Goal: Task Accomplishment & Management: Use online tool/utility

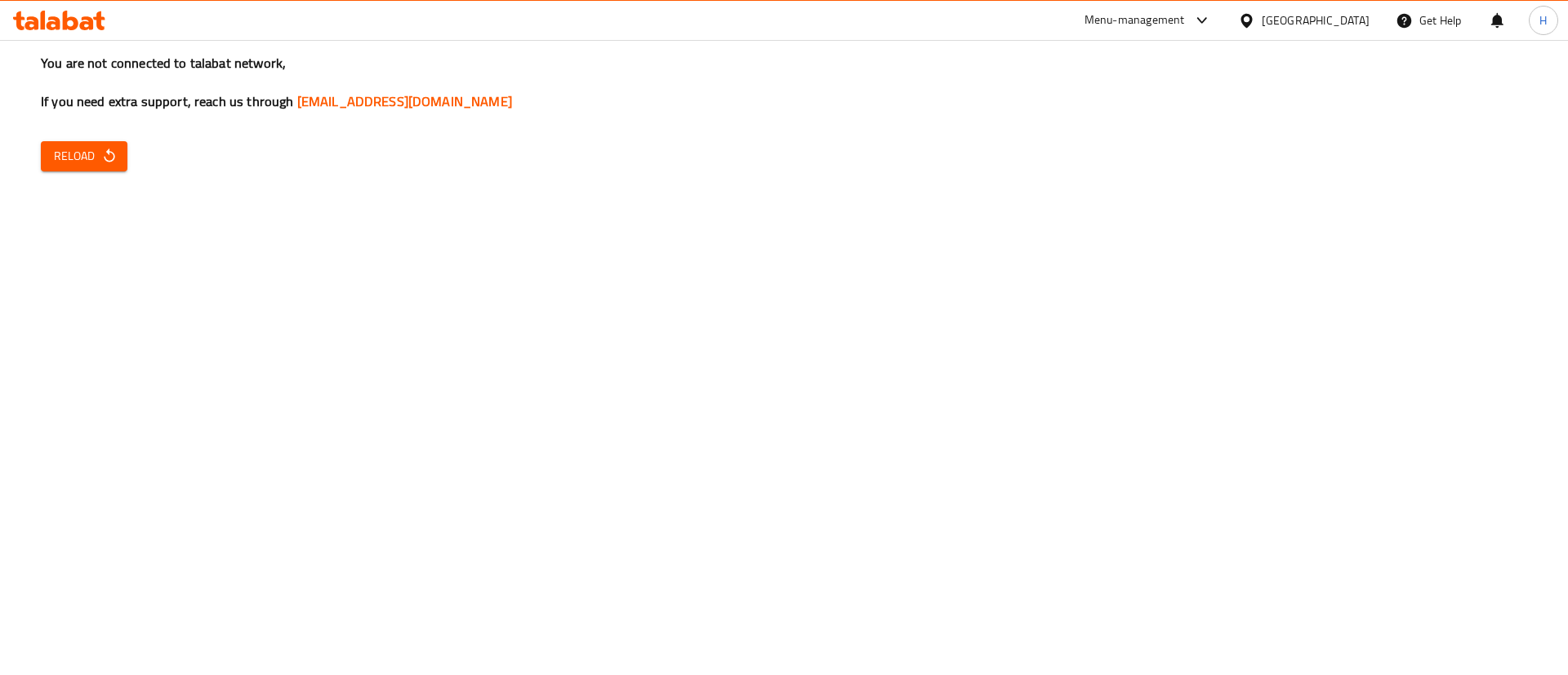
click at [929, 444] on div "You are not connected to talabat network, If you need extra support, reach us t…" at bounding box center [784, 338] width 1568 height 675
click at [805, 171] on div "You are not connected to talabat network, If you need extra support, reach us t…" at bounding box center [784, 338] width 1568 height 675
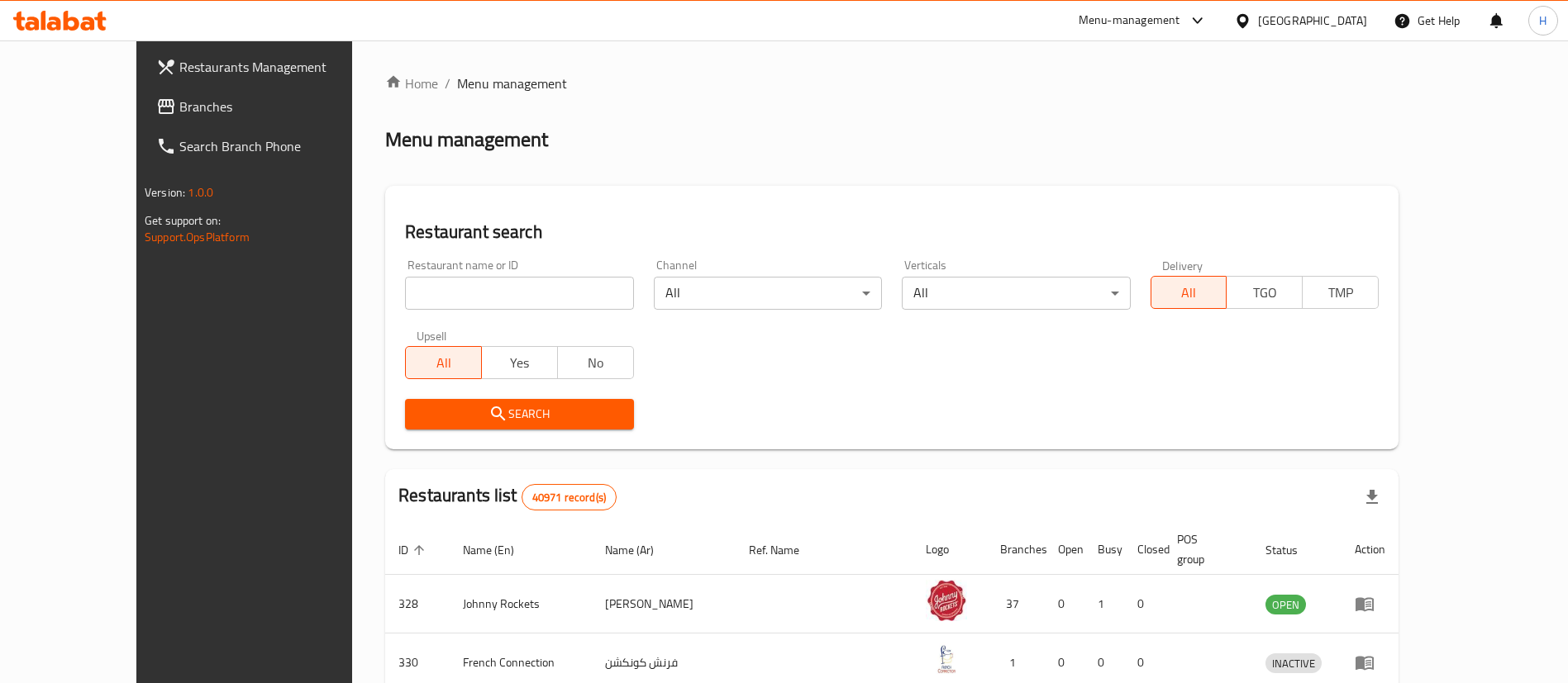
click at [146, 118] on link "Branches" at bounding box center [271, 106] width 256 height 40
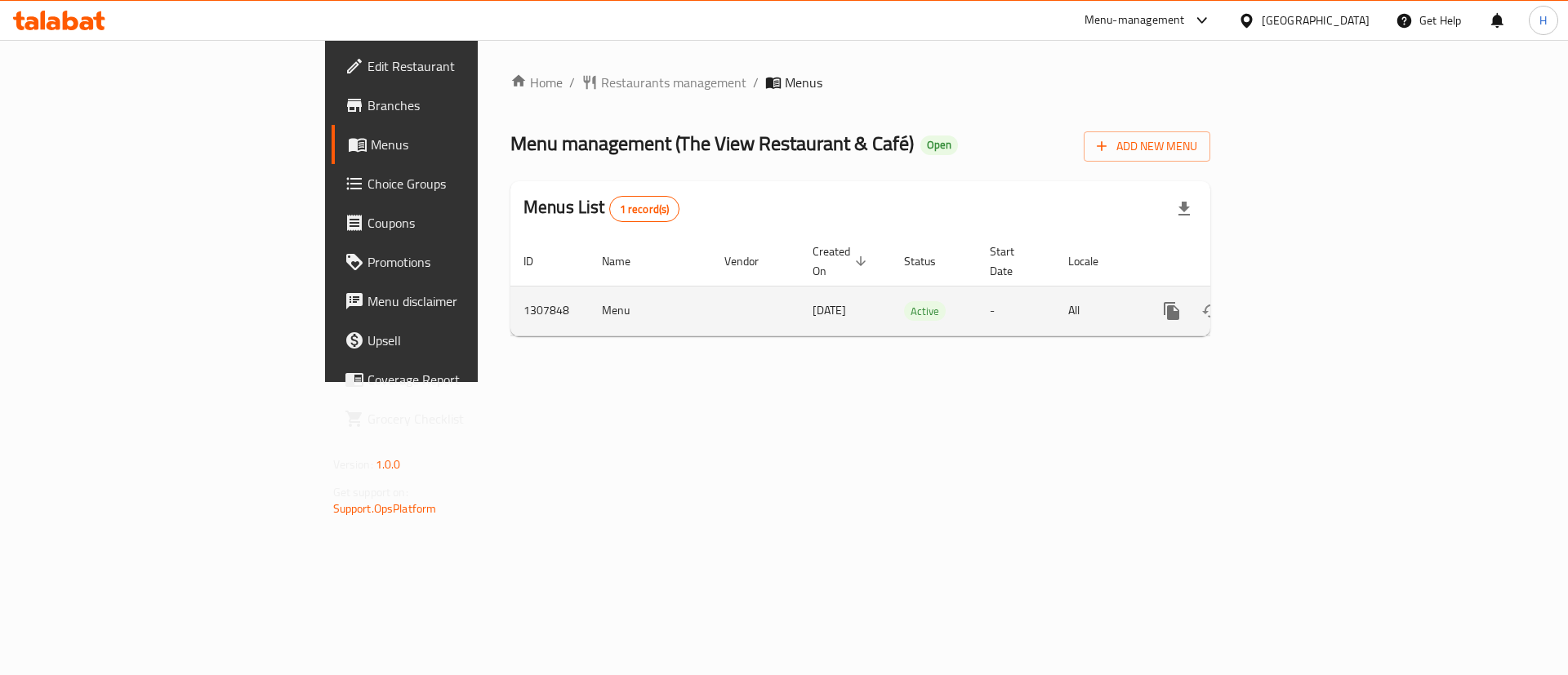
click at [1299, 302] on icon "enhanced table" at bounding box center [1289, 311] width 19 height 19
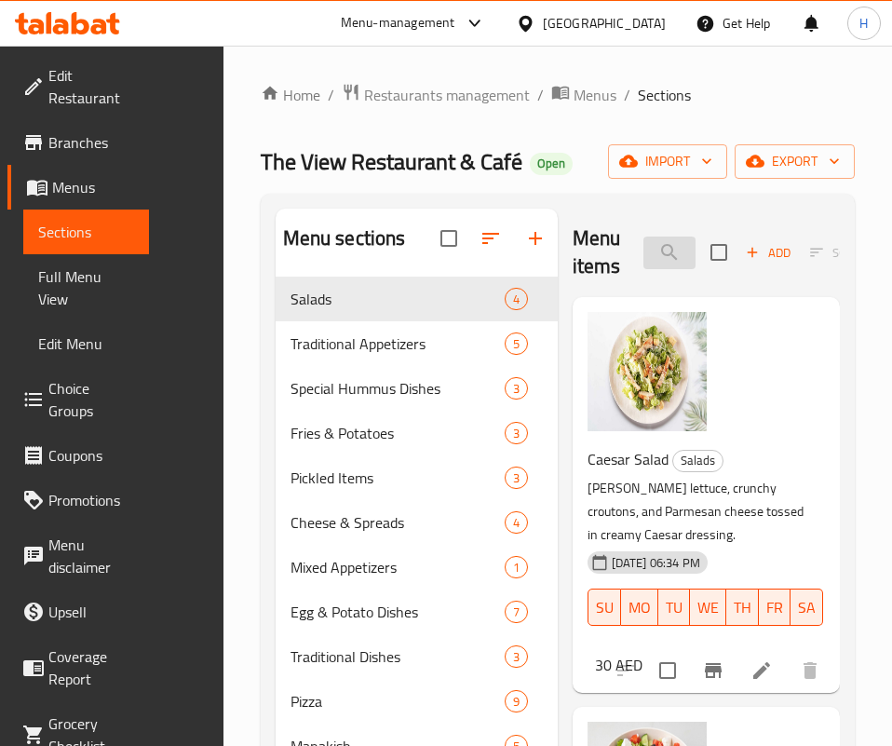
click at [644, 241] on input "search" at bounding box center [670, 253] width 52 height 33
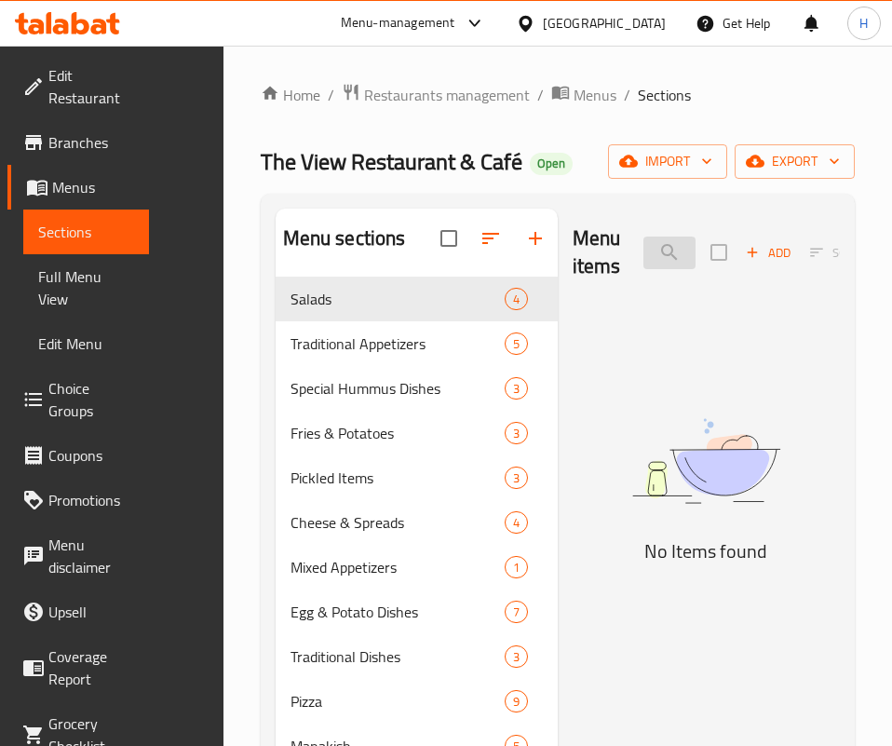
type input "ا"
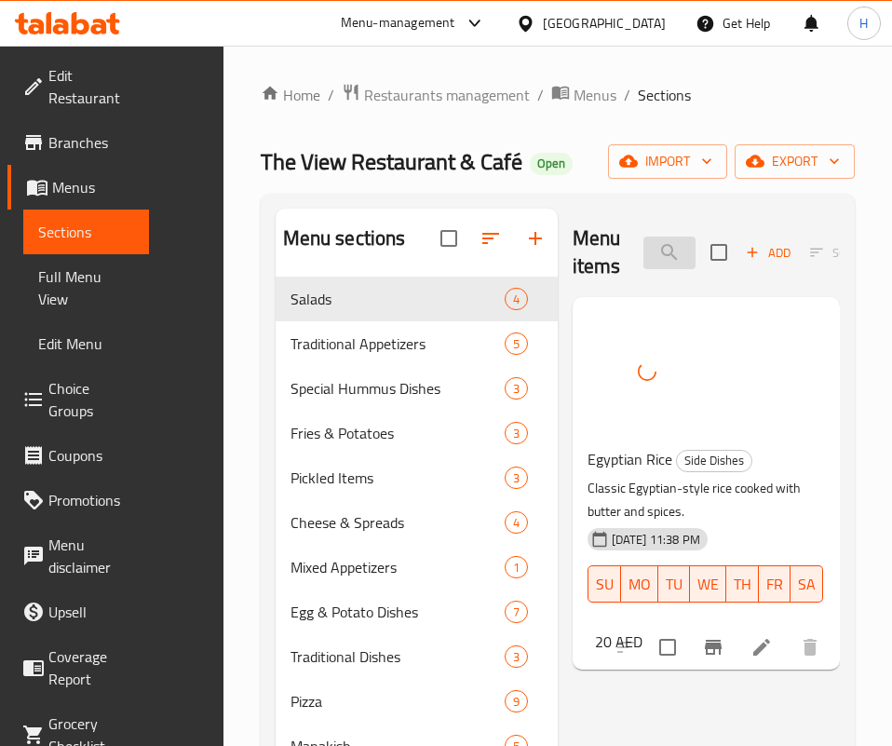
click at [644, 252] on input "egyptian r" at bounding box center [670, 253] width 52 height 33
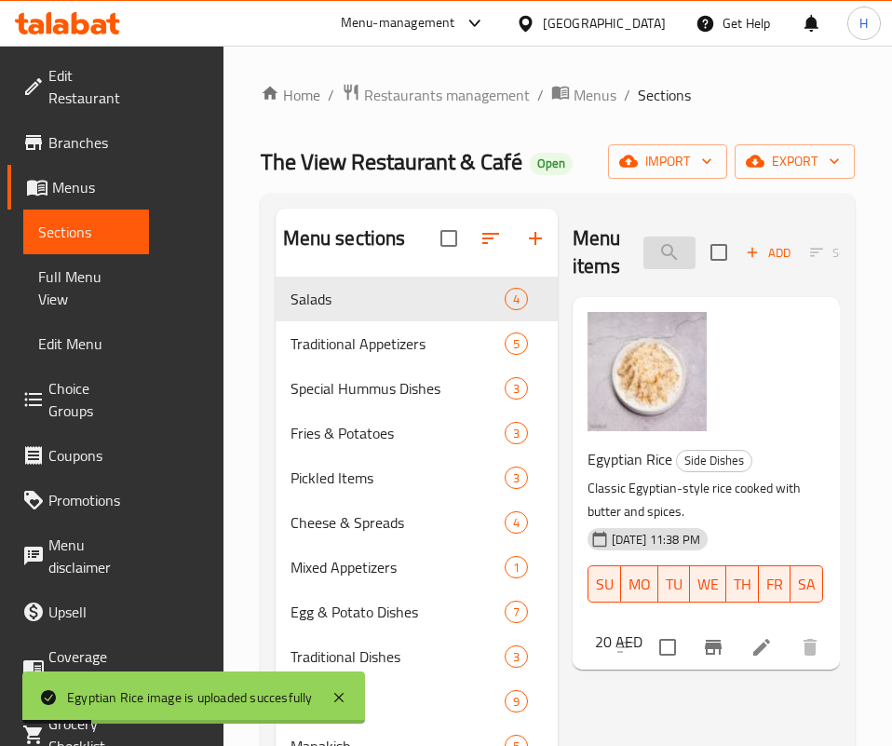
type input "ع"
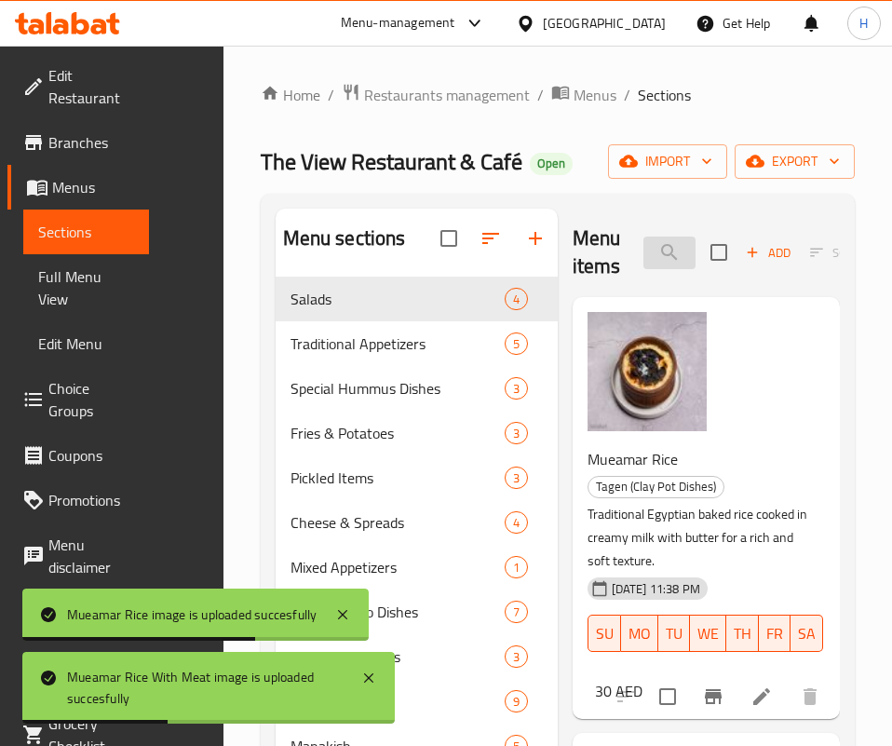
click at [644, 241] on input "معم" at bounding box center [670, 253] width 52 height 33
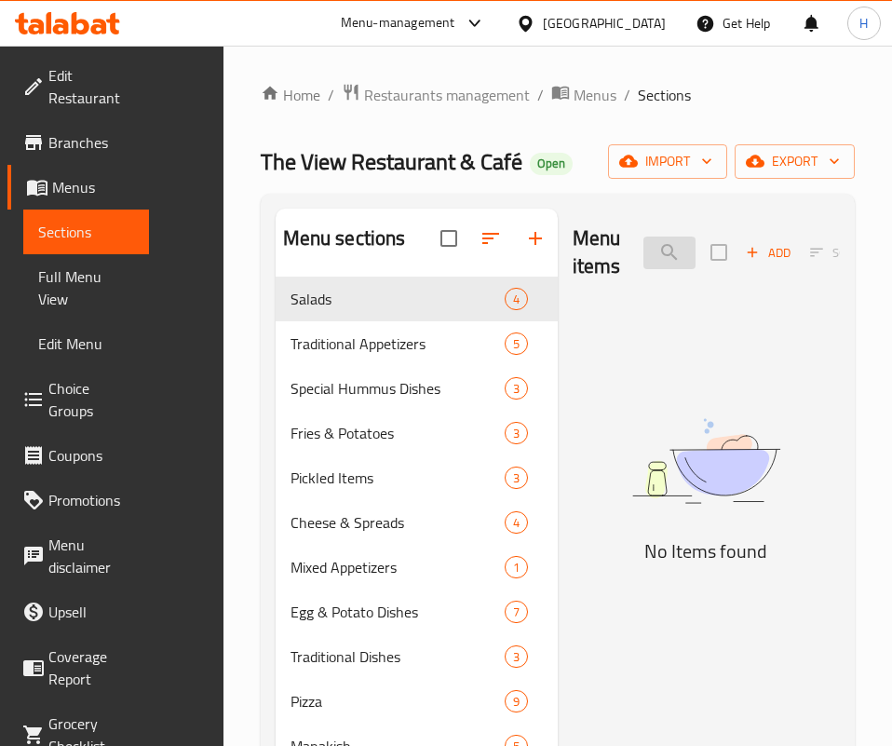
click at [644, 249] on input "avocad" at bounding box center [670, 253] width 52 height 33
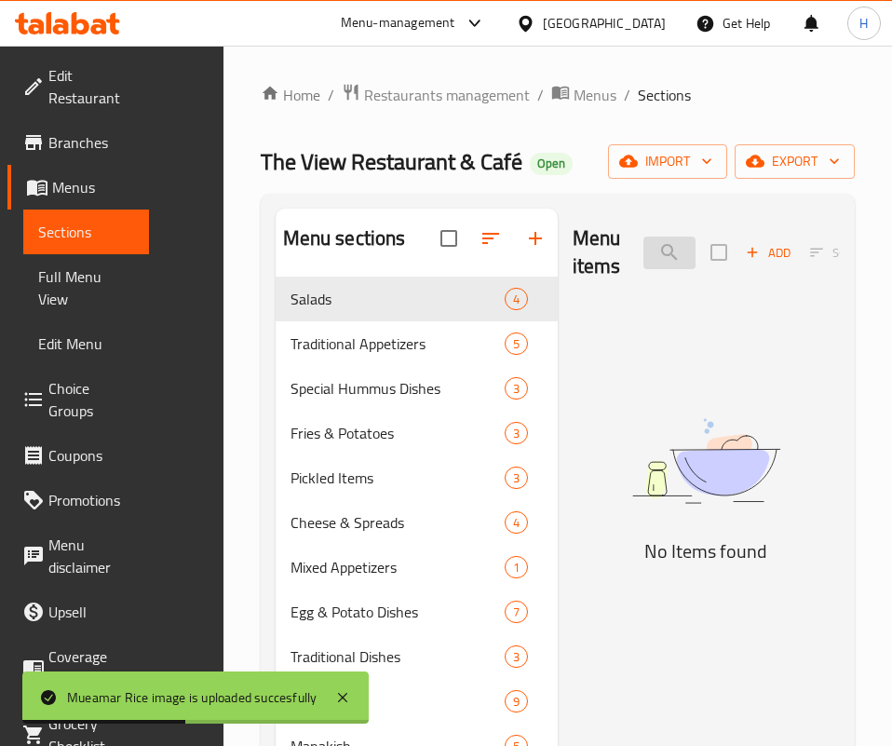
type input "ا"
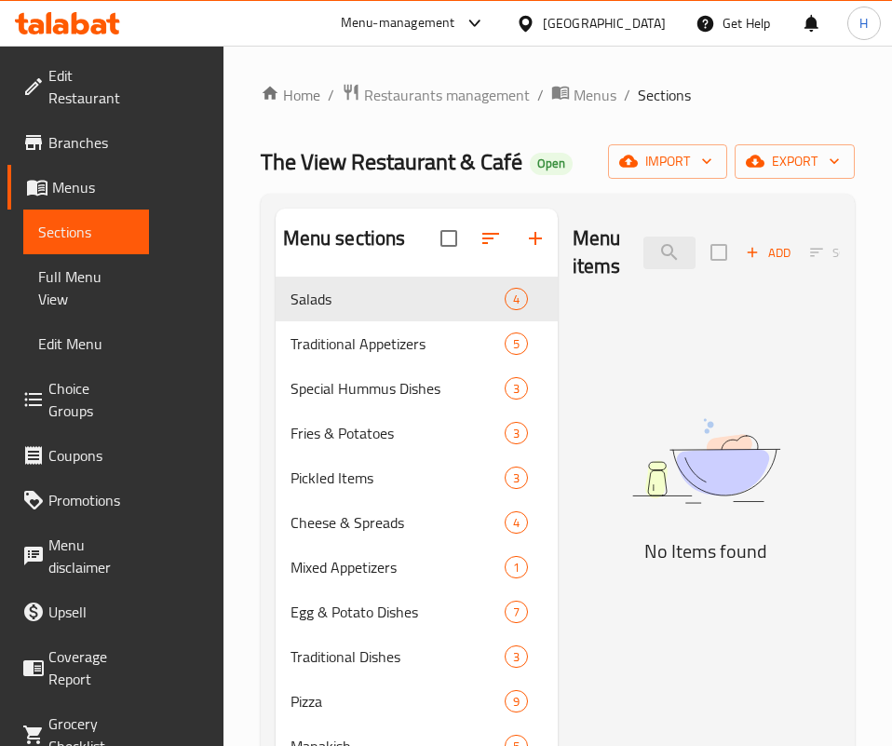
click at [573, 513] on img at bounding box center [706, 461] width 267 height 143
click at [601, 226] on div "Menu items avoc Add Sort Manage items" at bounding box center [706, 253] width 267 height 88
click at [644, 245] on input "avoc" at bounding box center [670, 253] width 52 height 33
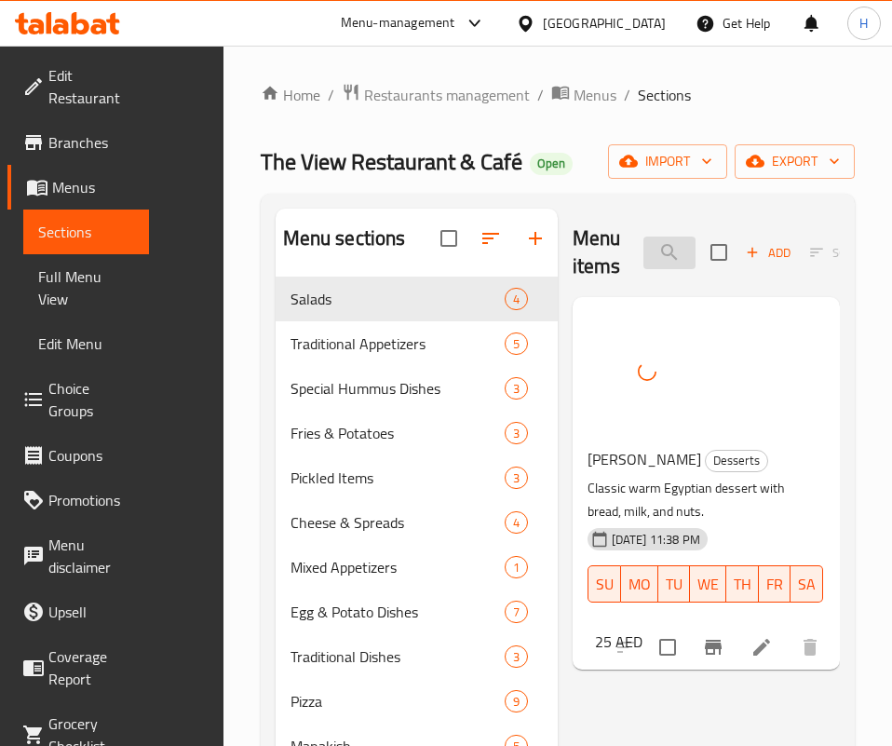
click at [644, 247] on input "عل" at bounding box center [670, 253] width 52 height 33
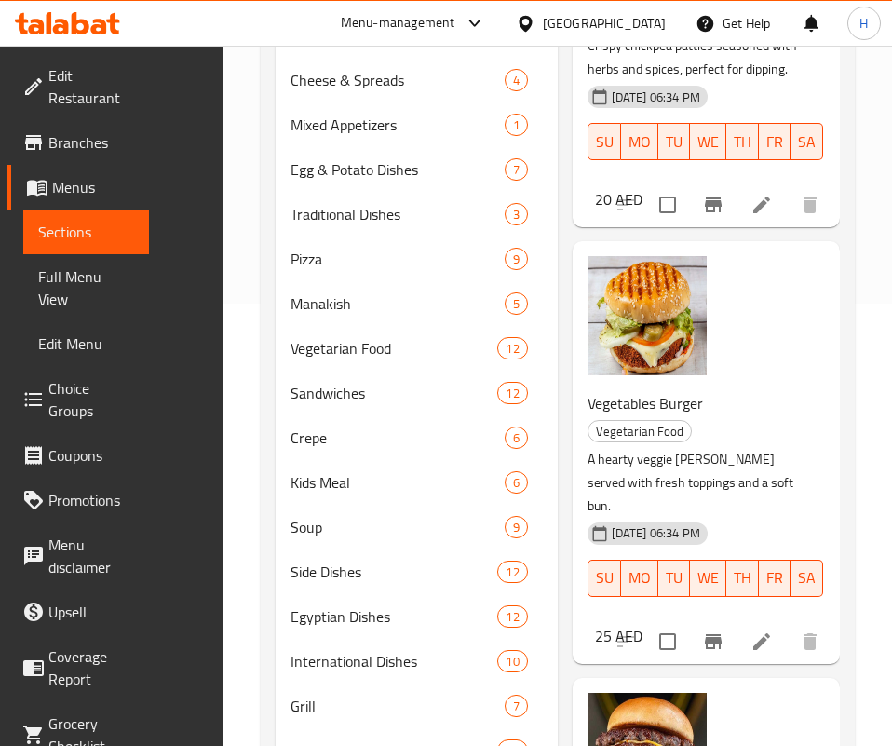
scroll to position [177, 0]
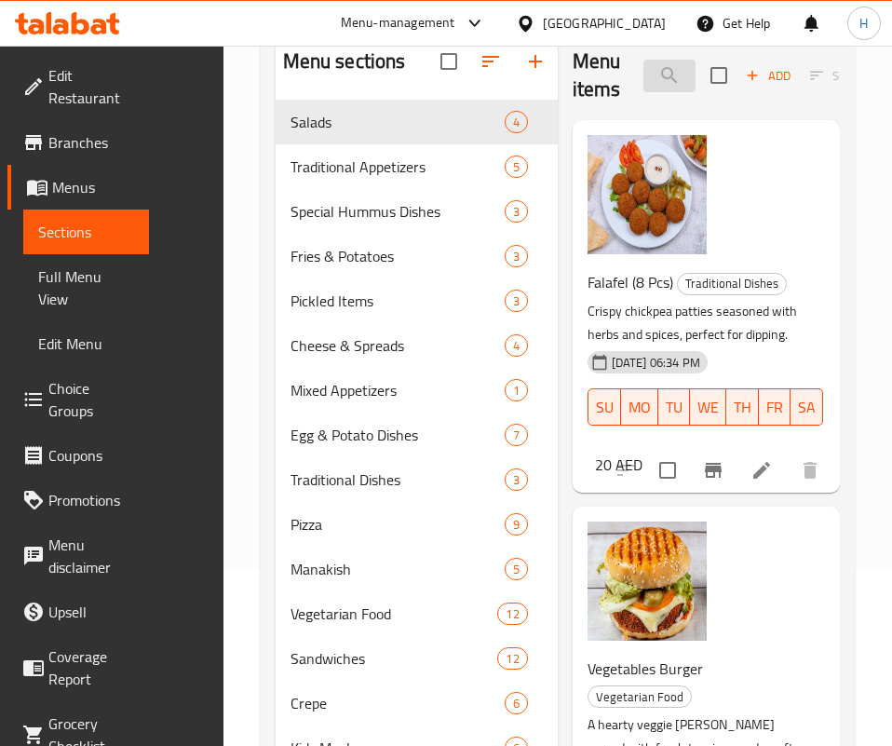
click at [660, 77] on input "pin" at bounding box center [670, 76] width 52 height 33
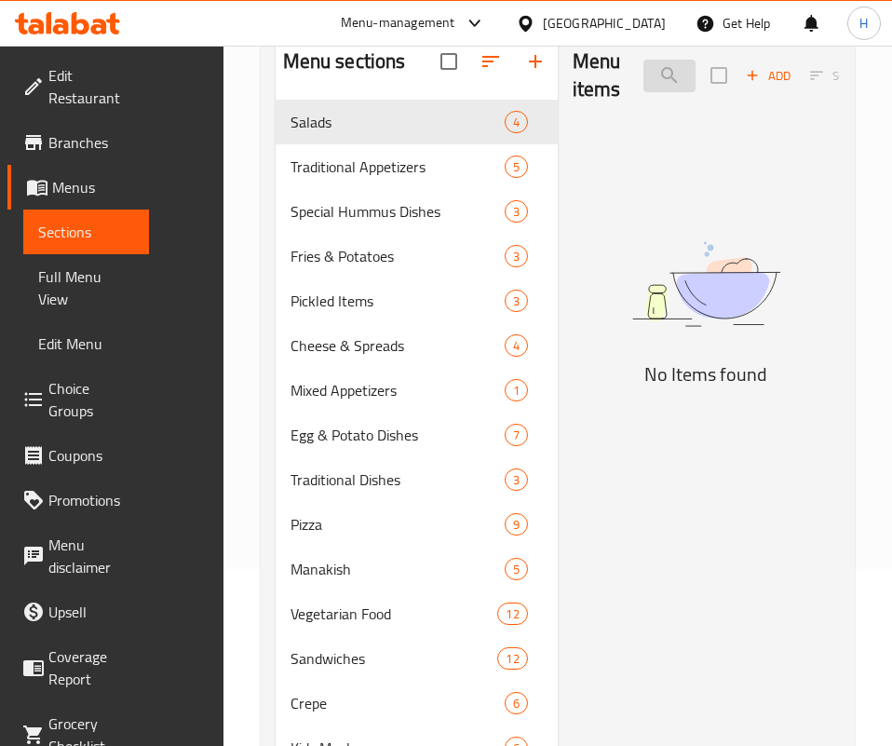
type input "ا"
drag, startPoint x: 777, startPoint y: 583, endPoint x: 731, endPoint y: 436, distance: 154.1
click at [778, 582] on div "Menu items ناس Add Sort Manage items No Items found" at bounding box center [699, 628] width 282 height 1193
click at [644, 68] on input "ناس" at bounding box center [670, 76] width 52 height 33
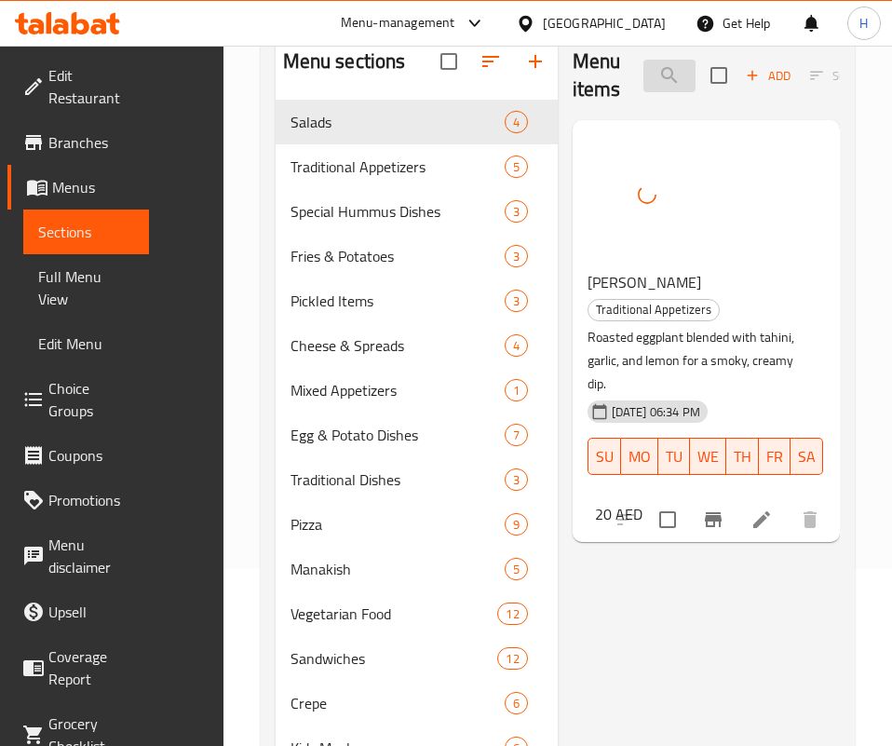
click at [660, 70] on input "بابا" at bounding box center [670, 76] width 52 height 33
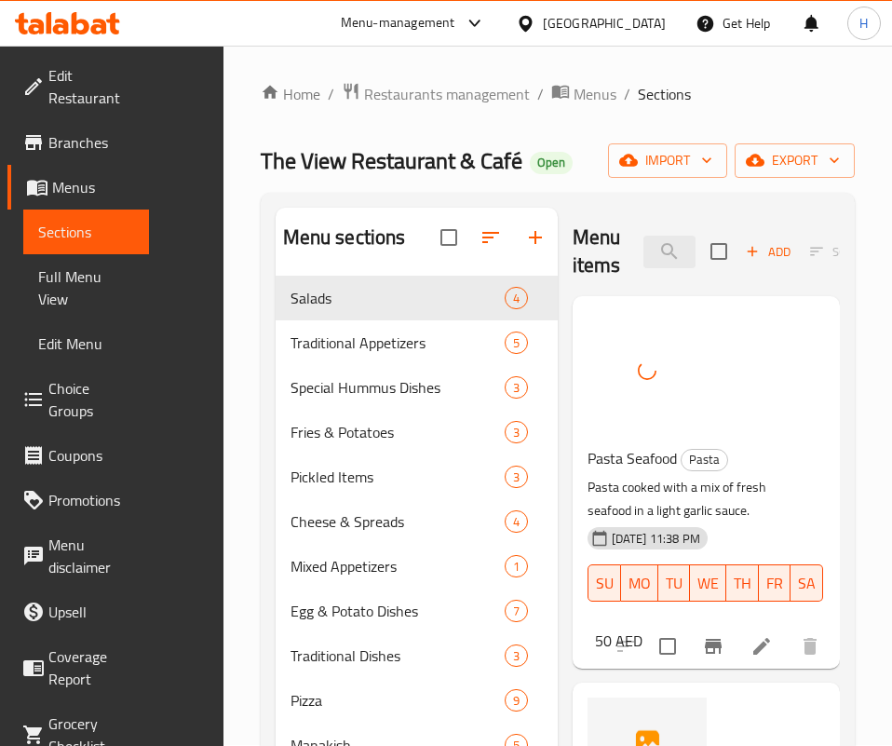
scroll to position [0, 0]
click at [644, 252] on input "باستا" at bounding box center [670, 253] width 52 height 33
click at [644, 244] on input "بام" at bounding box center [670, 253] width 52 height 33
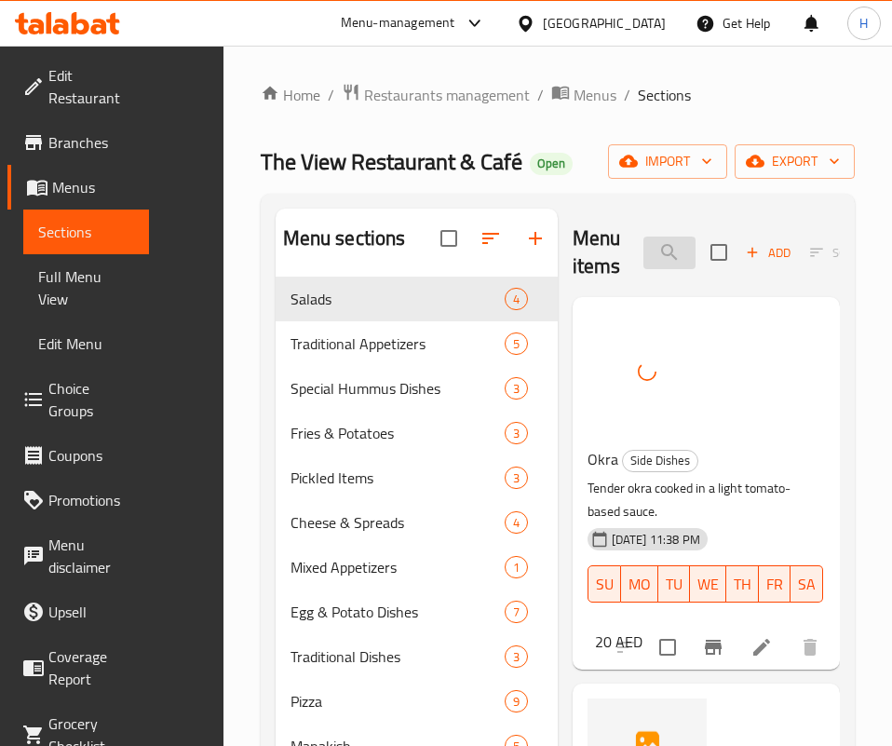
click at [644, 244] on input "بام" at bounding box center [670, 253] width 52 height 33
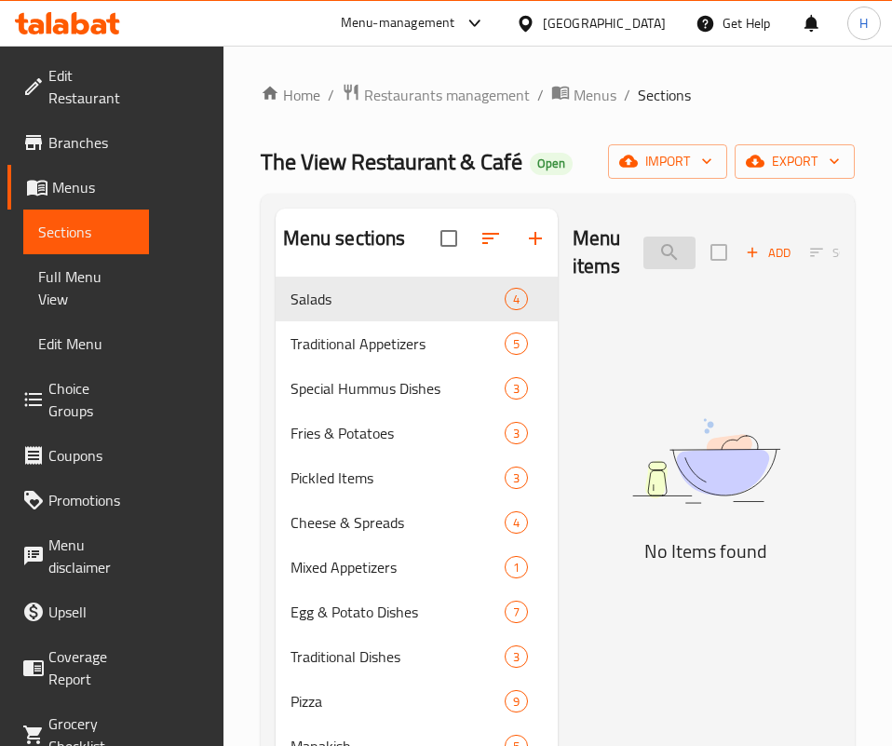
drag, startPoint x: 457, startPoint y: 300, endPoint x: 522, endPoint y: 260, distance: 75.7
click at [644, 238] on input "برتق" at bounding box center [670, 253] width 52 height 33
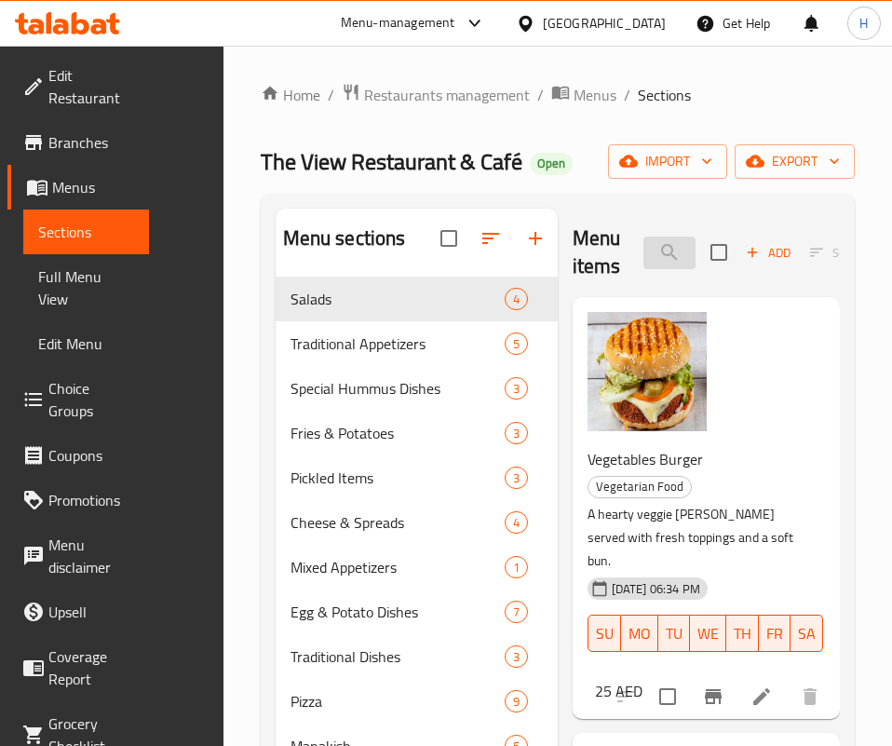
click at [669, 249] on input "برجر" at bounding box center [670, 253] width 52 height 33
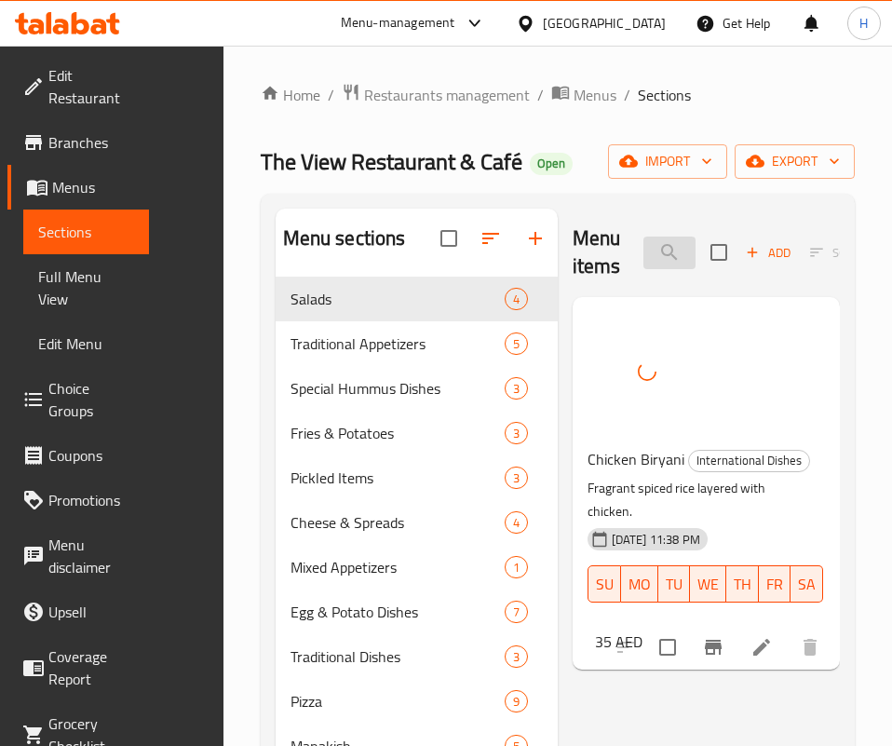
click at [644, 258] on input "بريان" at bounding box center [670, 253] width 52 height 33
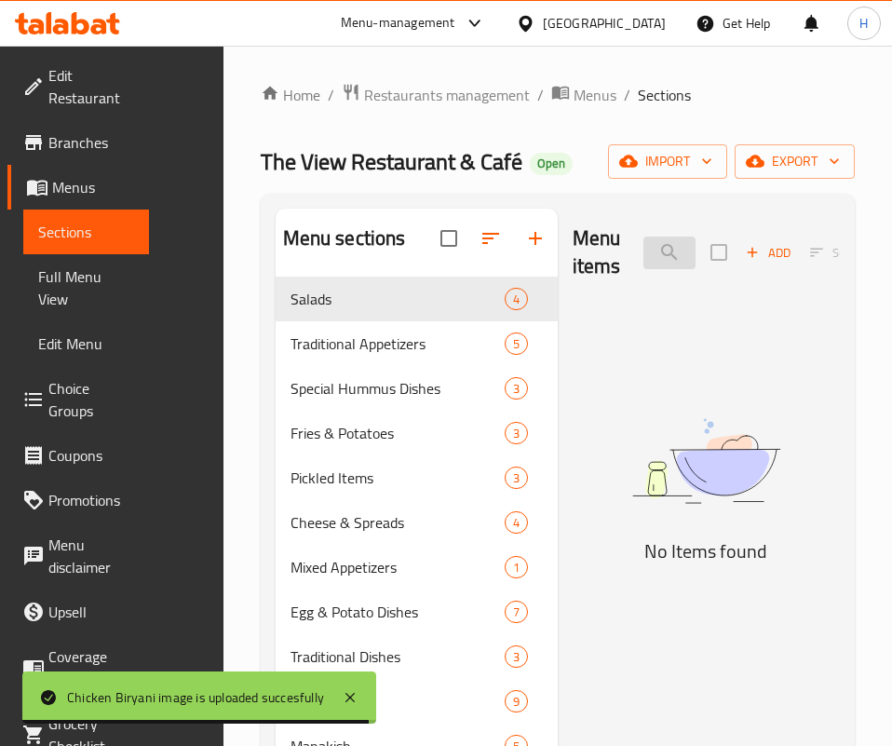
type input "ب"
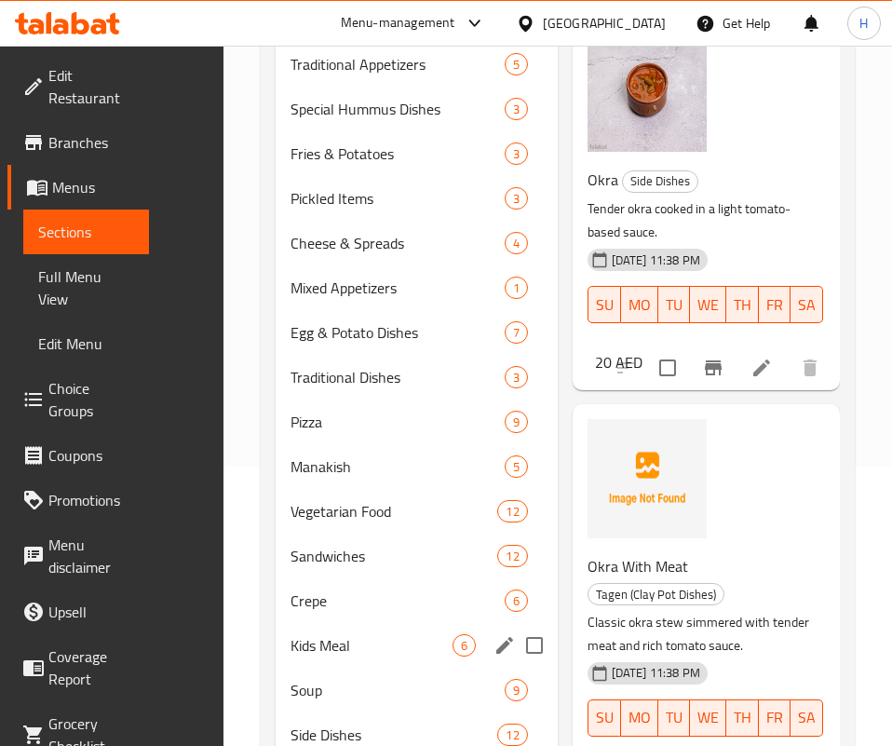
scroll to position [419, 0]
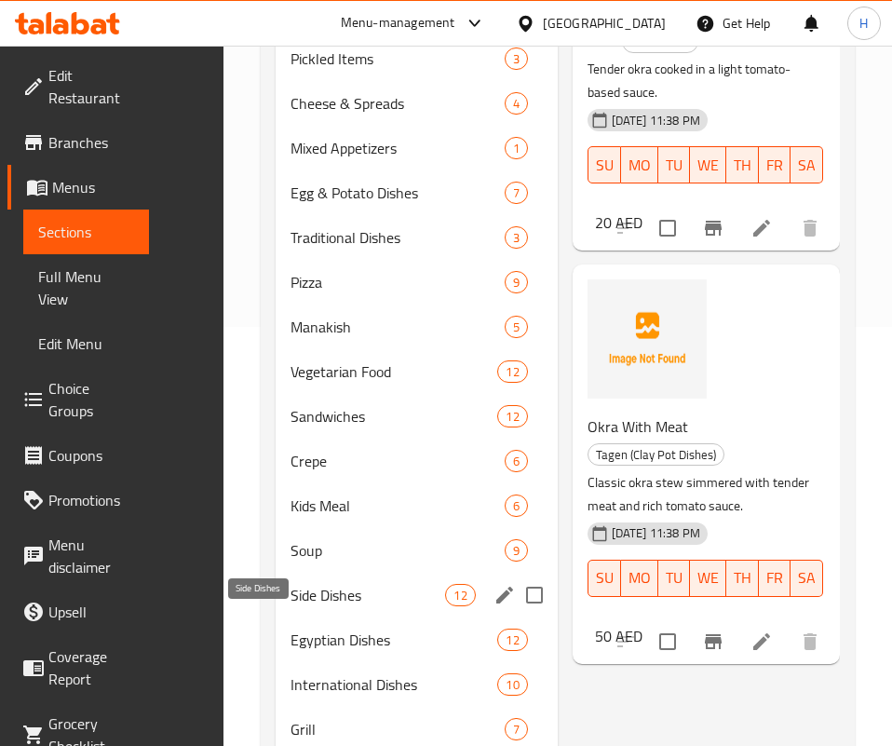
click at [291, 606] on span "Side Dishes" at bounding box center [369, 595] width 156 height 22
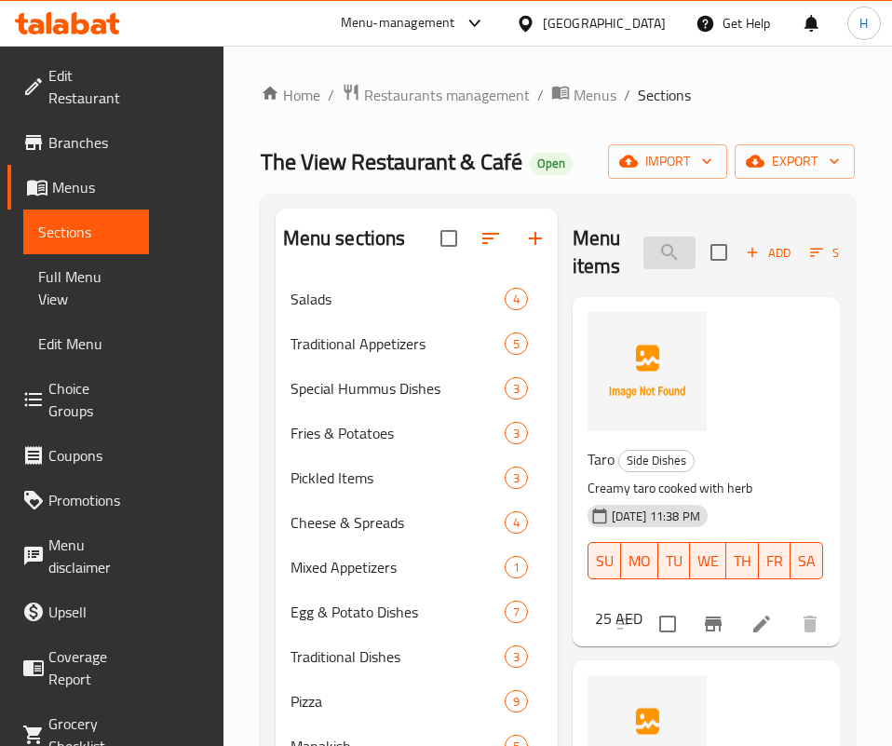
click at [644, 259] on input "بام" at bounding box center [670, 253] width 52 height 33
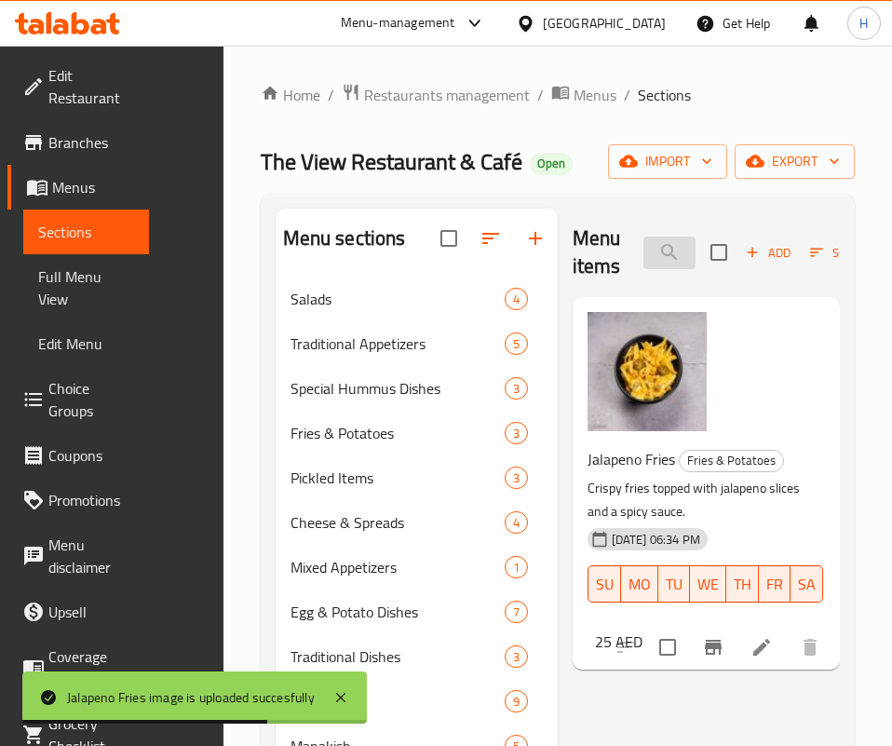
click at [653, 252] on input "هال" at bounding box center [670, 253] width 52 height 33
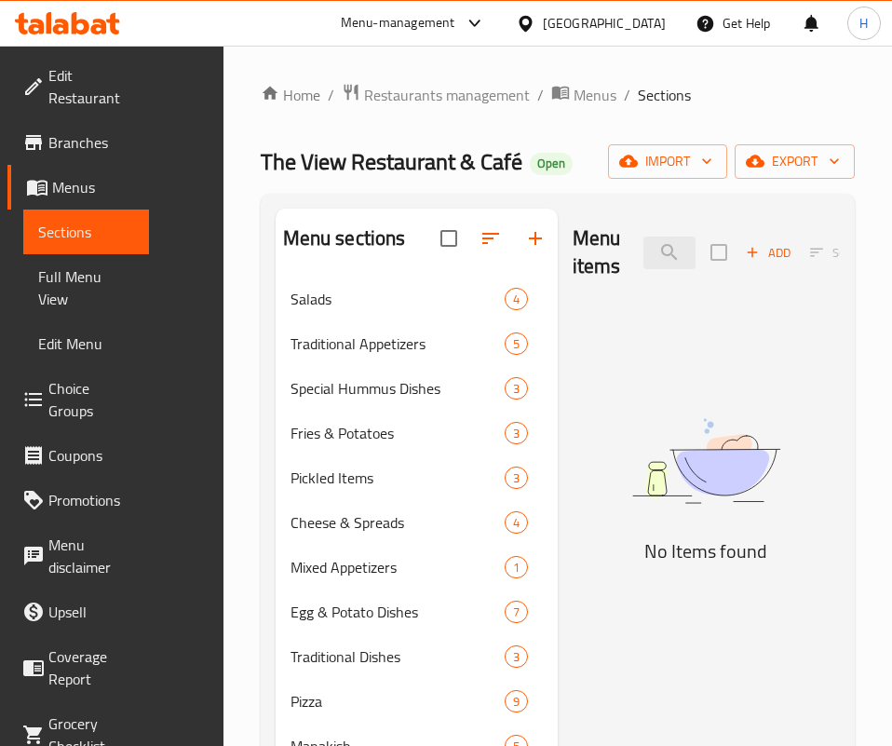
drag, startPoint x: 553, startPoint y: 515, endPoint x: 560, endPoint y: 471, distance: 44.3
click at [573, 516] on img at bounding box center [706, 461] width 267 height 143
click at [663, 252] on input "بطي" at bounding box center [670, 253] width 52 height 33
type input "ا"
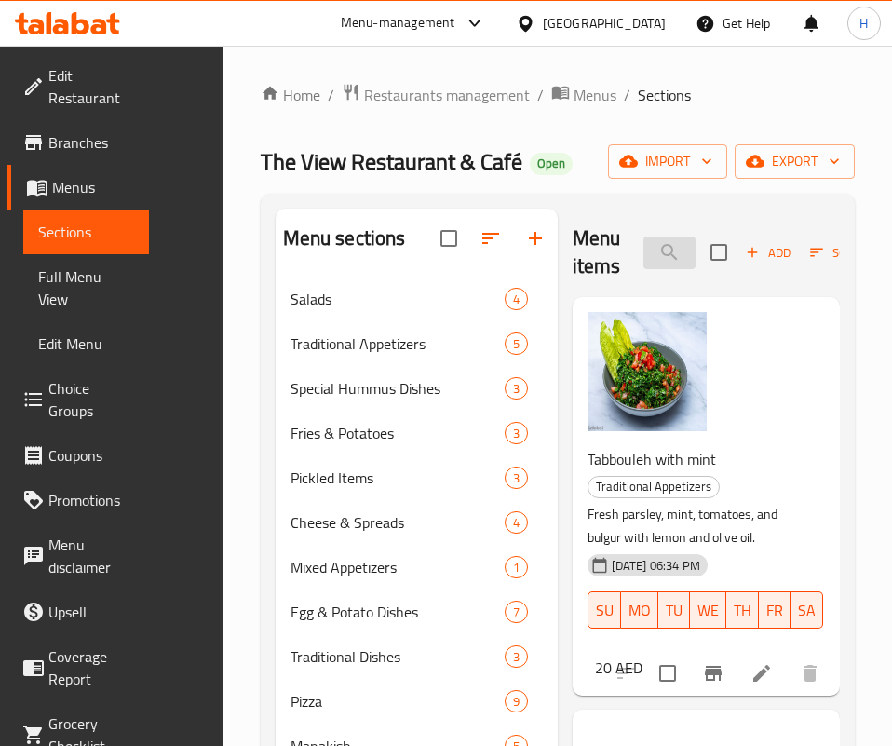
click at [670, 249] on input "تبو" at bounding box center [670, 253] width 52 height 33
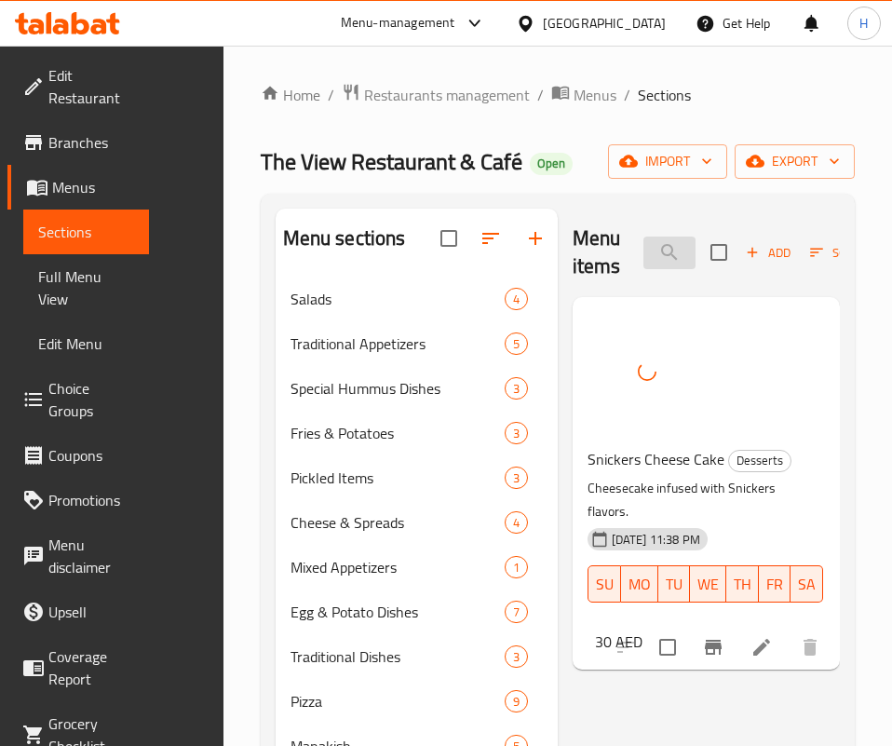
click at [644, 254] on input "سني" at bounding box center [670, 253] width 52 height 33
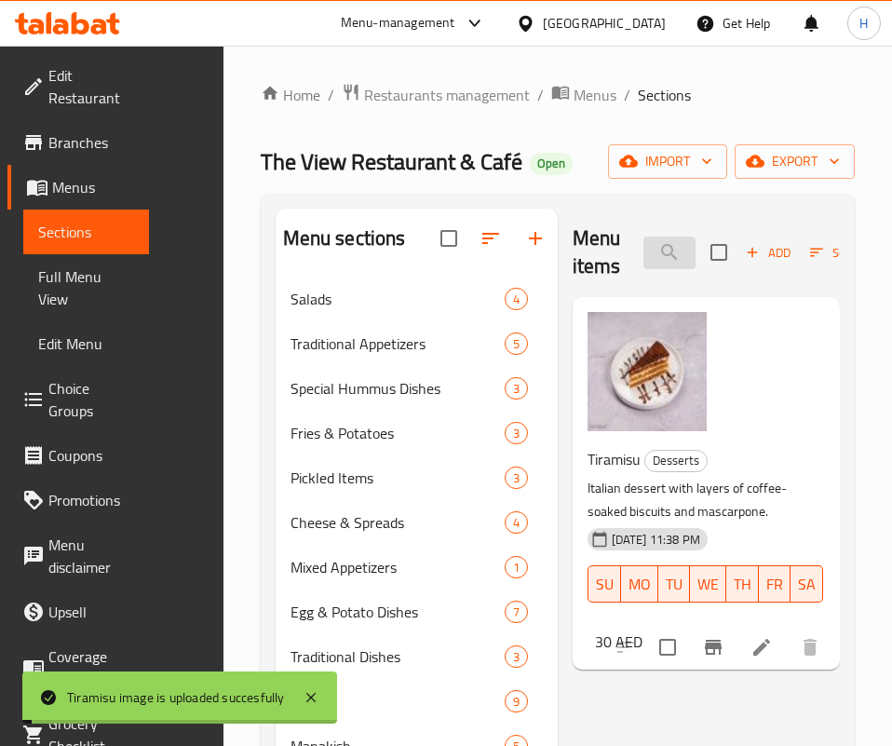
drag, startPoint x: 637, startPoint y: 209, endPoint x: 644, endPoint y: 245, distance: 36.9
click at [638, 209] on div "Menu items تير Add Sort Manage items" at bounding box center [706, 253] width 267 height 88
click at [644, 250] on input "تير" at bounding box center [670, 253] width 52 height 33
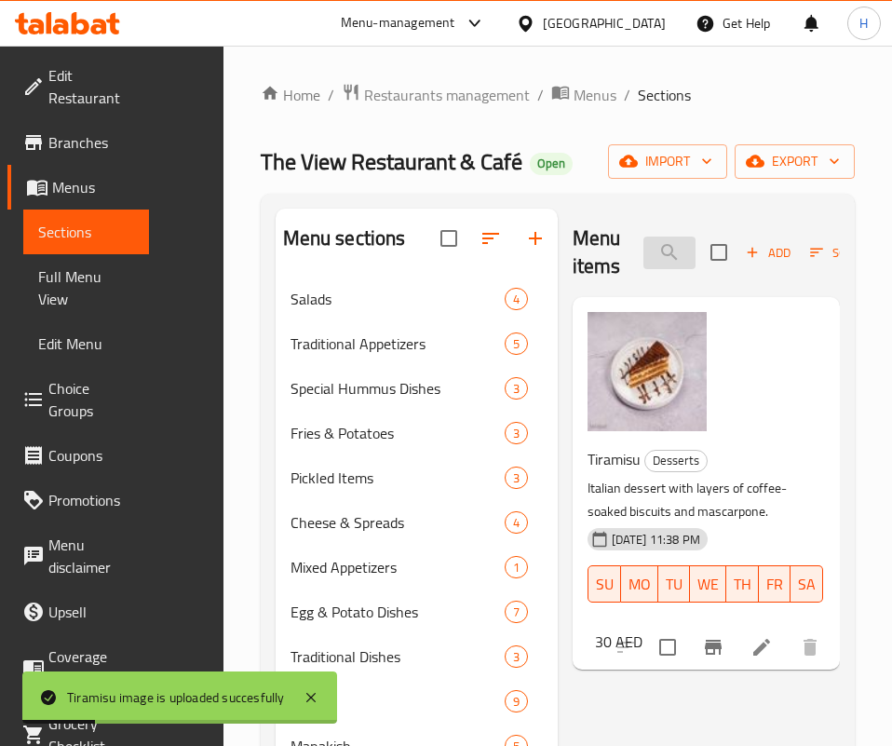
type input "ح"
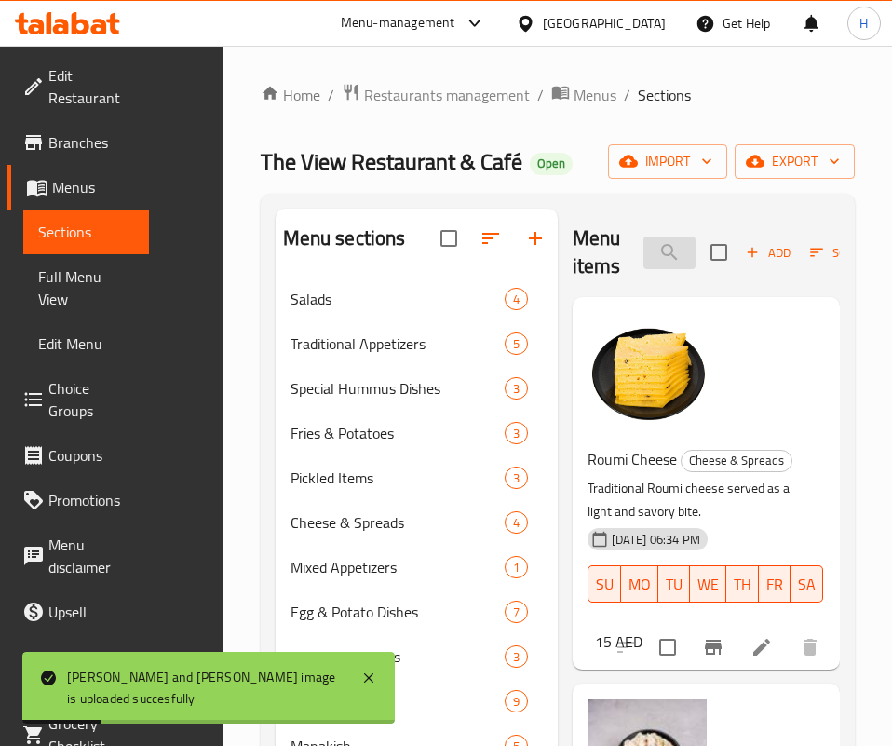
click at [644, 260] on input "جبن" at bounding box center [670, 253] width 52 height 33
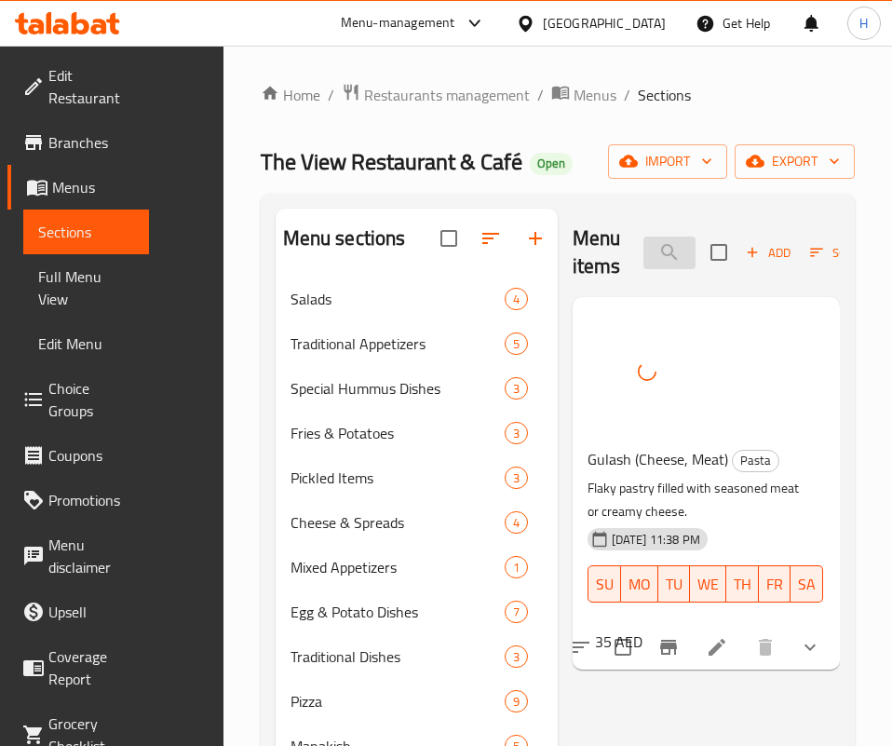
click at [644, 249] on input "جلاش" at bounding box center [670, 253] width 52 height 33
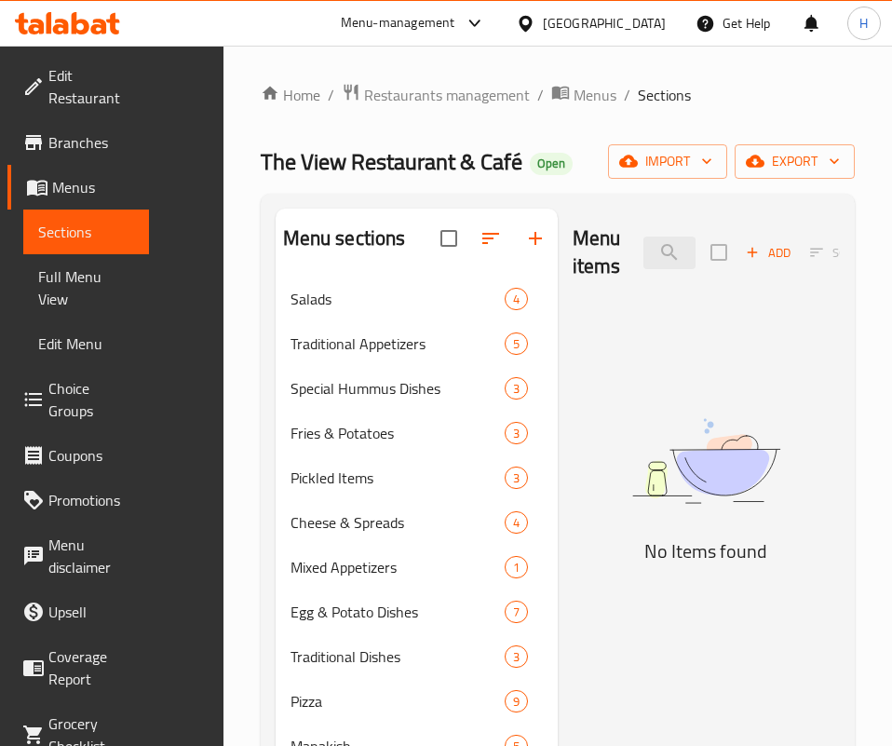
click at [801, 526] on img at bounding box center [706, 461] width 267 height 143
click at [651, 253] on input "جوا" at bounding box center [670, 253] width 52 height 33
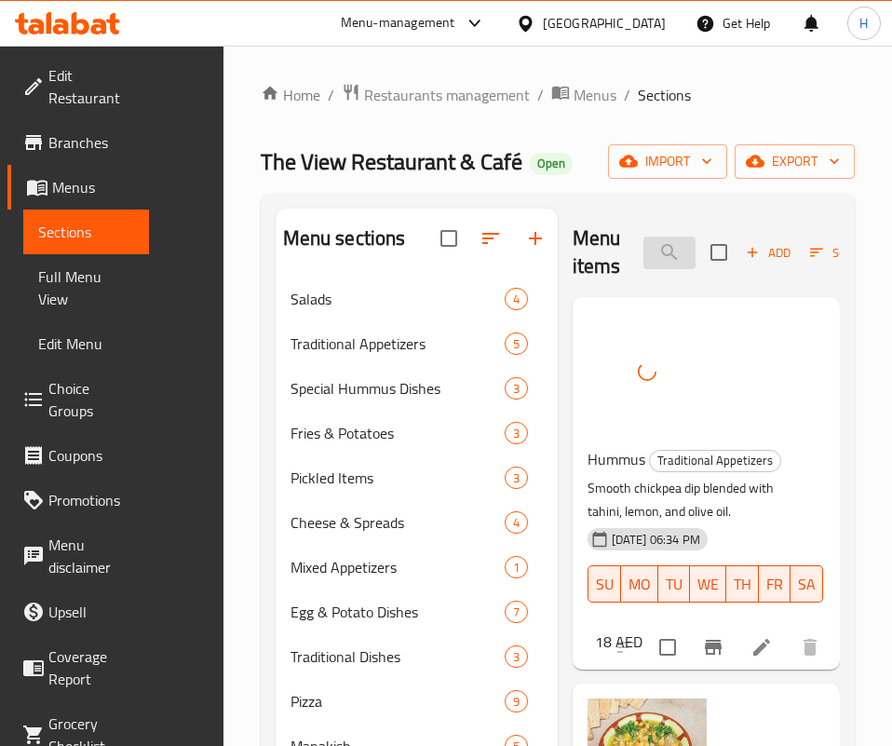
click at [644, 257] on input "حمص" at bounding box center [670, 253] width 52 height 33
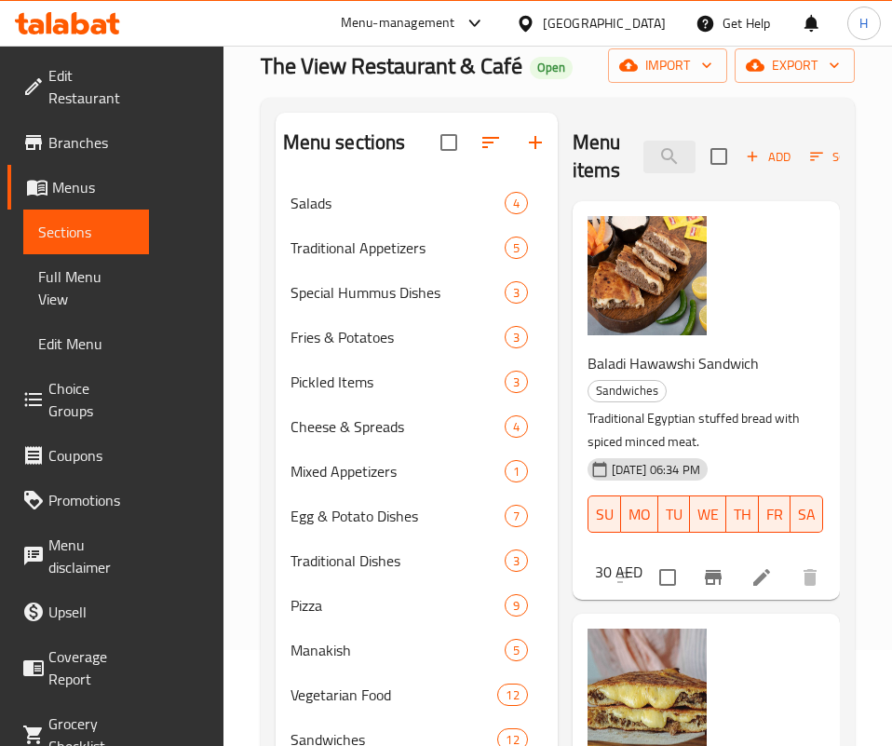
scroll to position [140, 0]
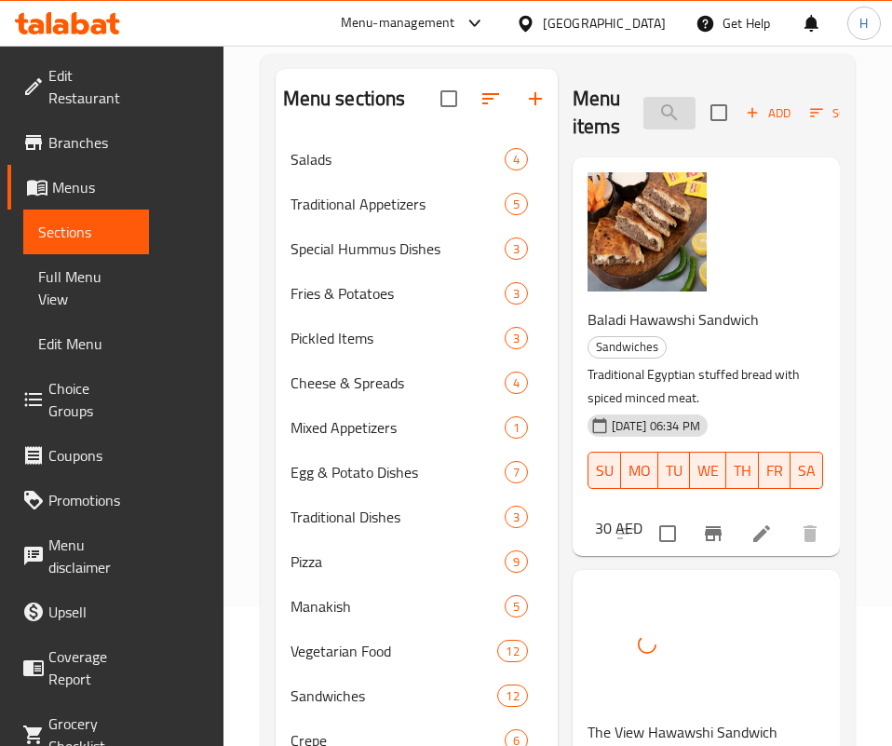
click at [676, 111] on input "حواو" at bounding box center [670, 113] width 52 height 33
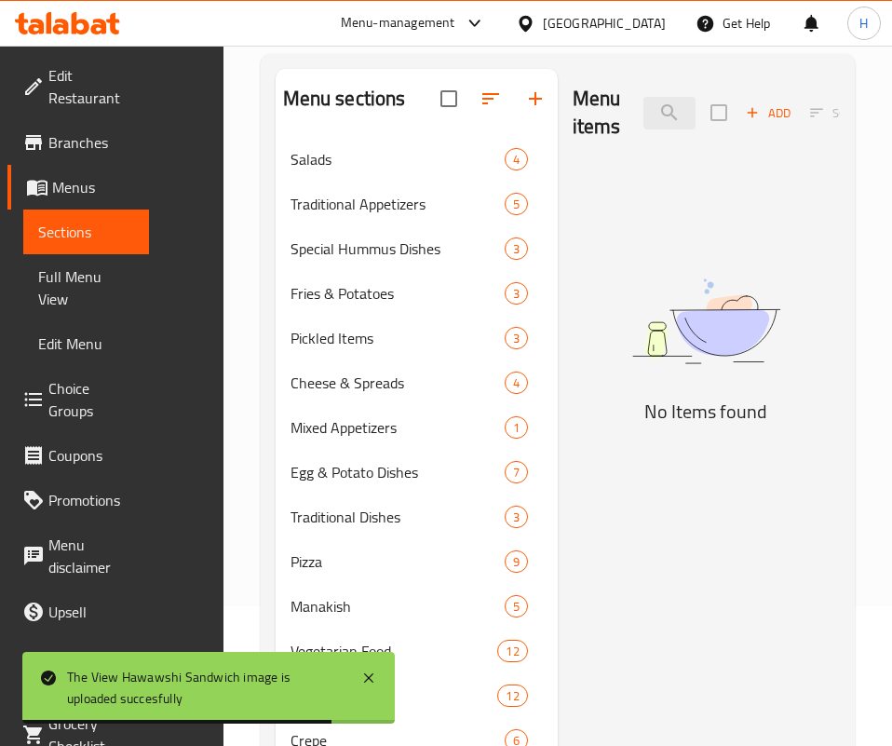
click at [636, 628] on div "Menu items رمان Add Sort Manage items No Items found" at bounding box center [699, 665] width 282 height 1193
click at [683, 120] on input "رمان" at bounding box center [670, 113] width 52 height 33
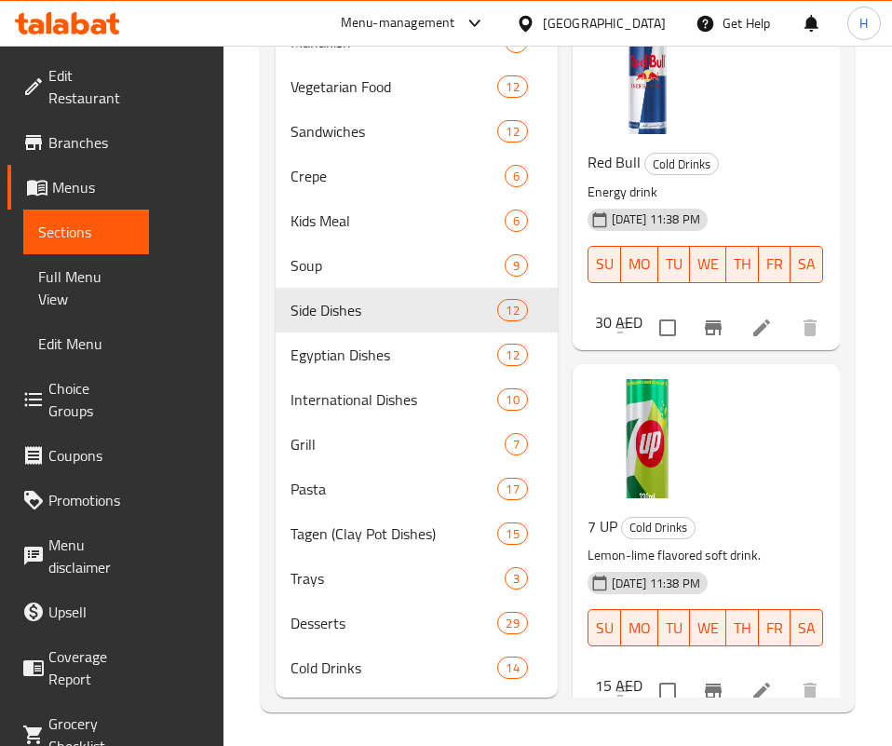
scroll to position [736, 0]
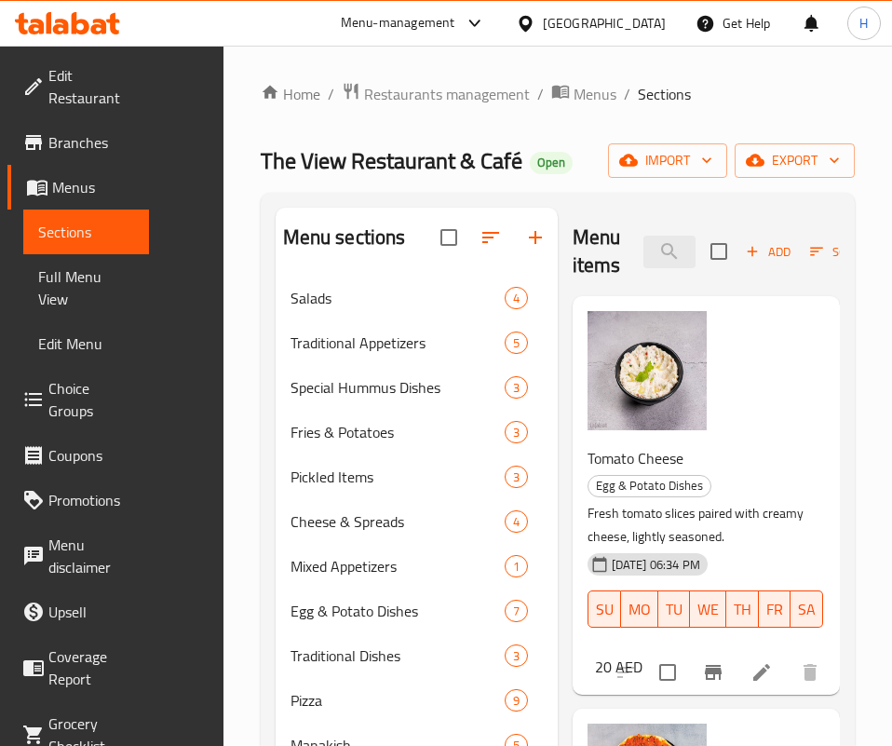
scroll to position [0, 0]
click at [644, 261] on input "red" at bounding box center [670, 253] width 52 height 33
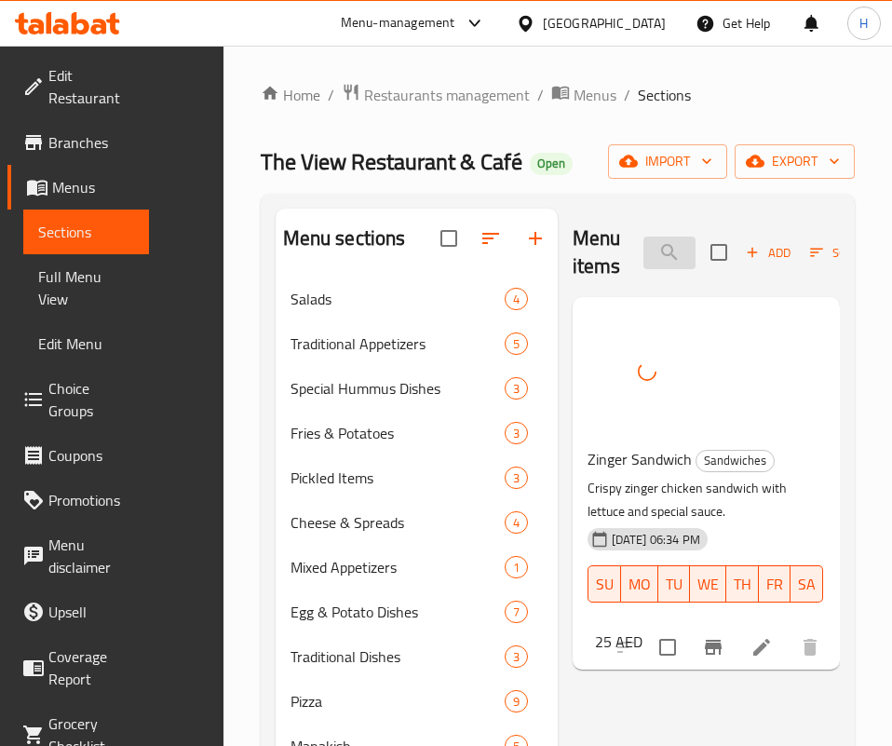
click at [669, 255] on input "زنج" at bounding box center [670, 253] width 52 height 33
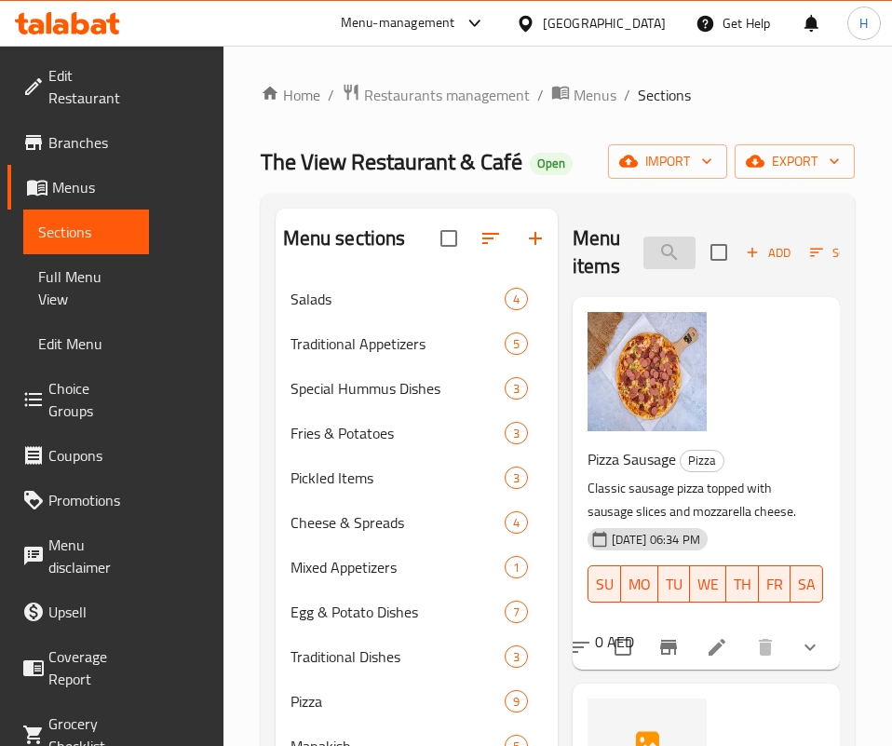
click at [660, 260] on input "سجق" at bounding box center [670, 253] width 52 height 33
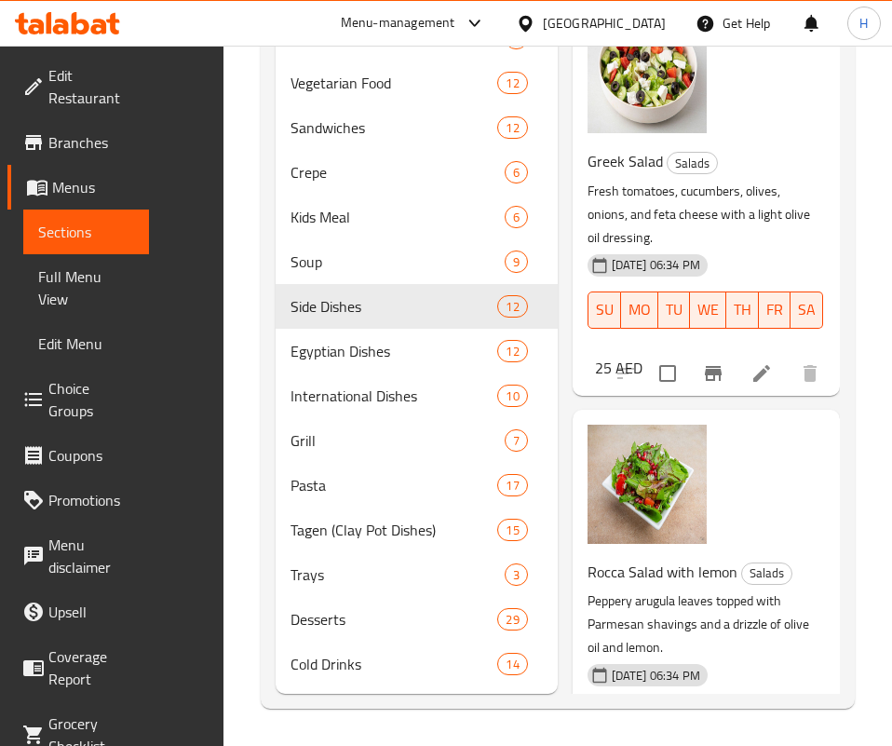
scroll to position [37, 0]
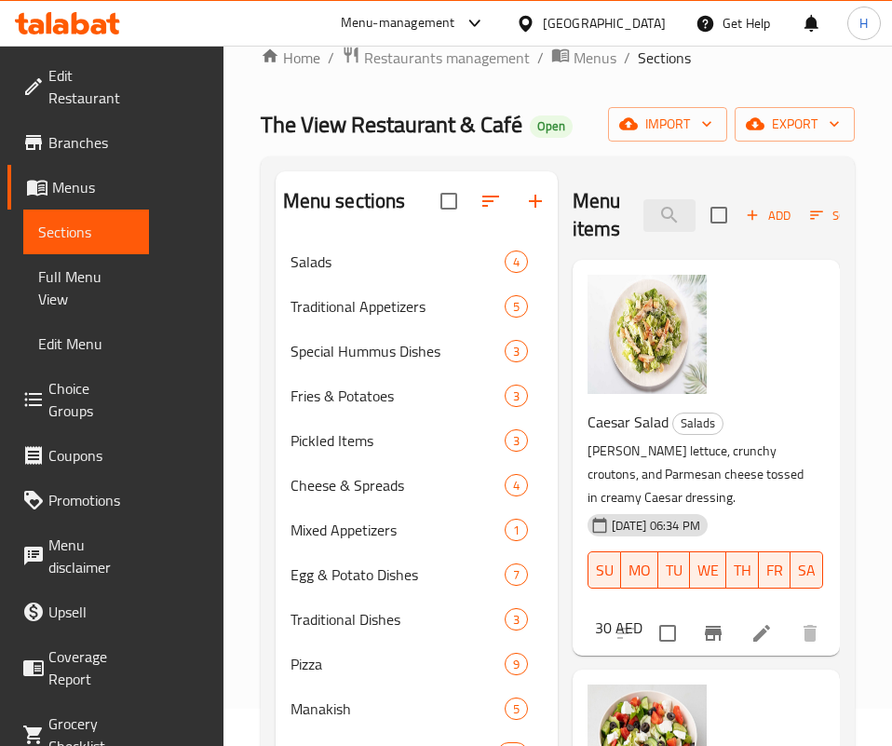
click at [663, 243] on div "Menu items سلط Add Sort Manage items" at bounding box center [706, 215] width 267 height 88
click at [663, 225] on input "سلط" at bounding box center [670, 215] width 52 height 33
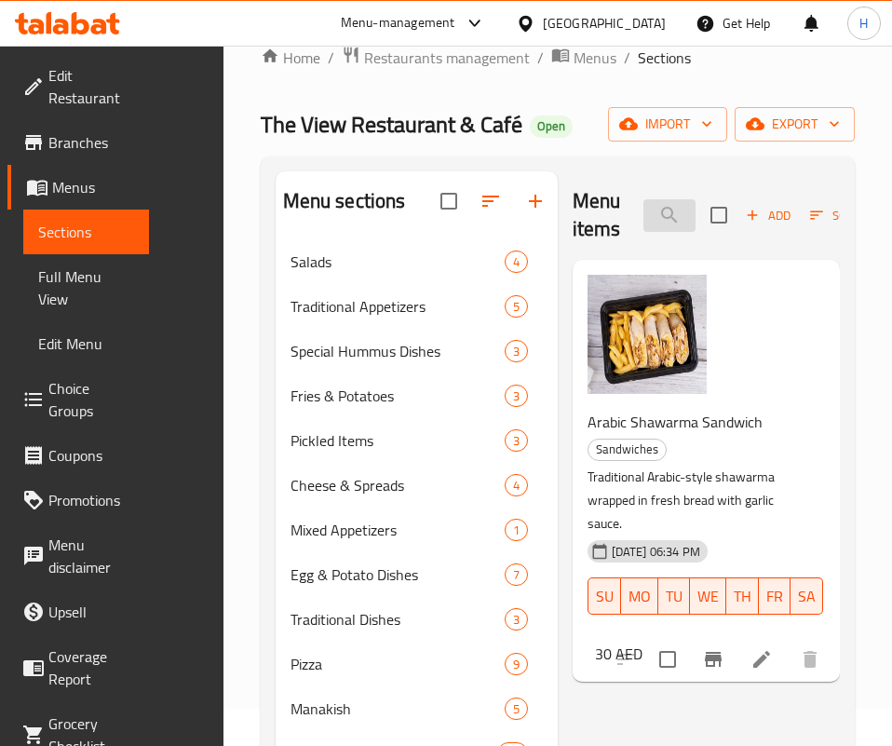
click at [644, 221] on input "عرب" at bounding box center [670, 215] width 52 height 33
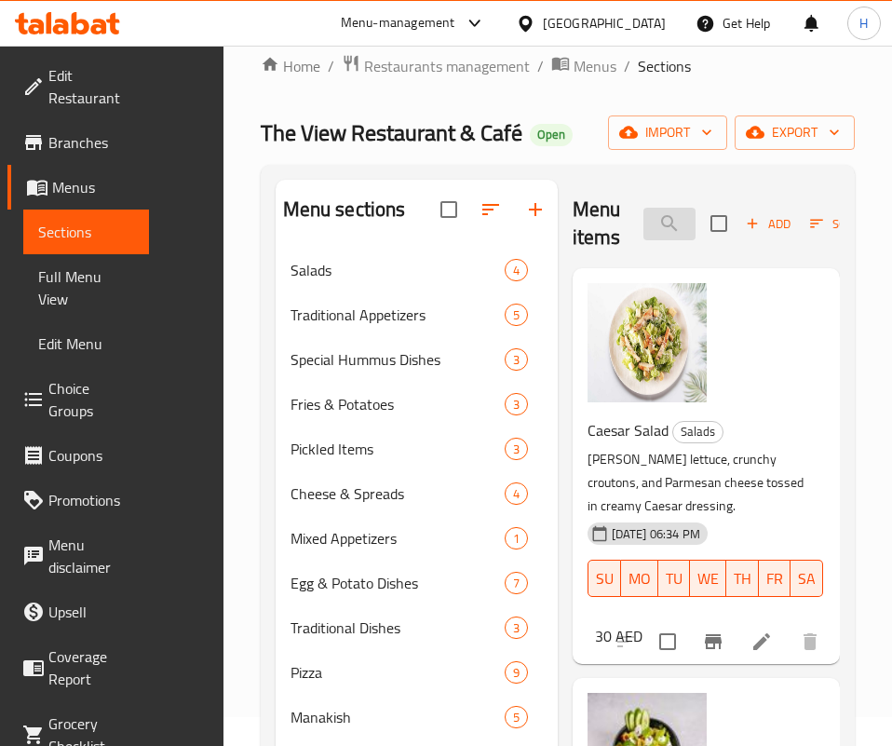
scroll to position [0, 0]
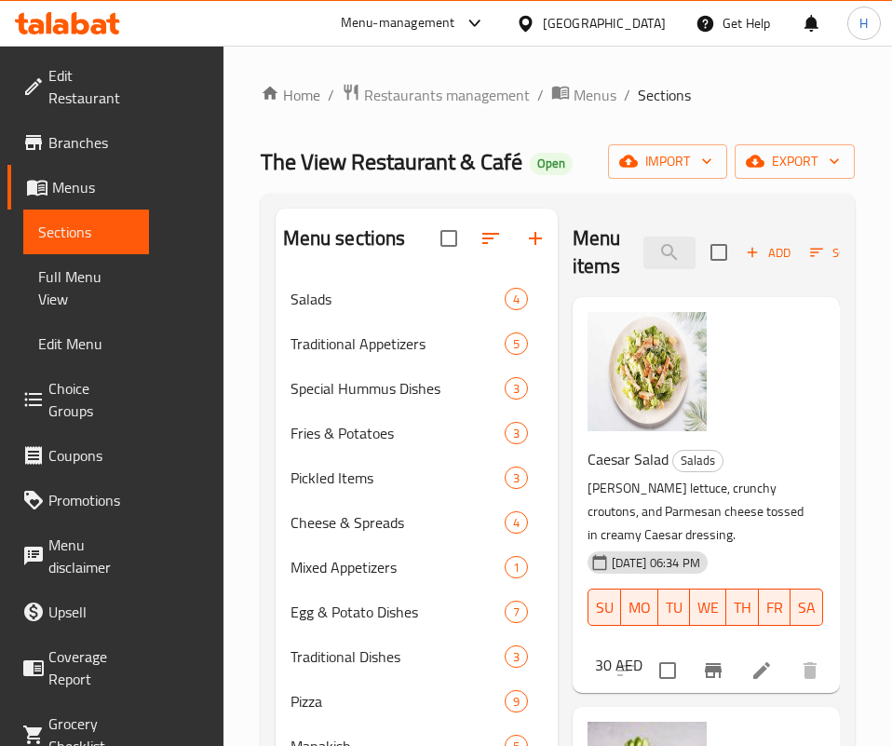
click at [641, 273] on div "Menu items سلطة Add Sort Manage items" at bounding box center [706, 253] width 267 height 88
click at [644, 252] on input "سلطة" at bounding box center [670, 253] width 52 height 33
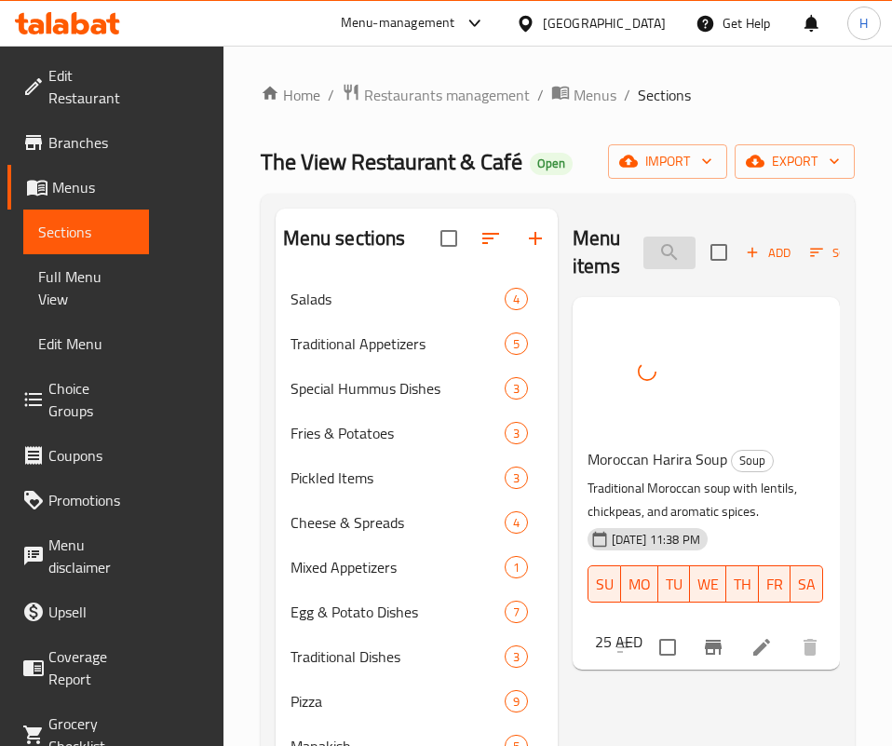
click at [644, 252] on input "حرير" at bounding box center [670, 253] width 52 height 33
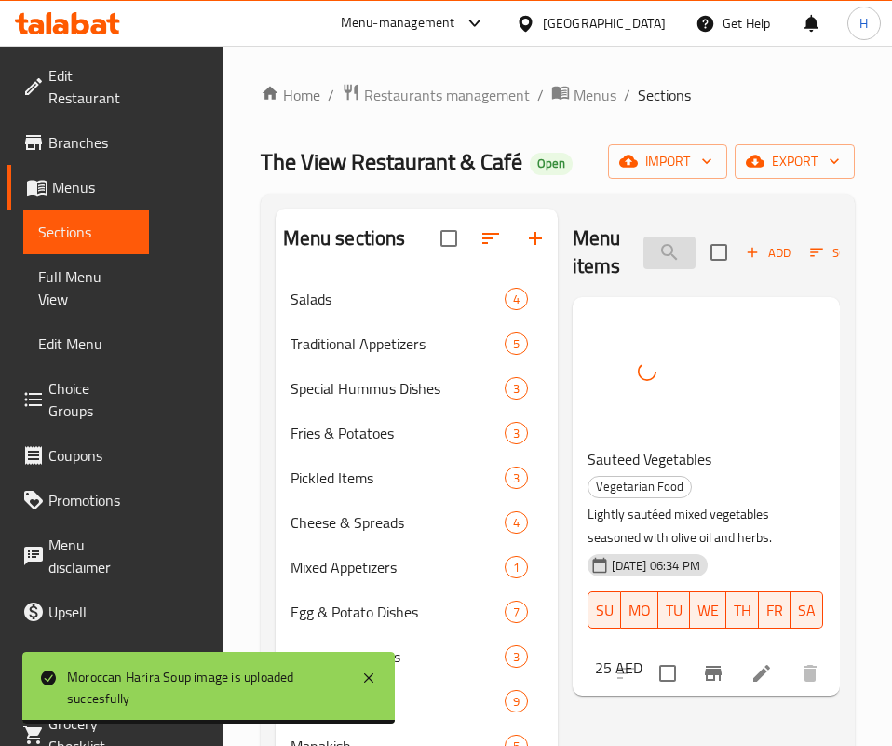
click at [644, 245] on input "سوتي" at bounding box center [670, 253] width 52 height 33
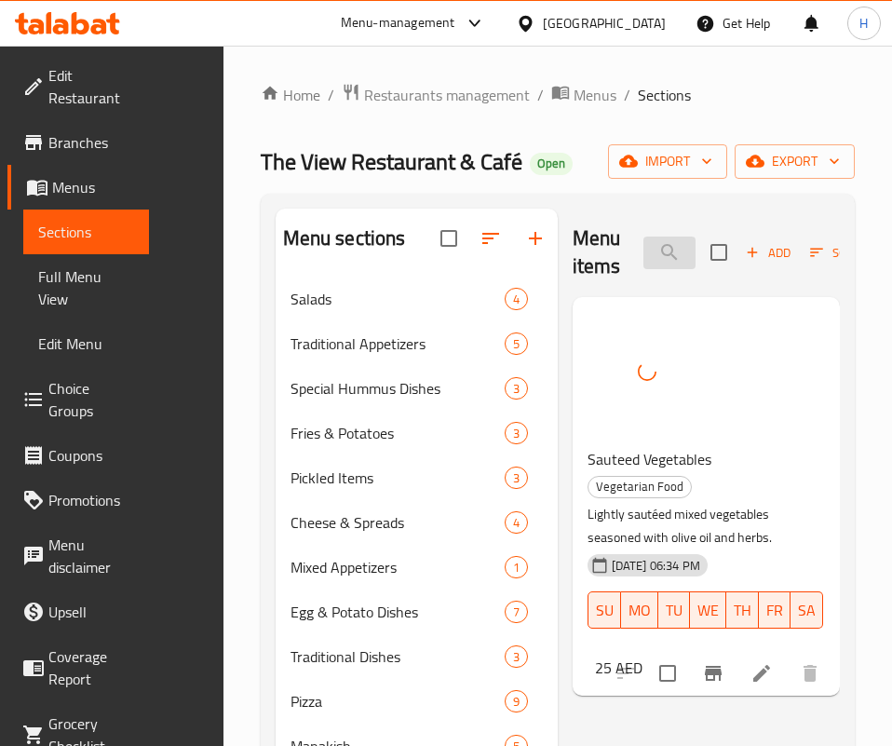
click at [644, 245] on input "سوتي" at bounding box center [670, 253] width 52 height 33
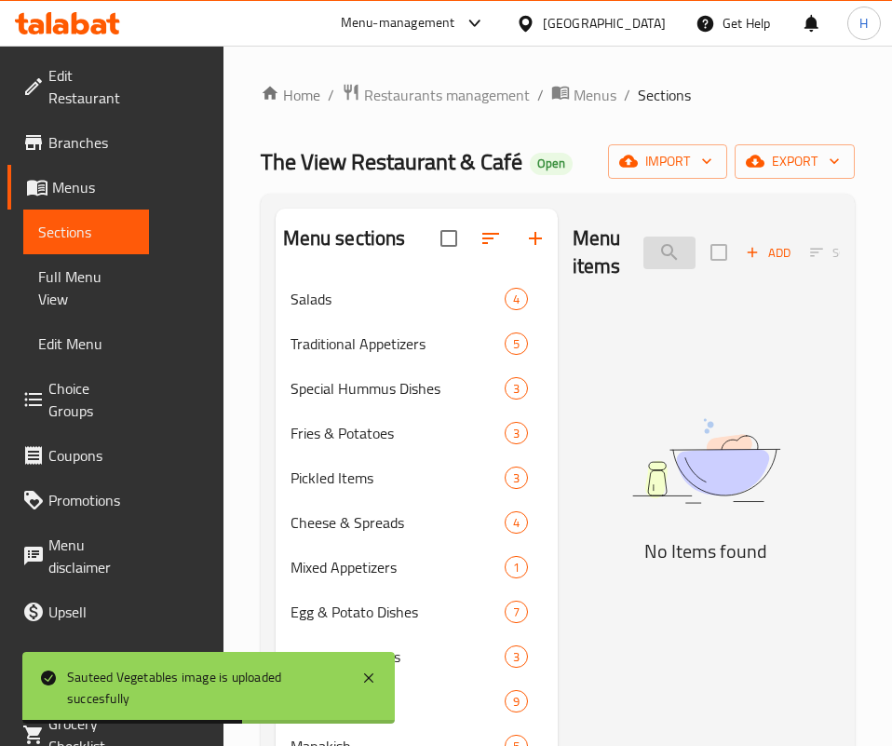
click at [693, 248] on input "عجس" at bounding box center [670, 253] width 52 height 33
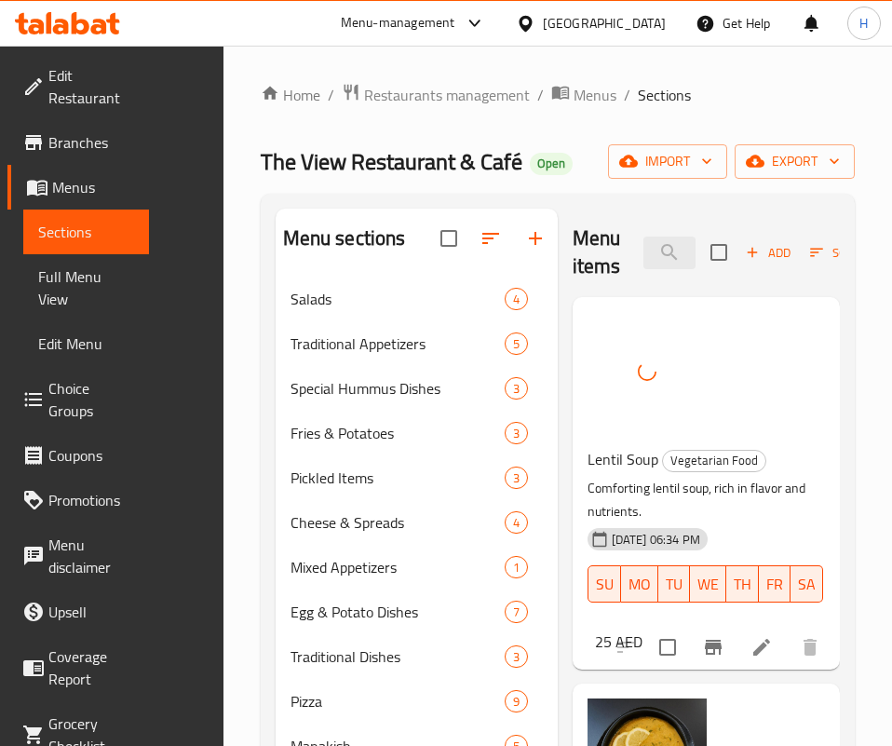
click at [630, 229] on div "Menu items عدس Add Sort Manage items" at bounding box center [706, 253] width 267 height 88
click at [644, 248] on input "عدس" at bounding box center [670, 253] width 52 height 33
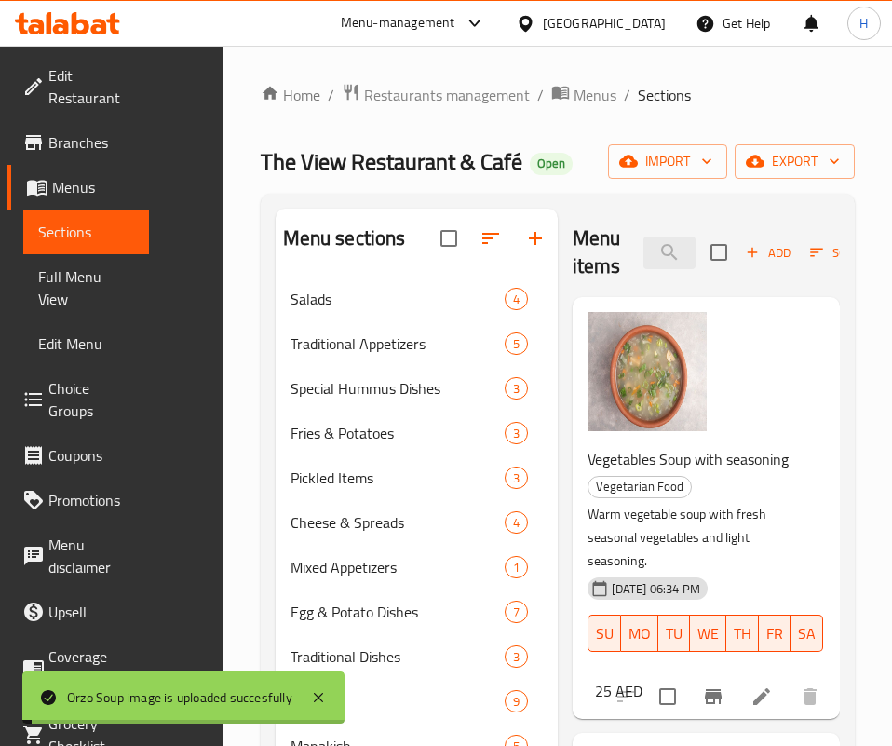
click at [679, 234] on div "Menu items شورب Add Sort Manage items" at bounding box center [706, 253] width 267 height 88
click at [679, 244] on input "شورب" at bounding box center [670, 253] width 52 height 33
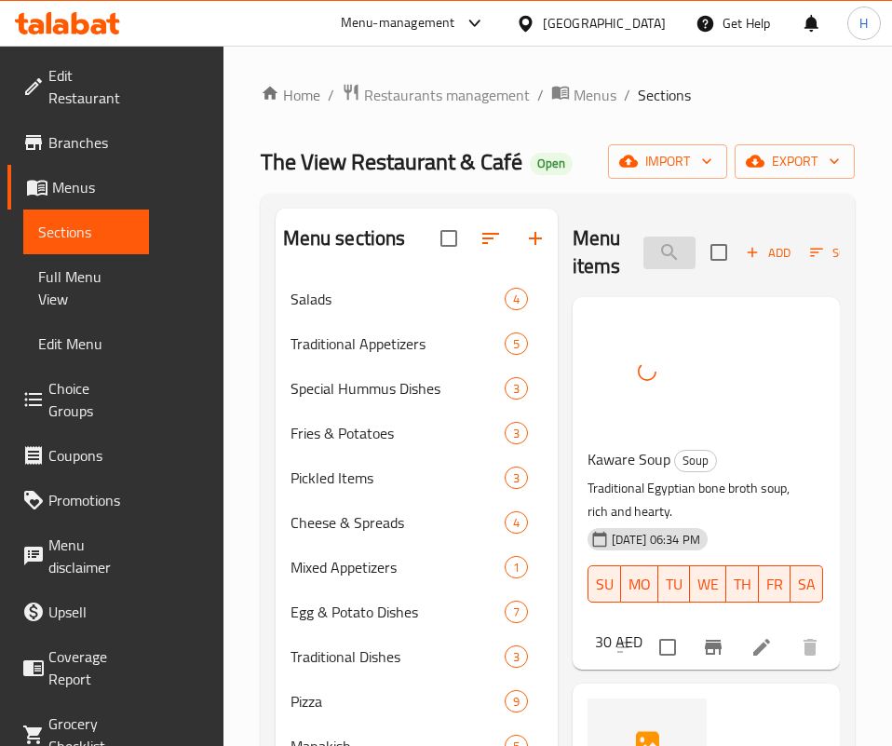
click at [645, 244] on input "كوار" at bounding box center [670, 253] width 52 height 33
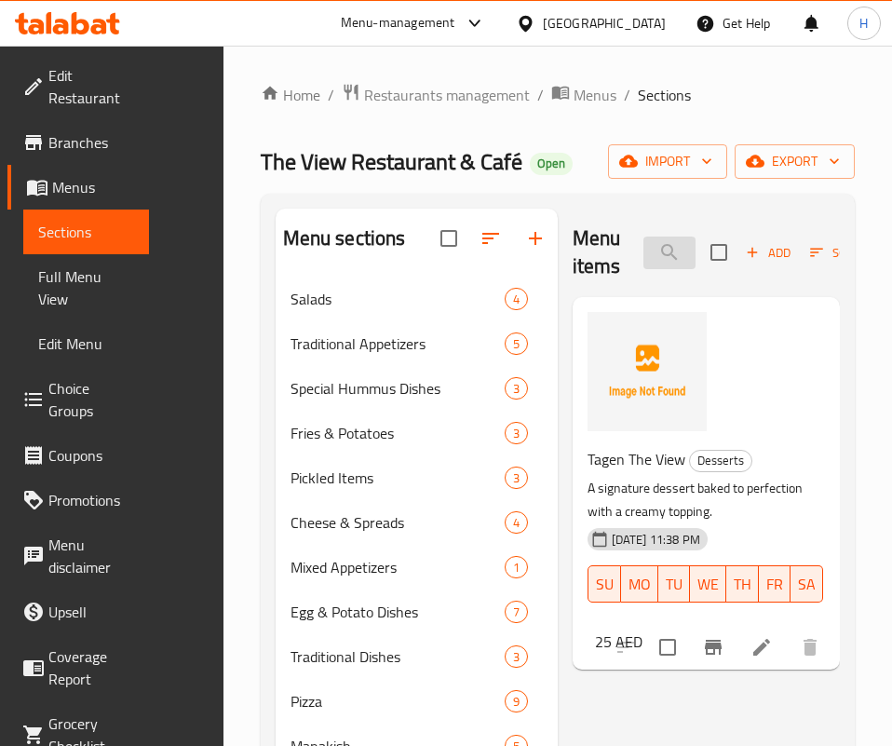
click at [660, 262] on input "طاجن" at bounding box center [670, 253] width 52 height 33
click at [662, 262] on input "طاجن" at bounding box center [670, 253] width 52 height 33
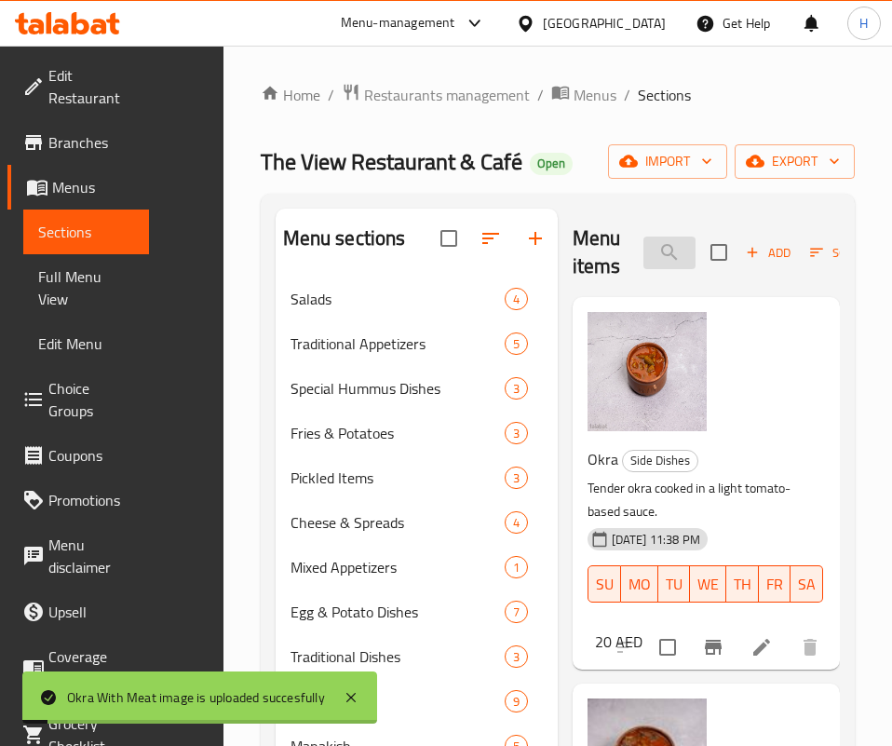
click at [644, 252] on input "بام" at bounding box center [670, 253] width 52 height 33
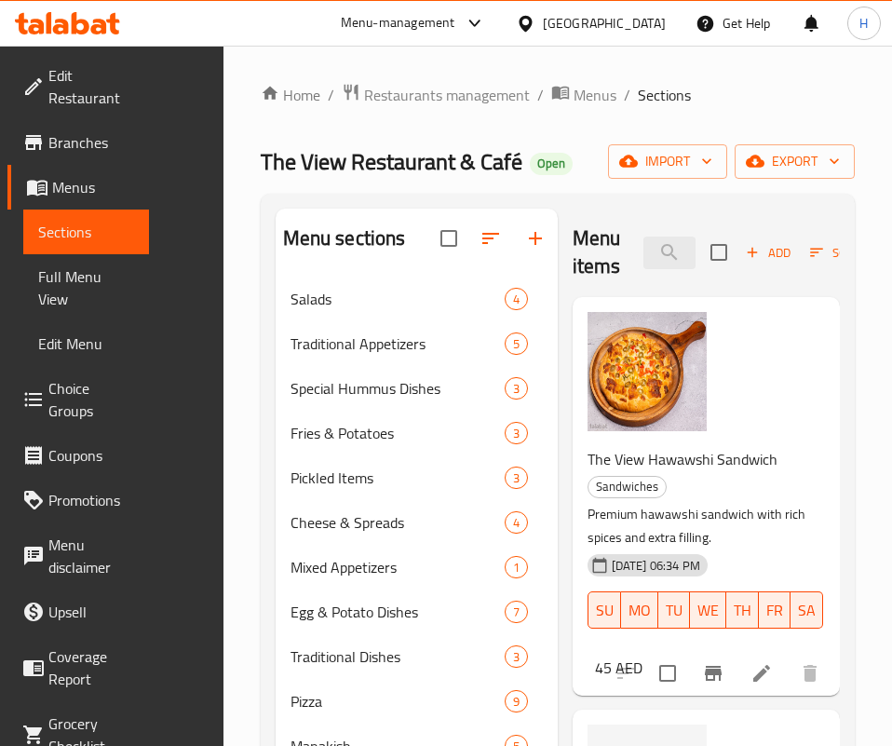
click at [664, 270] on div "Menu items ذا ف Add Sort Manage items" at bounding box center [706, 253] width 267 height 88
click at [677, 254] on input "ذا ف" at bounding box center [670, 253] width 52 height 33
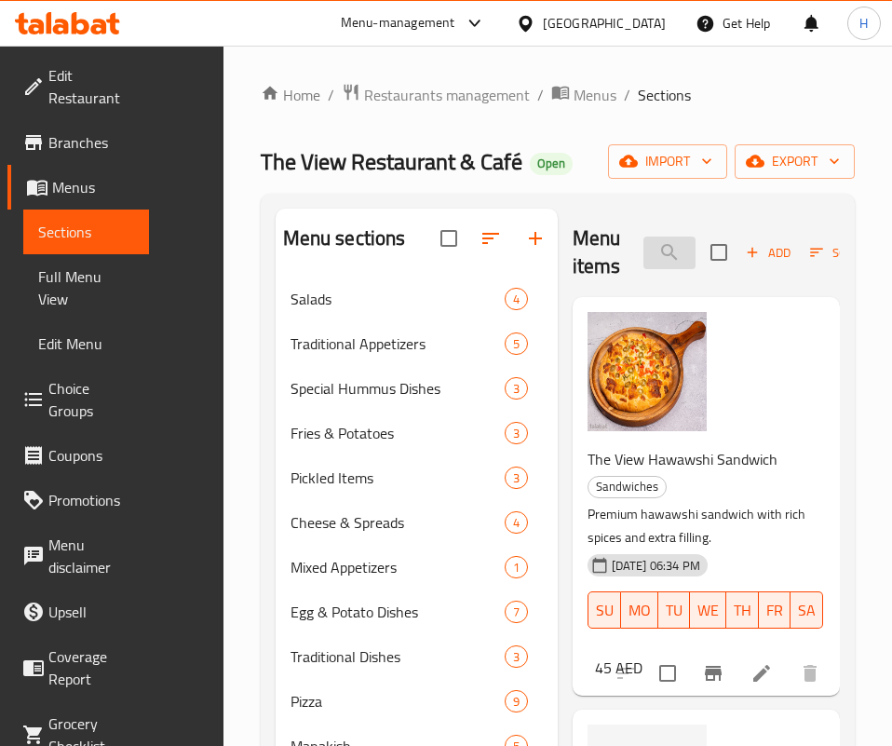
click at [677, 254] on input "ذا ف" at bounding box center [670, 253] width 52 height 33
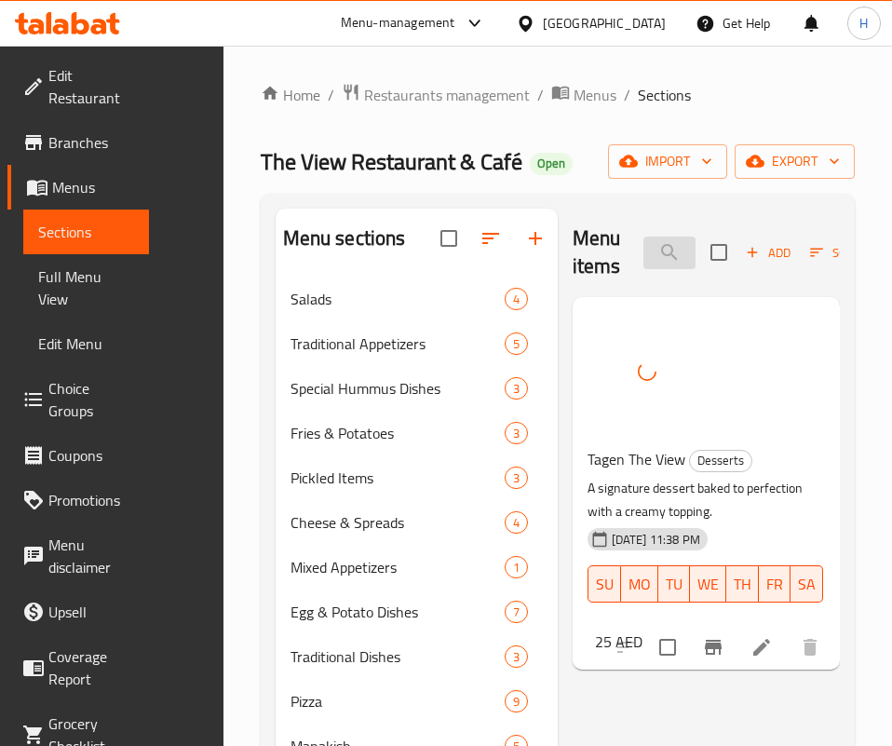
click at [654, 250] on input "طاجن" at bounding box center [670, 253] width 52 height 33
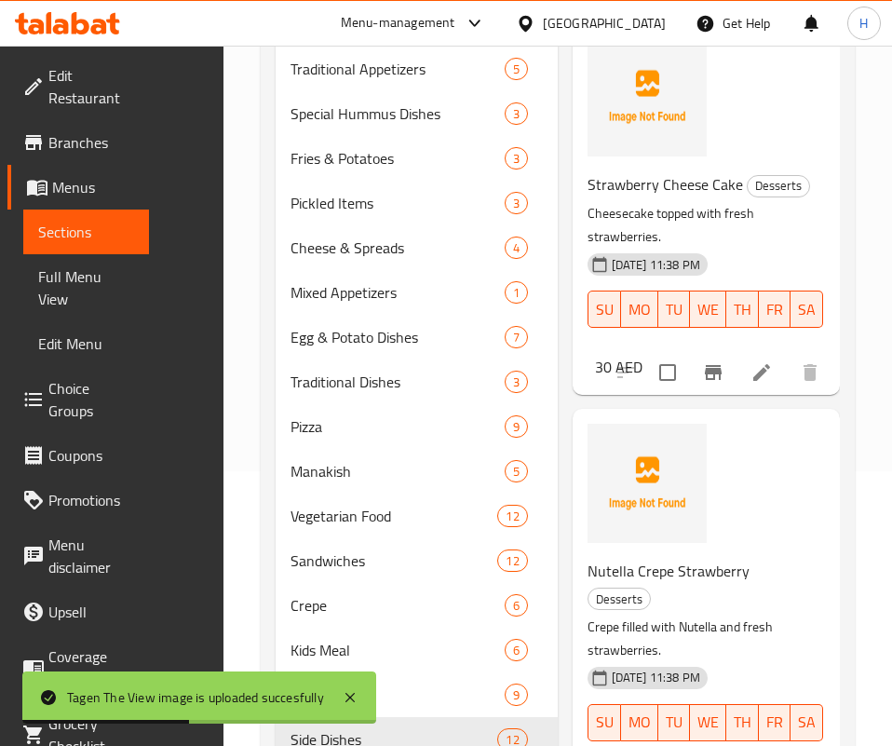
scroll to position [279, 0]
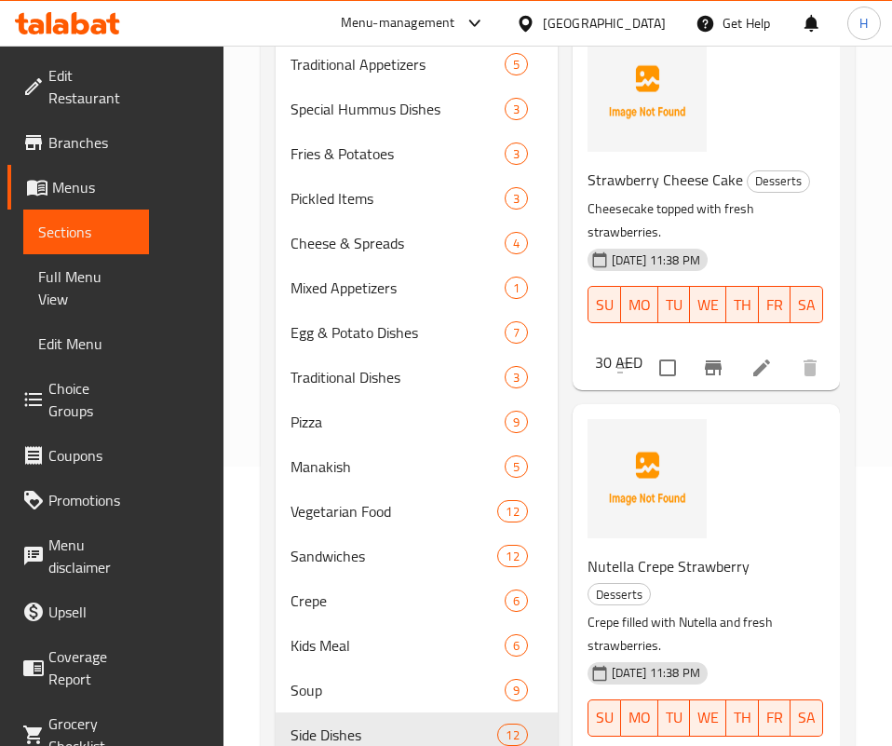
click at [783, 572] on div "Menu items فراو Add Sort Manage items Strawberry Cheese Cake Desserts Cheesecak…" at bounding box center [699, 525] width 282 height 1193
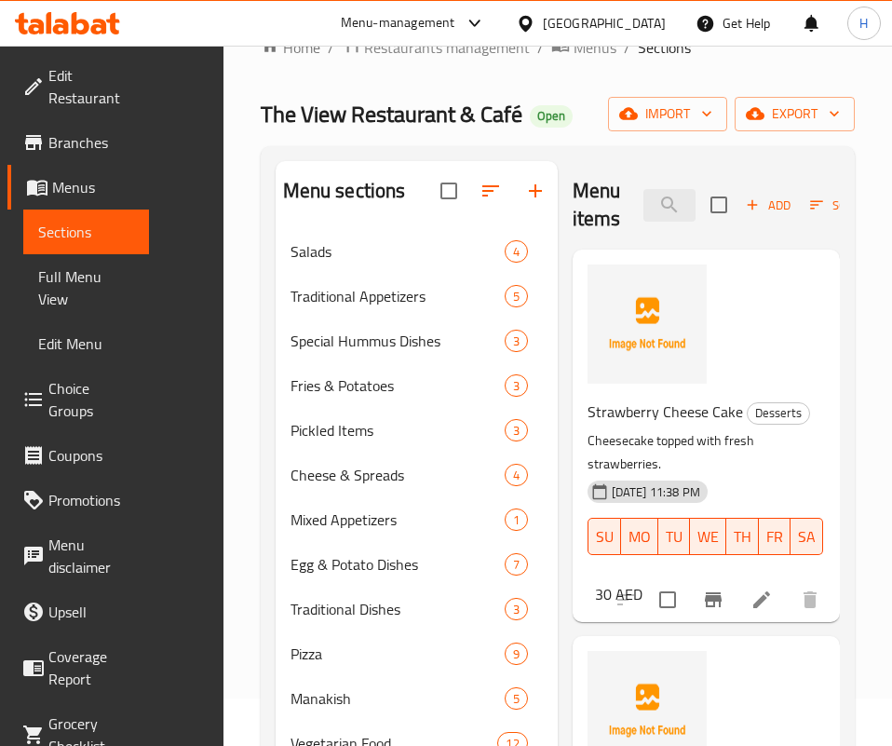
scroll to position [0, 0]
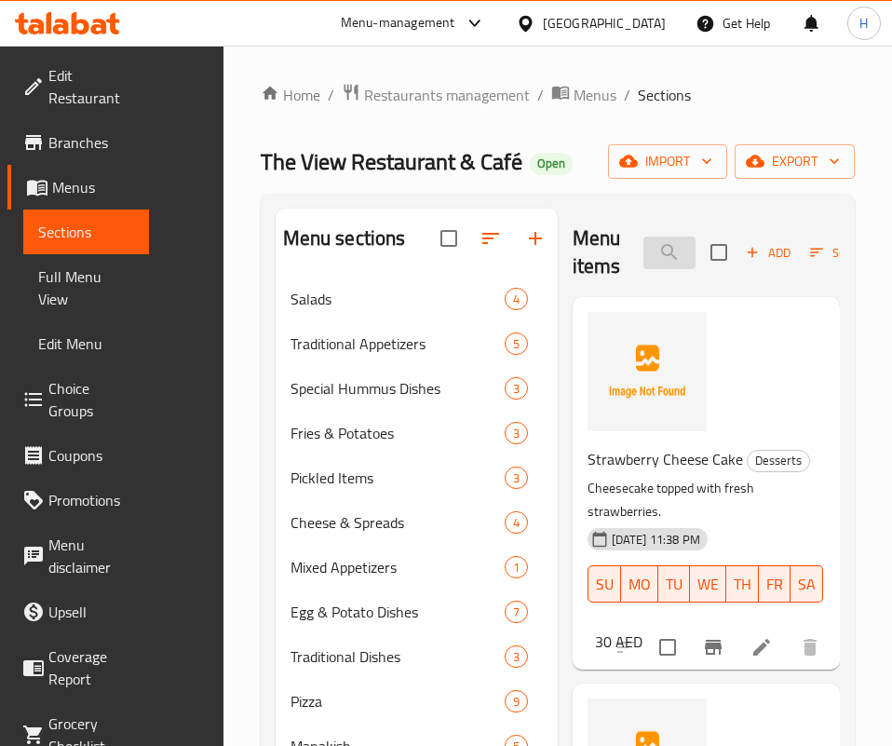
click at [665, 264] on input "فراو" at bounding box center [670, 253] width 52 height 33
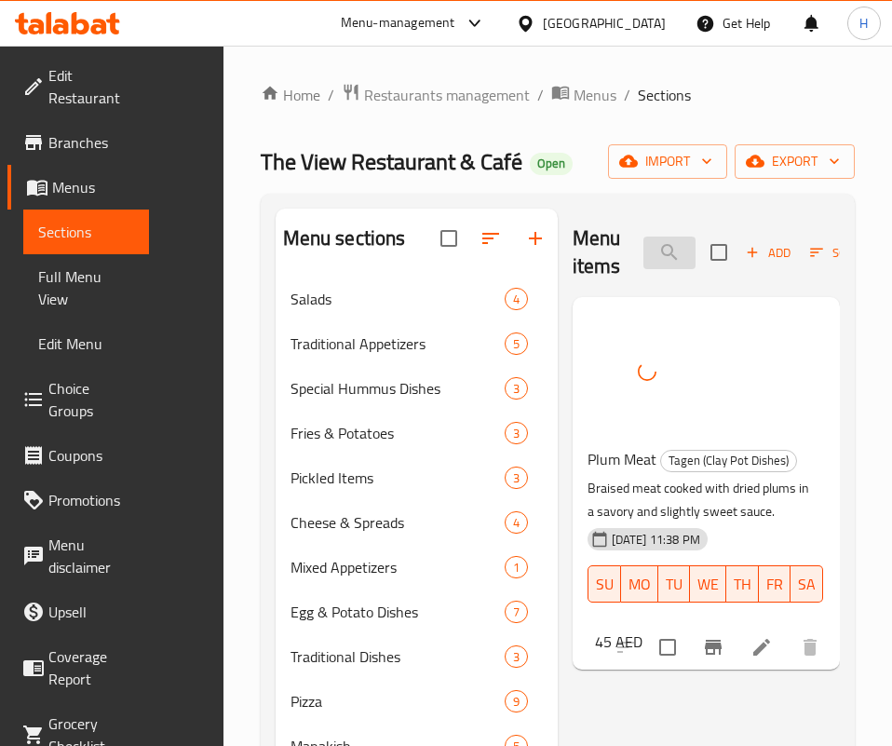
click at [649, 229] on div "Menu items برق Add Sort Manage items" at bounding box center [706, 253] width 267 height 88
click at [654, 246] on input "برق" at bounding box center [670, 253] width 52 height 33
click at [644, 252] on input "فتة س" at bounding box center [670, 253] width 52 height 33
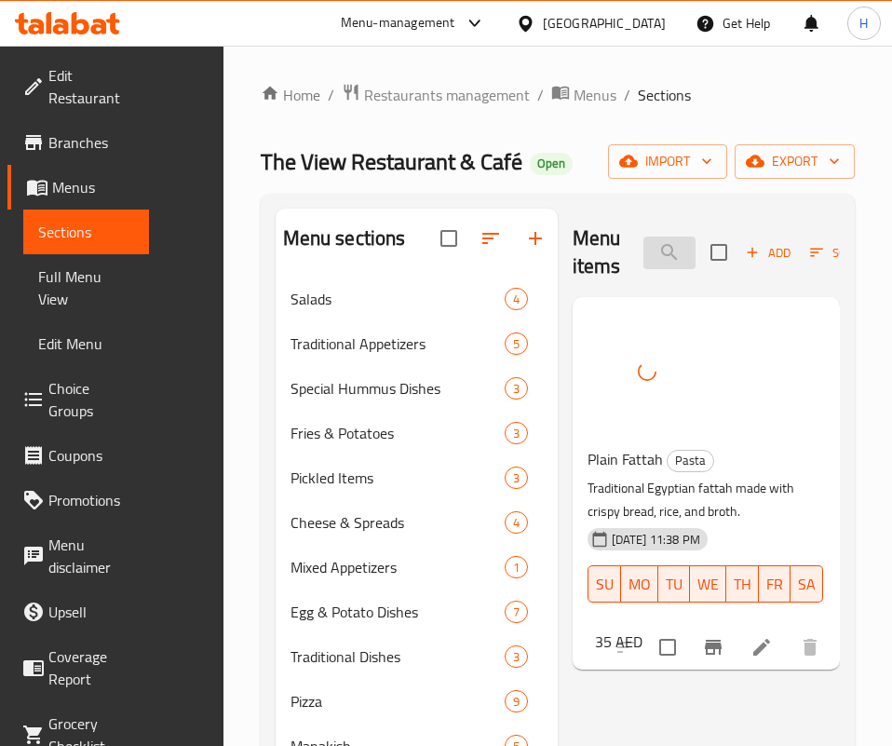
click at [644, 252] on input "فتة س" at bounding box center [670, 253] width 52 height 33
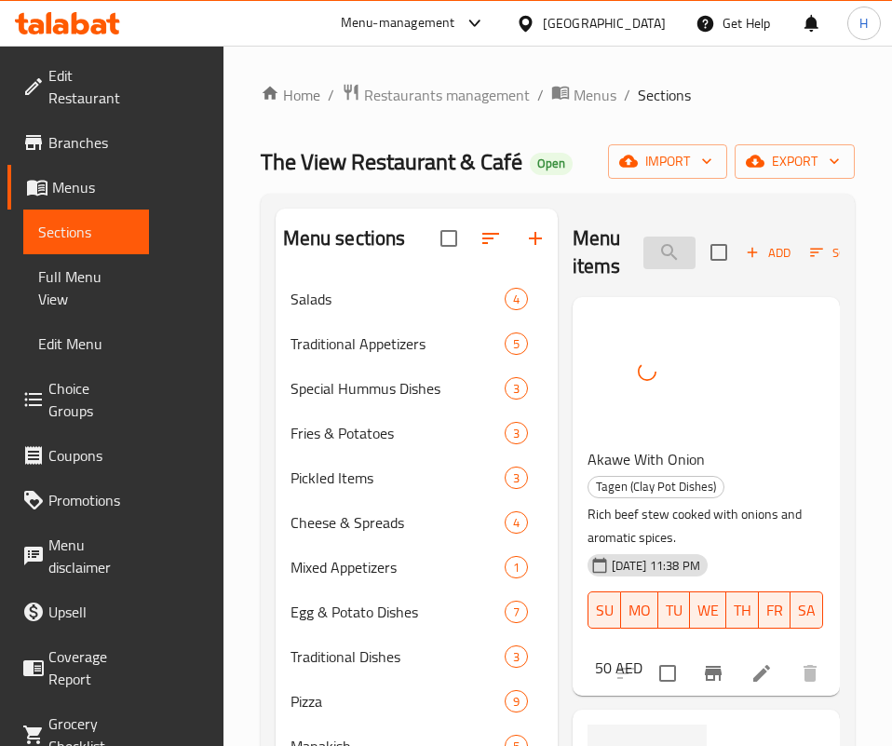
click at [644, 247] on input "عكاو" at bounding box center [670, 253] width 52 height 33
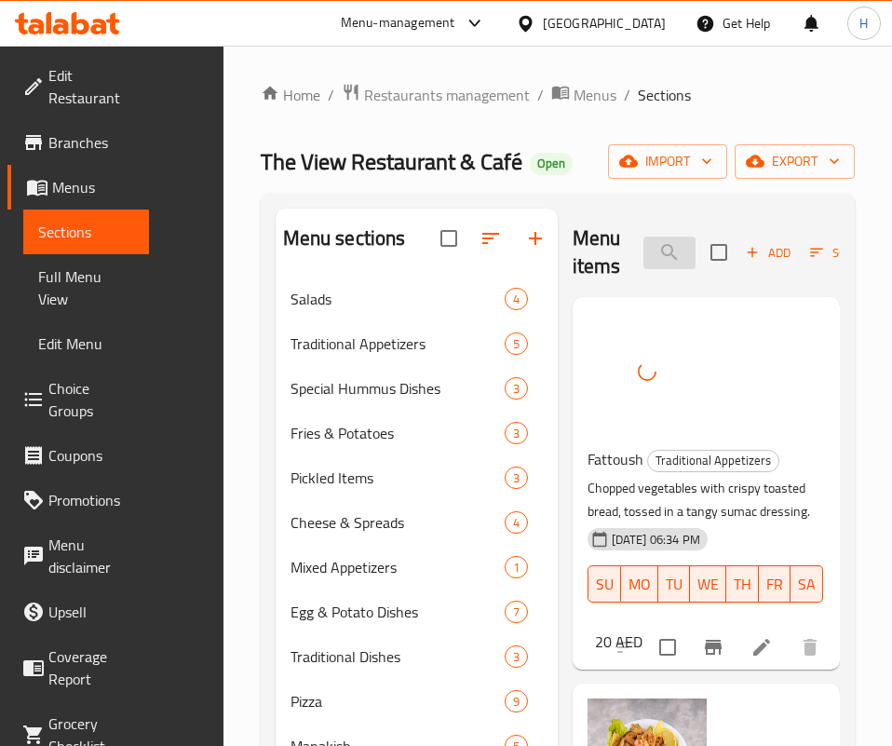
click at [644, 238] on input "فتوش" at bounding box center [670, 253] width 52 height 33
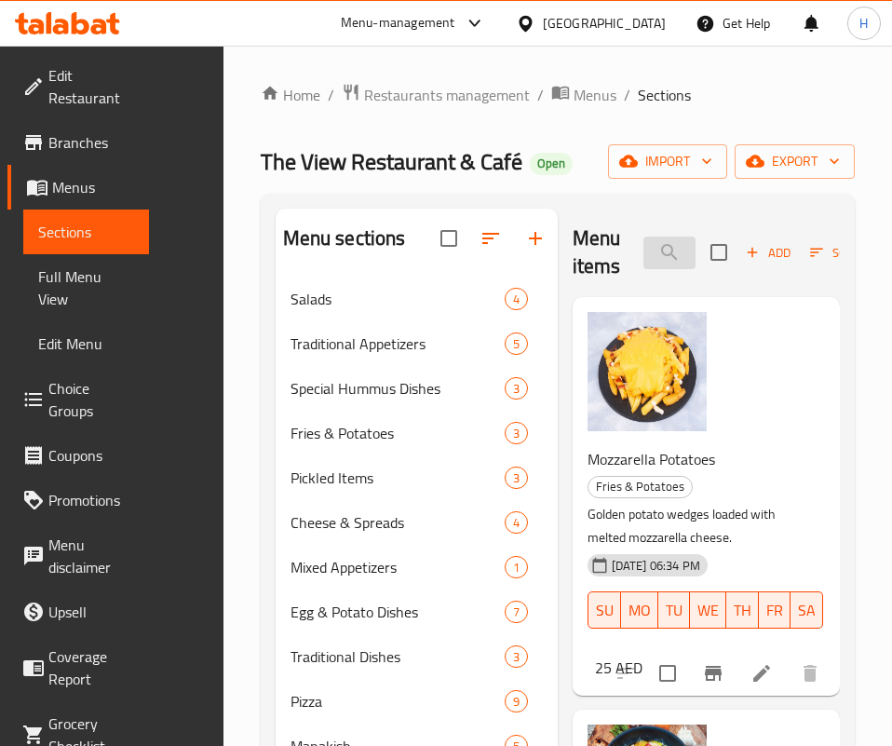
click at [683, 254] on input "موز" at bounding box center [670, 253] width 52 height 33
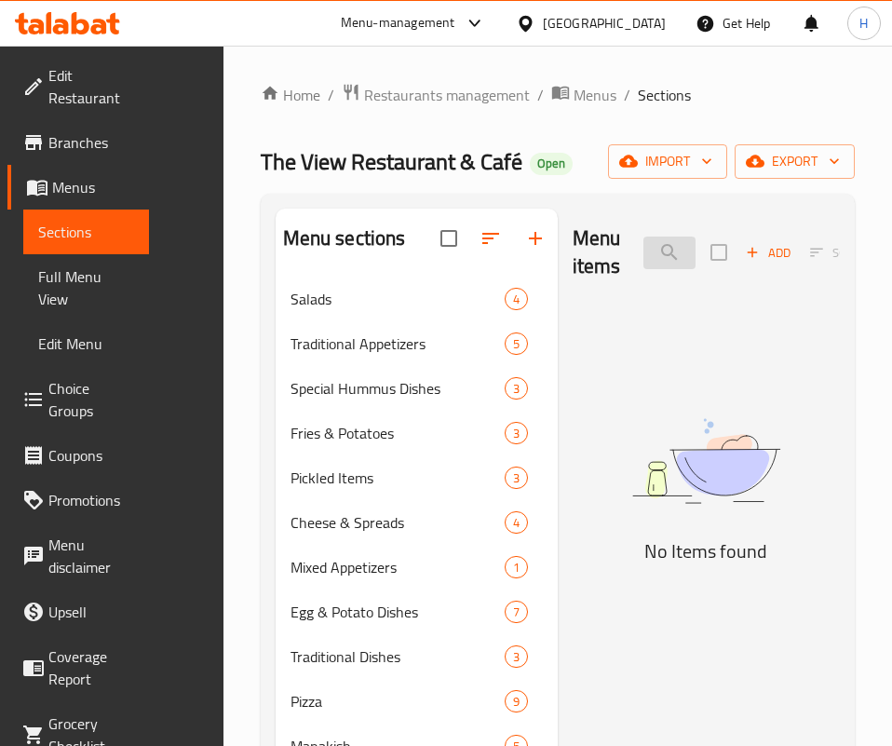
type input "ض"
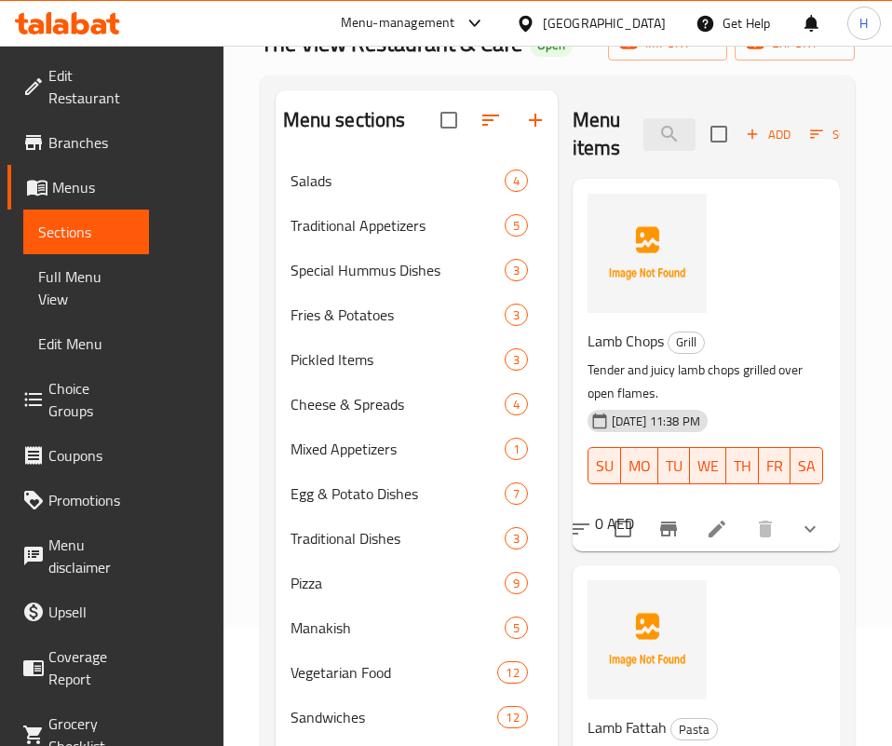
scroll to position [140, 0]
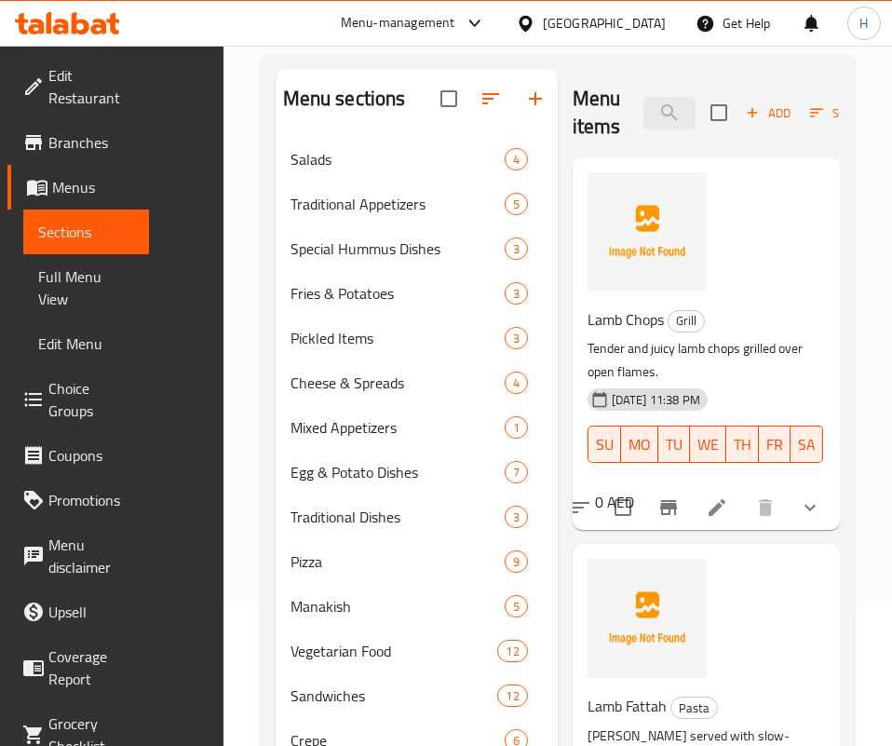
type input "lamb"
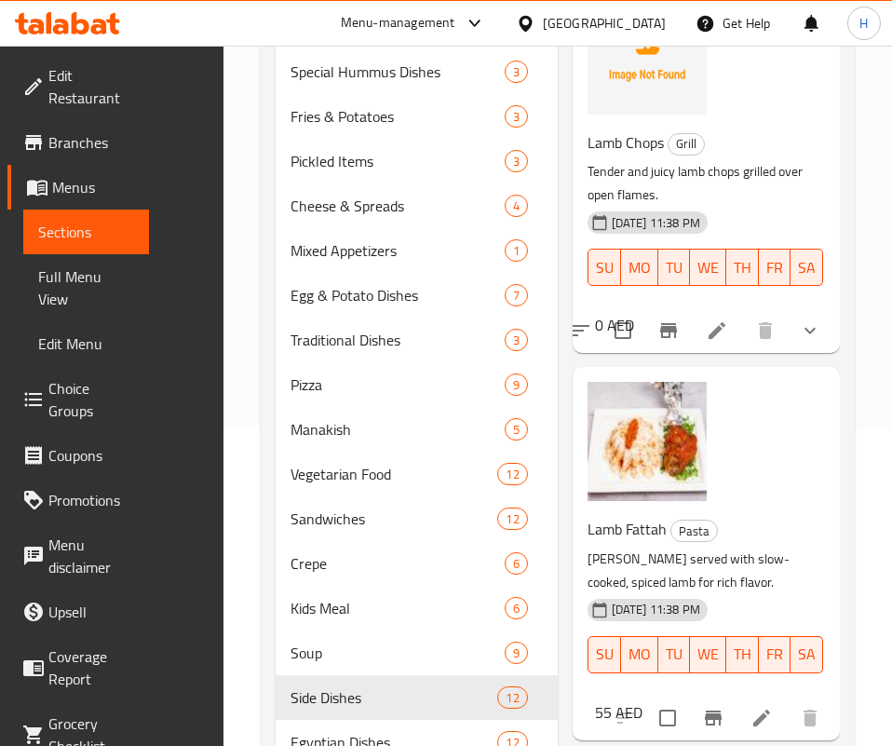
scroll to position [279, 0]
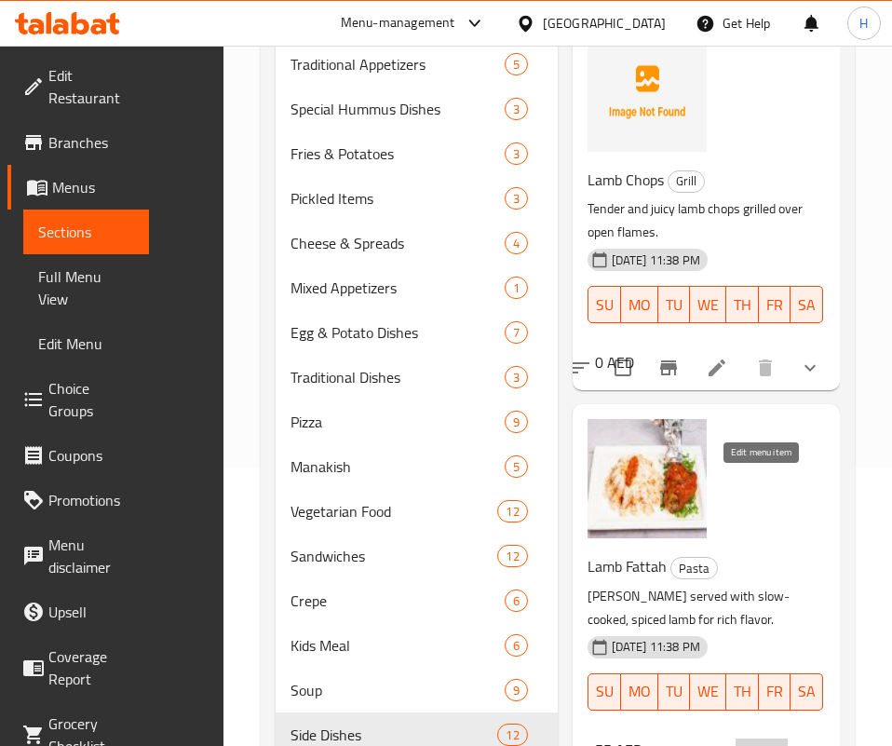
click at [765, 744] on icon at bounding box center [762, 755] width 22 height 22
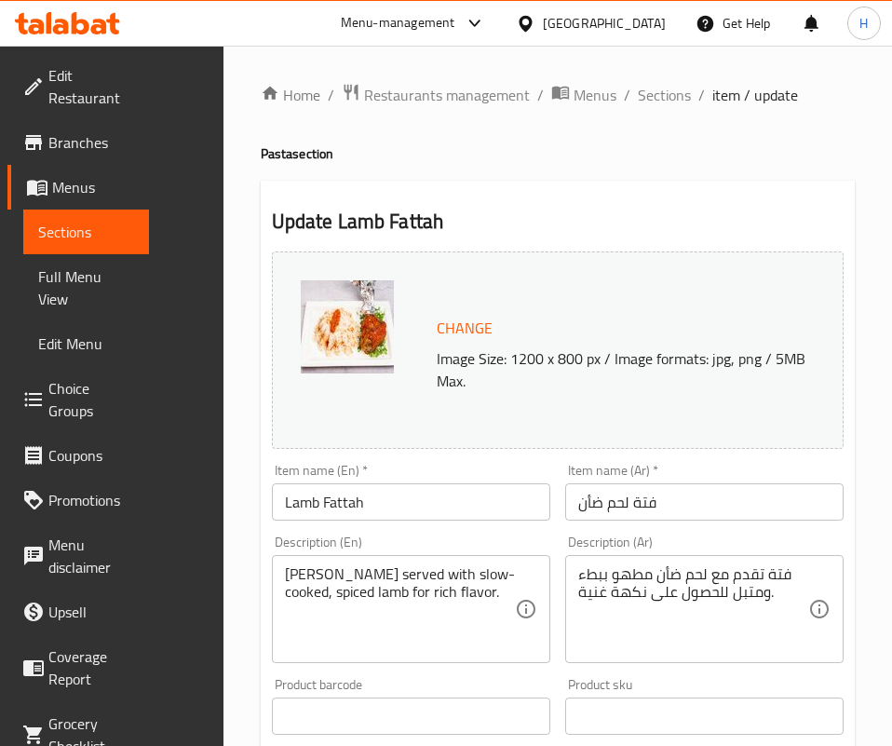
click at [85, 238] on span "Sections" at bounding box center [86, 232] width 96 height 22
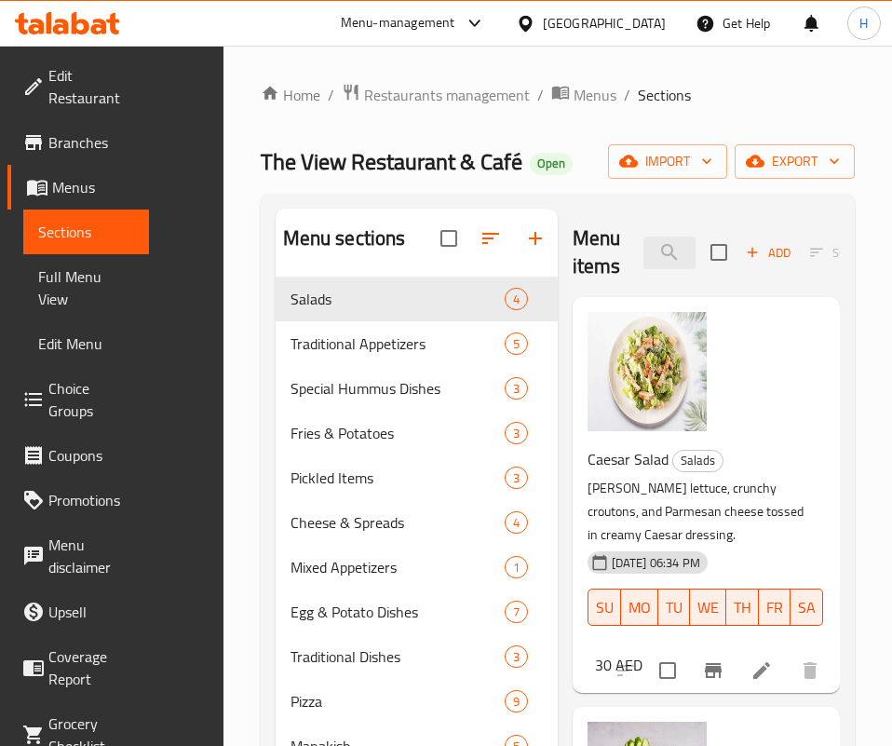
click at [593, 272] on div "Menu items Add Sort Manage items" at bounding box center [706, 253] width 267 height 88
click at [644, 255] on input "search" at bounding box center [670, 253] width 52 height 33
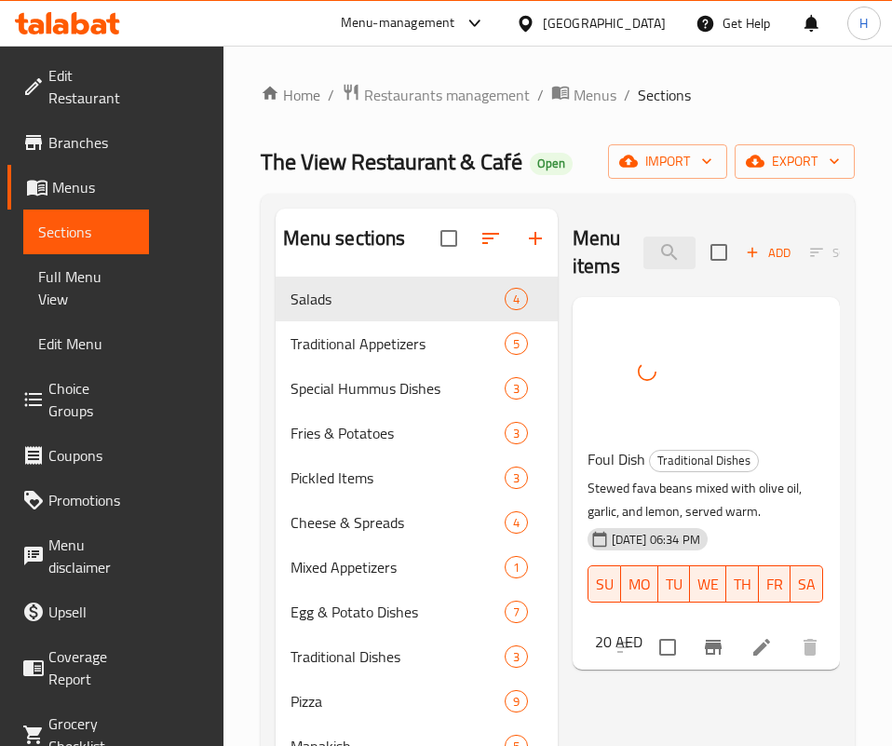
click at [644, 272] on div "Menu items فول Add Sort Manage items" at bounding box center [706, 253] width 267 height 88
click at [643, 272] on div "Menu items فول Add Sort Manage items" at bounding box center [706, 253] width 267 height 88
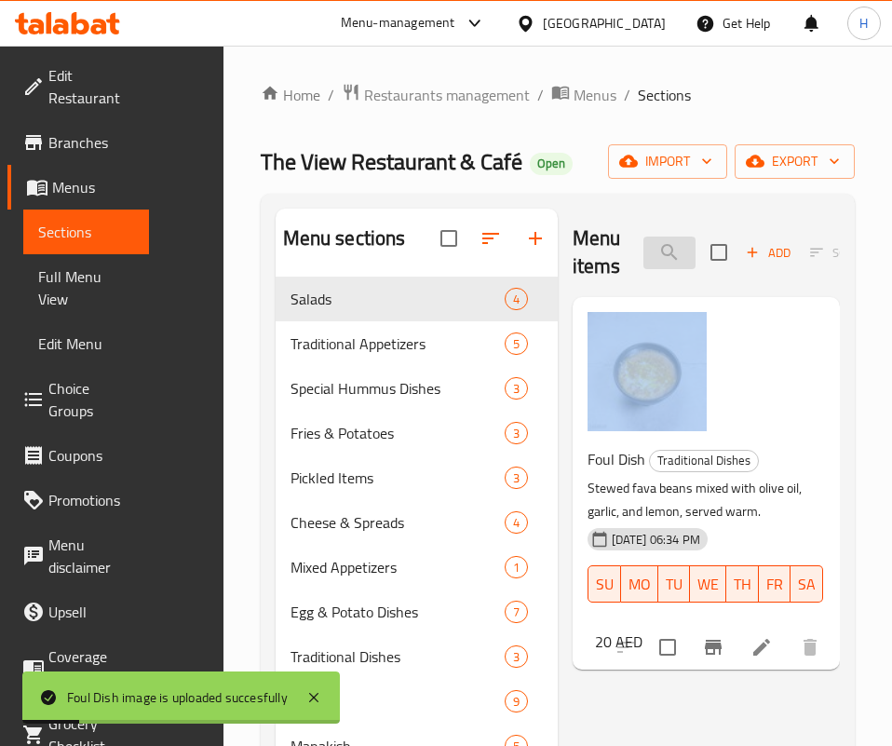
click at [644, 248] on input "فول" at bounding box center [670, 253] width 52 height 33
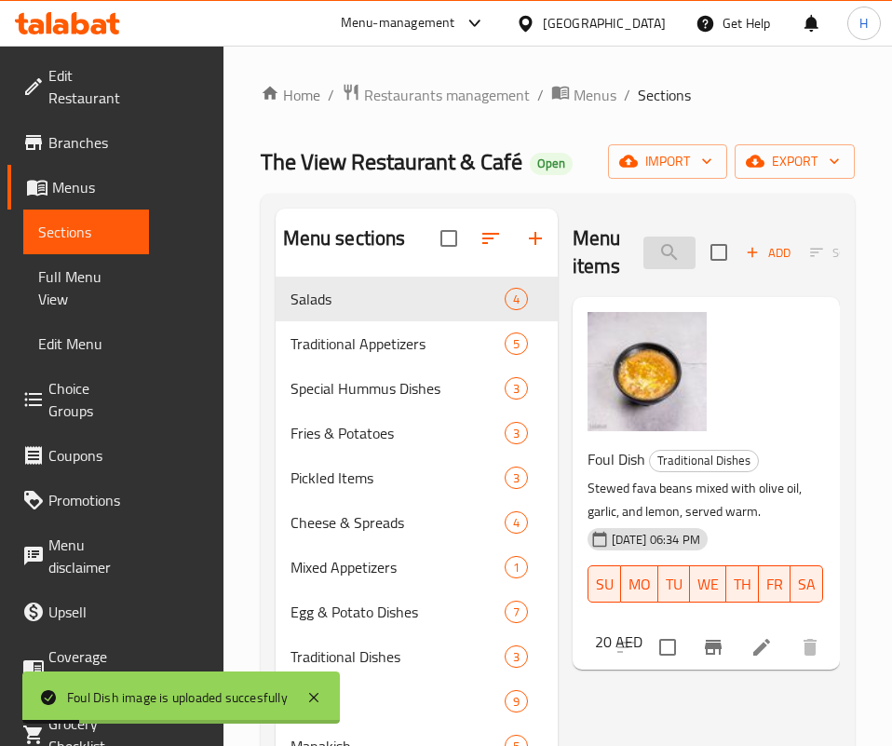
click at [644, 248] on input "فول" at bounding box center [670, 253] width 52 height 33
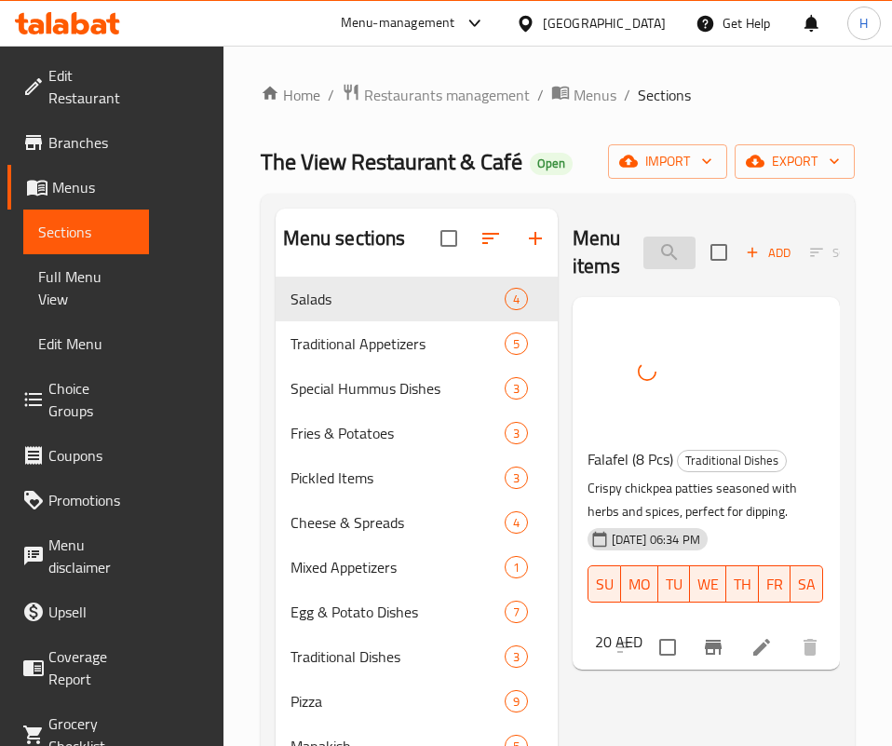
click at [644, 243] on input "فلاف" at bounding box center [670, 253] width 52 height 33
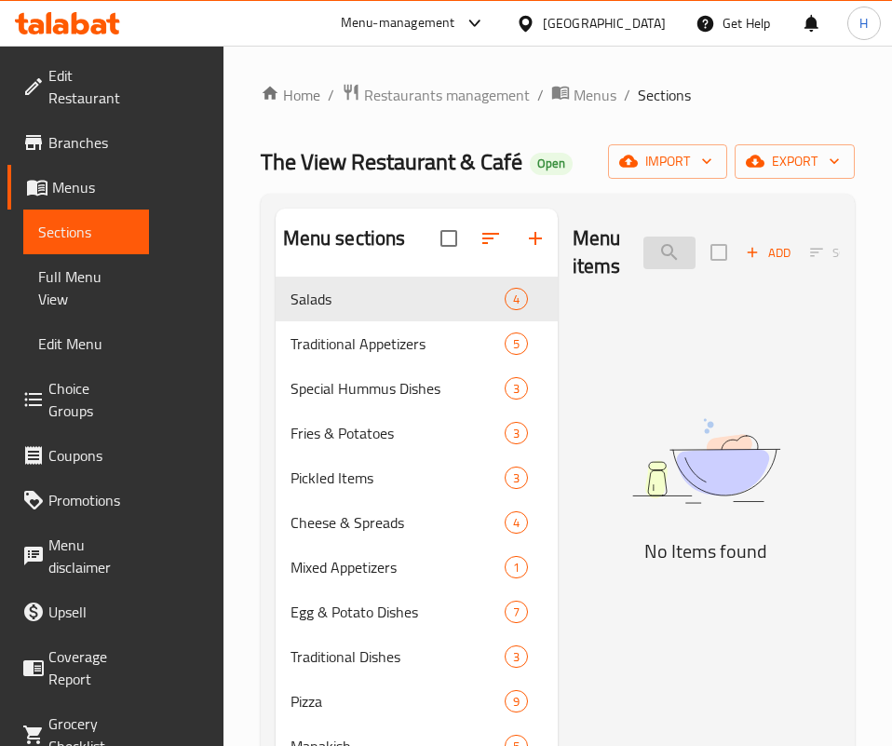
click at [644, 254] on input "كريب ف" at bounding box center [670, 253] width 52 height 33
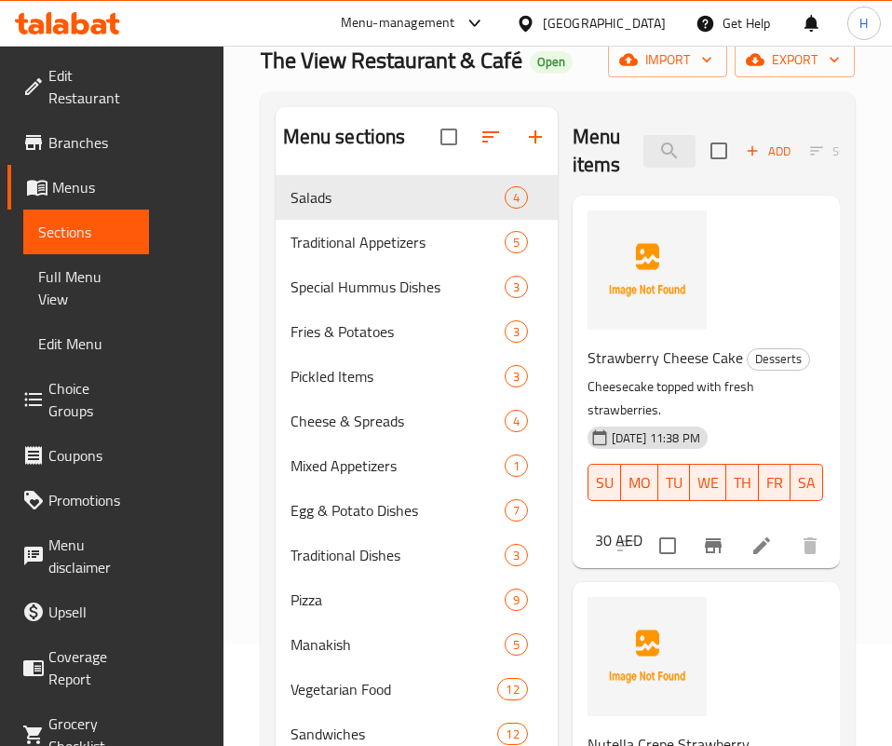
scroll to position [140, 0]
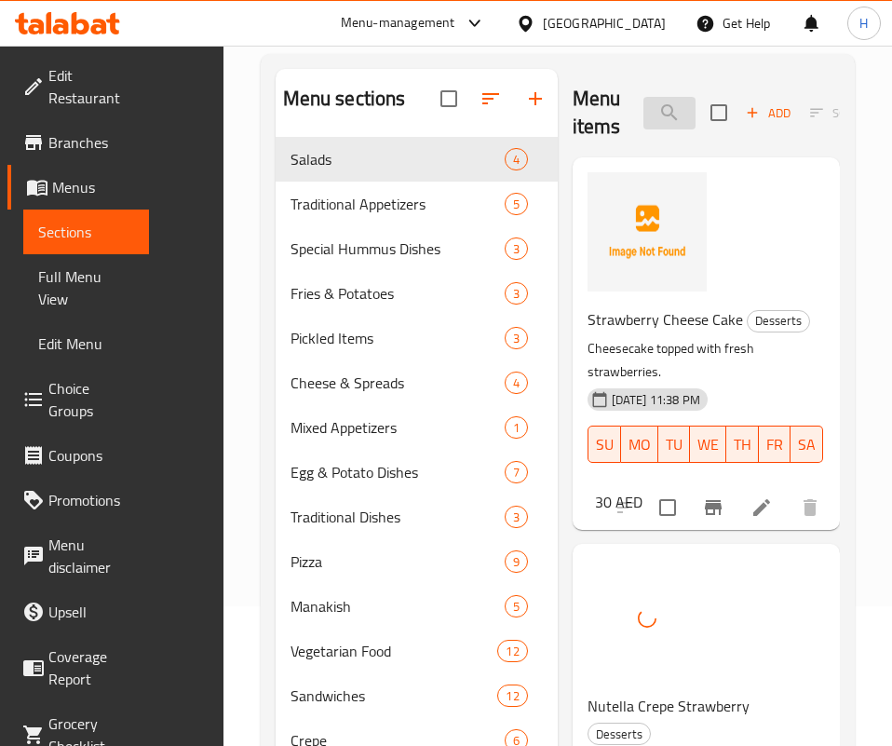
click at [644, 119] on input "فراو" at bounding box center [670, 113] width 52 height 33
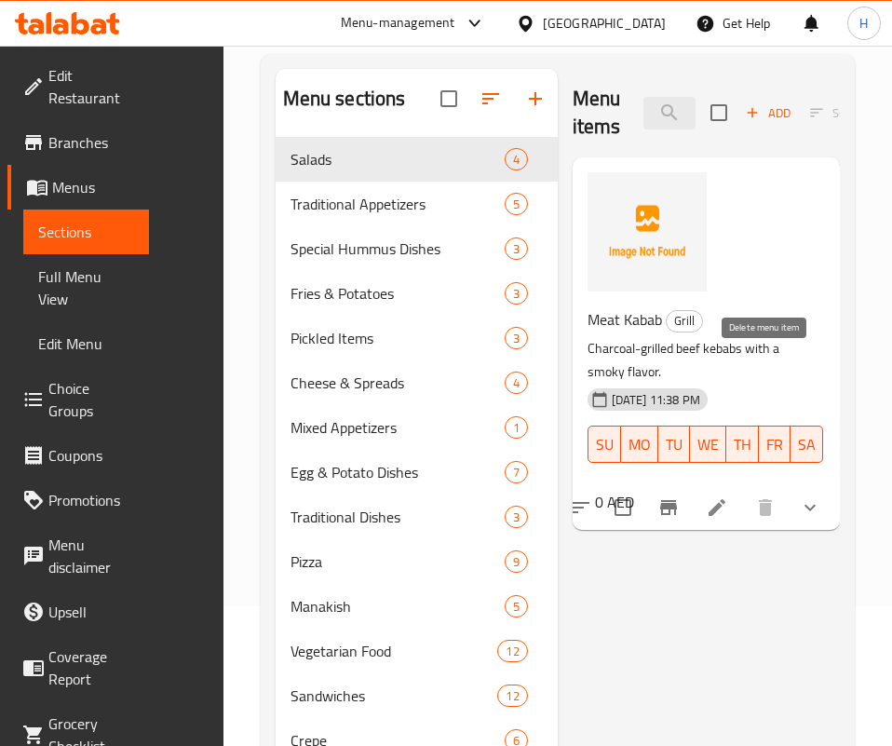
type input "كباب"
click at [804, 497] on icon "show more" at bounding box center [810, 508] width 22 height 22
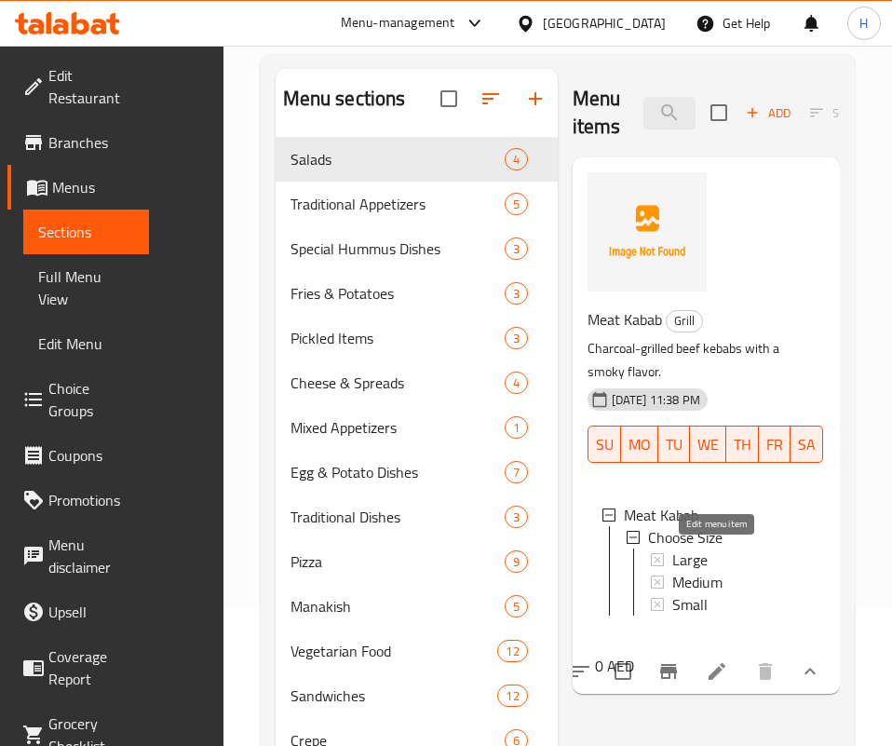
click at [712, 660] on icon at bounding box center [717, 671] width 22 height 22
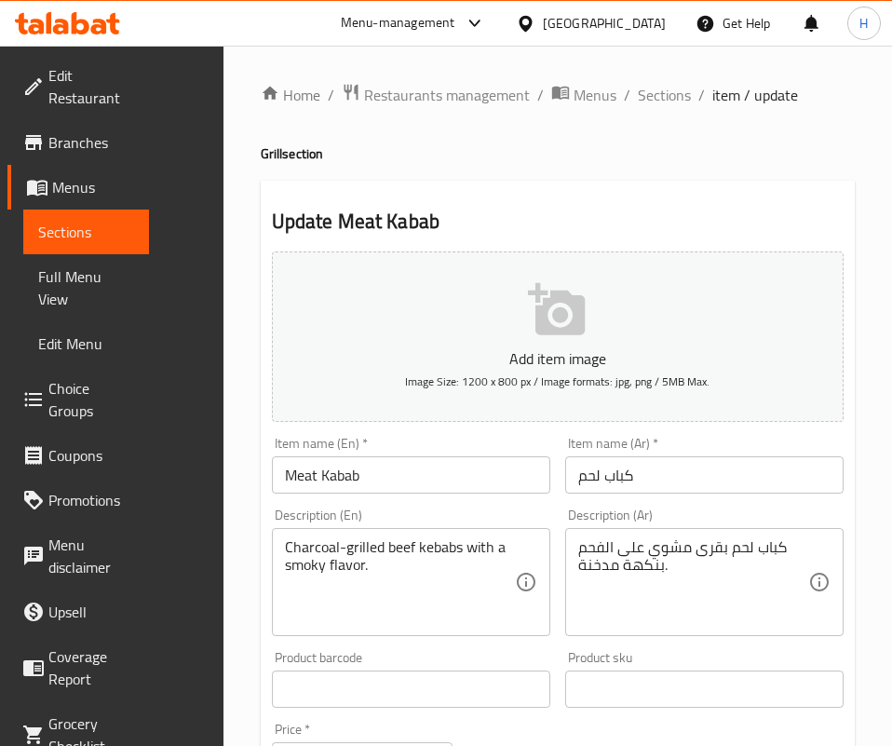
click at [88, 237] on span "Sections" at bounding box center [86, 232] width 96 height 22
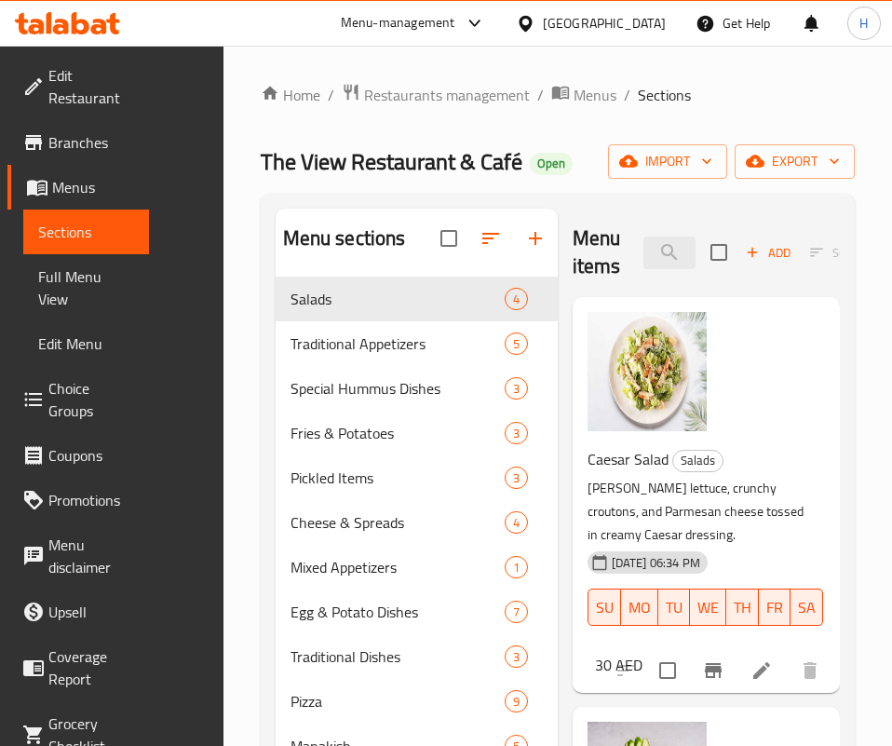
click at [643, 652] on div "30 AED" at bounding box center [615, 665] width 55 height 26
click at [652, 254] on input "search" at bounding box center [670, 253] width 52 height 33
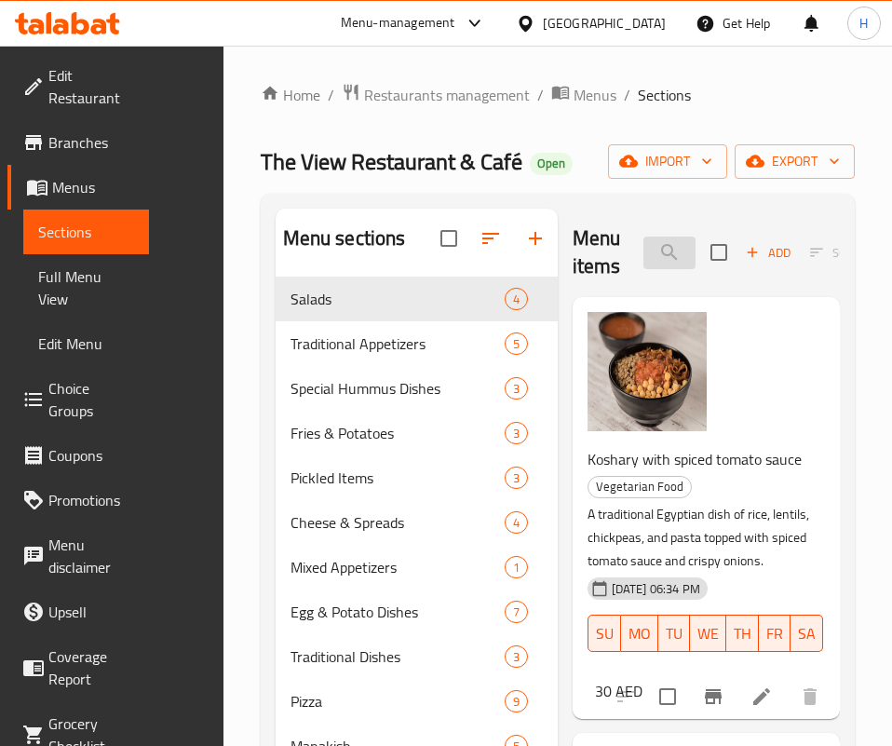
click at [645, 238] on input "كشر" at bounding box center [670, 253] width 52 height 33
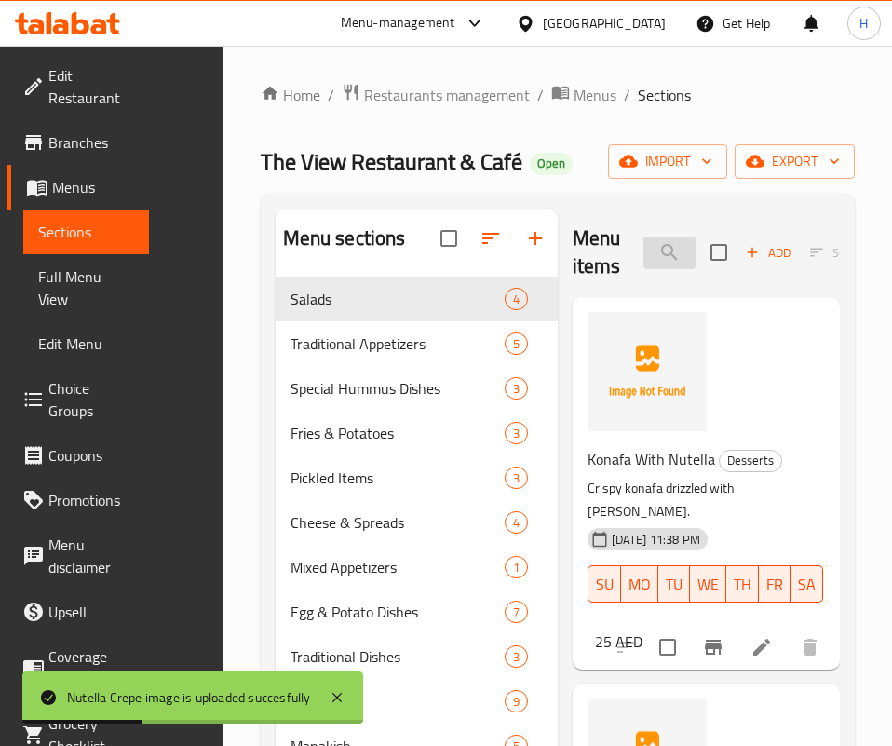
click at [644, 251] on input "نوتيلا" at bounding box center [670, 253] width 52 height 33
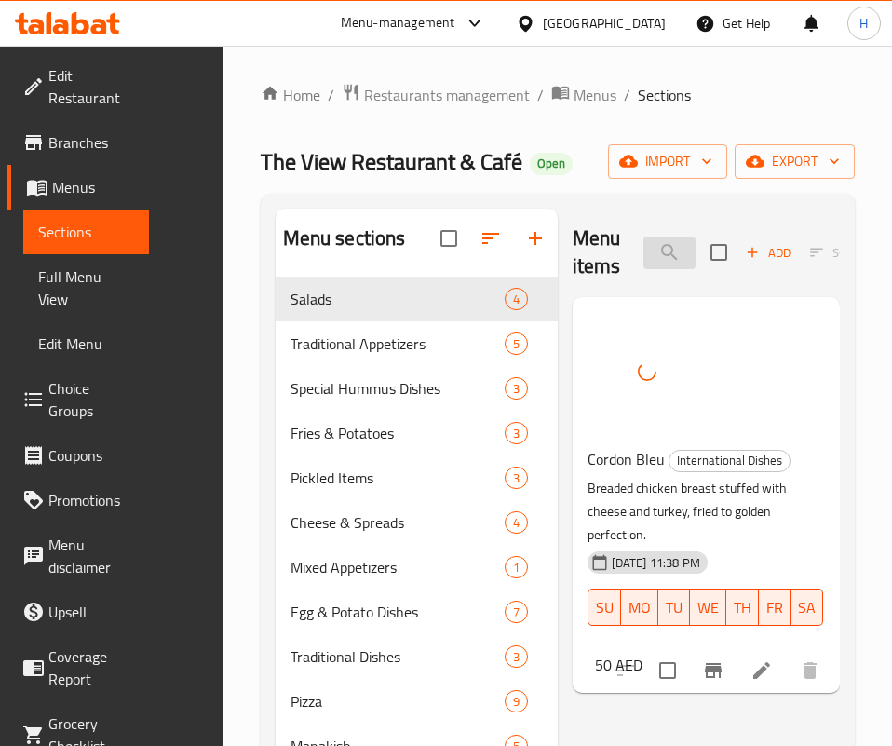
click at [644, 253] on input "كورد" at bounding box center [670, 253] width 52 height 33
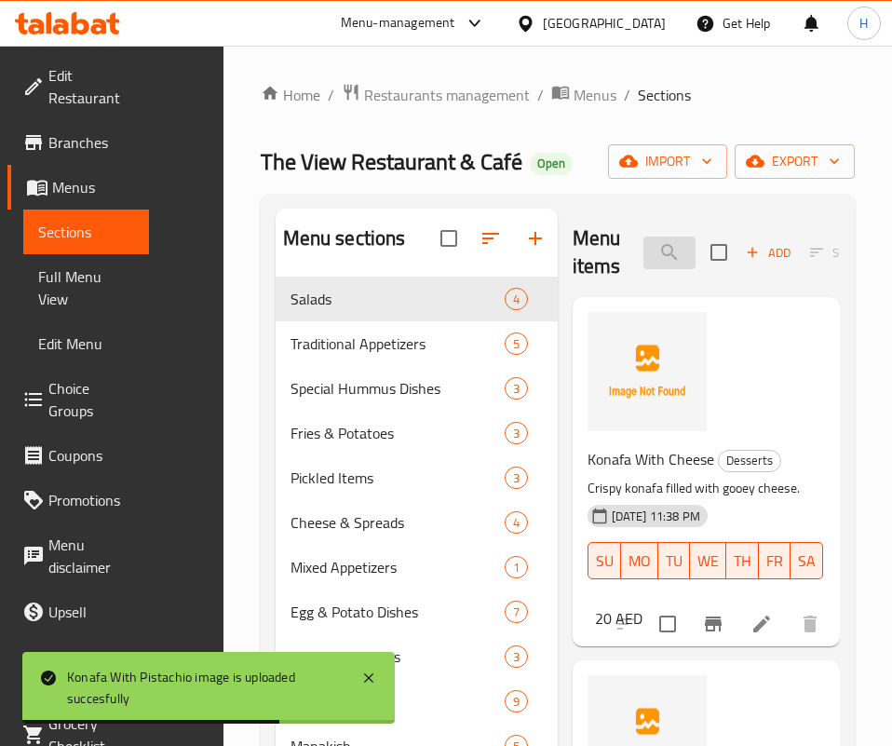
click at [644, 246] on input "كناف" at bounding box center [670, 253] width 52 height 33
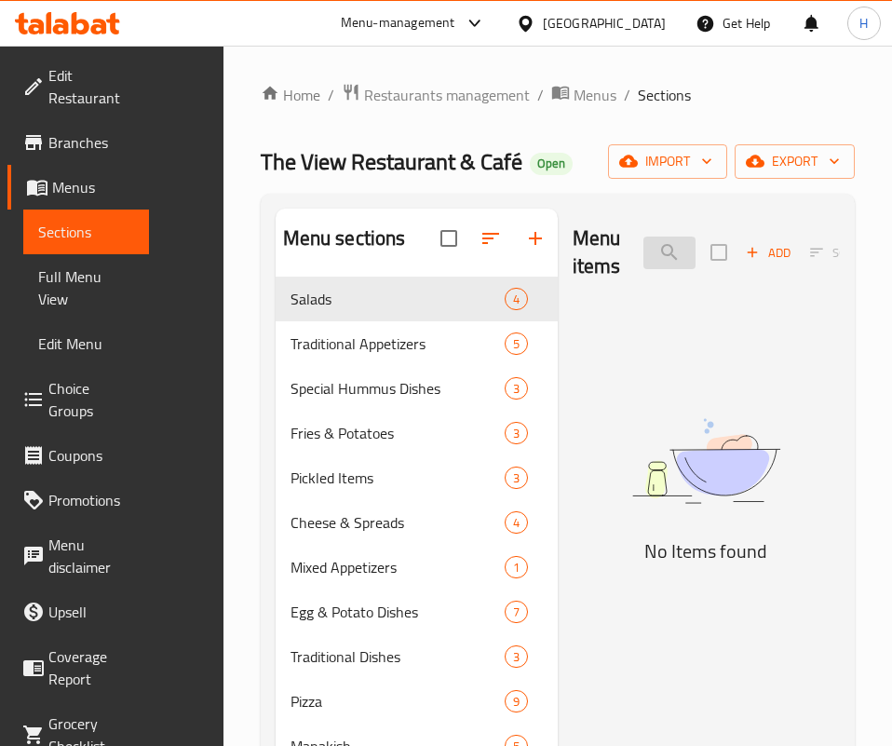
click at [644, 254] on input "كيو" at bounding box center [670, 253] width 52 height 33
click at [791, 533] on img at bounding box center [706, 461] width 267 height 143
click at [634, 232] on div "Menu items كيو Add Sort Manage items" at bounding box center [706, 253] width 267 height 88
click at [644, 262] on input "كيو" at bounding box center [670, 253] width 52 height 33
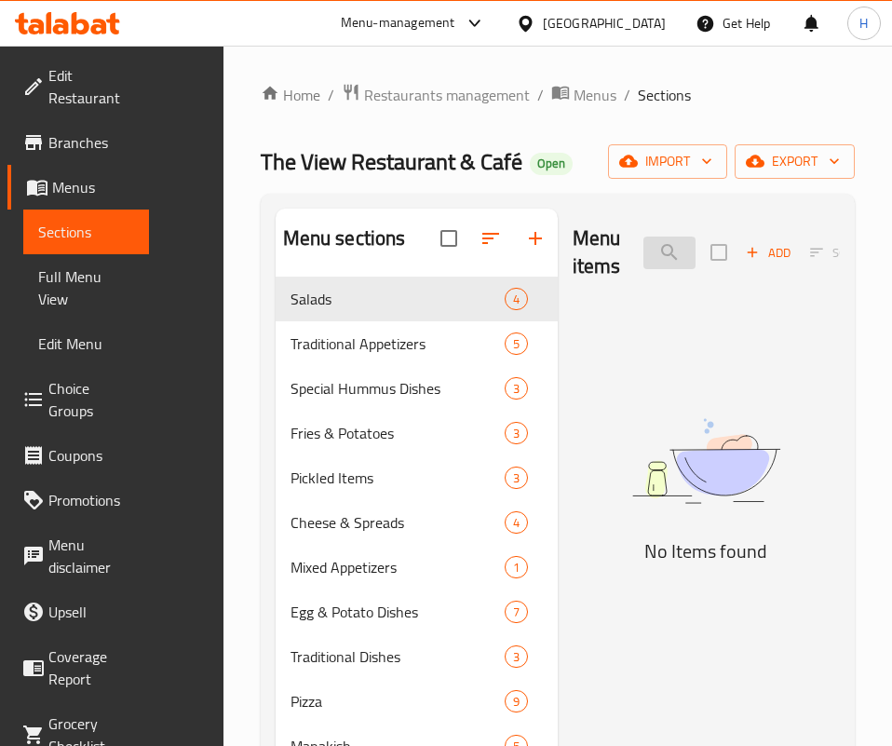
click at [644, 262] on input "كيو" at bounding box center [670, 253] width 52 height 33
click at [615, 566] on h5 "No Items found" at bounding box center [706, 552] width 267 height 30
click at [644, 252] on input "كوكت" at bounding box center [670, 253] width 52 height 33
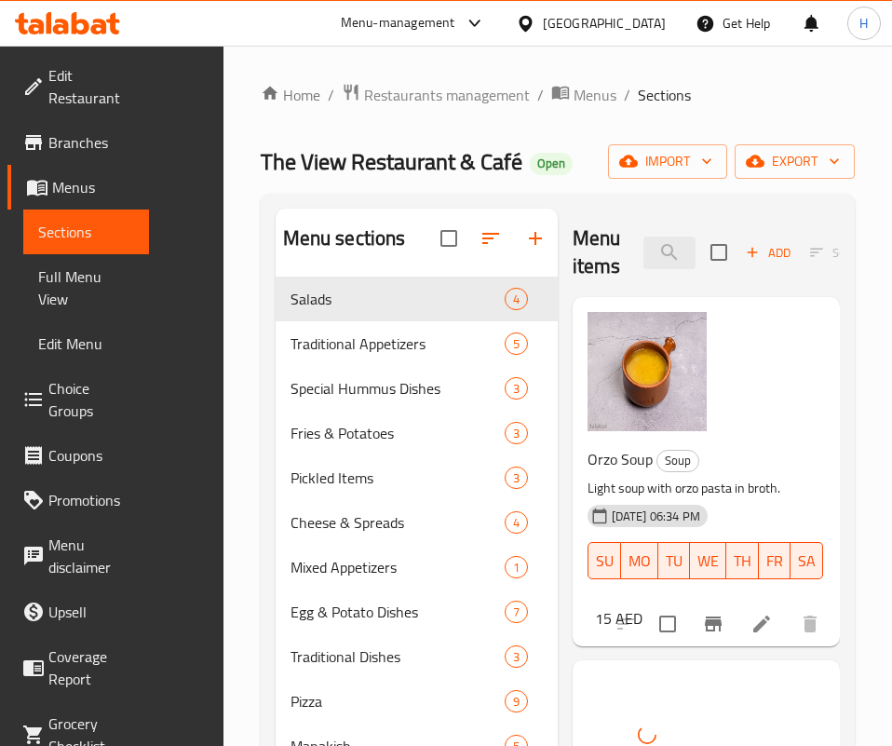
click at [641, 227] on div "Menu items لسان ع Add Sort Manage items" at bounding box center [706, 253] width 267 height 88
click at [644, 253] on input "لسان ع" at bounding box center [670, 253] width 52 height 33
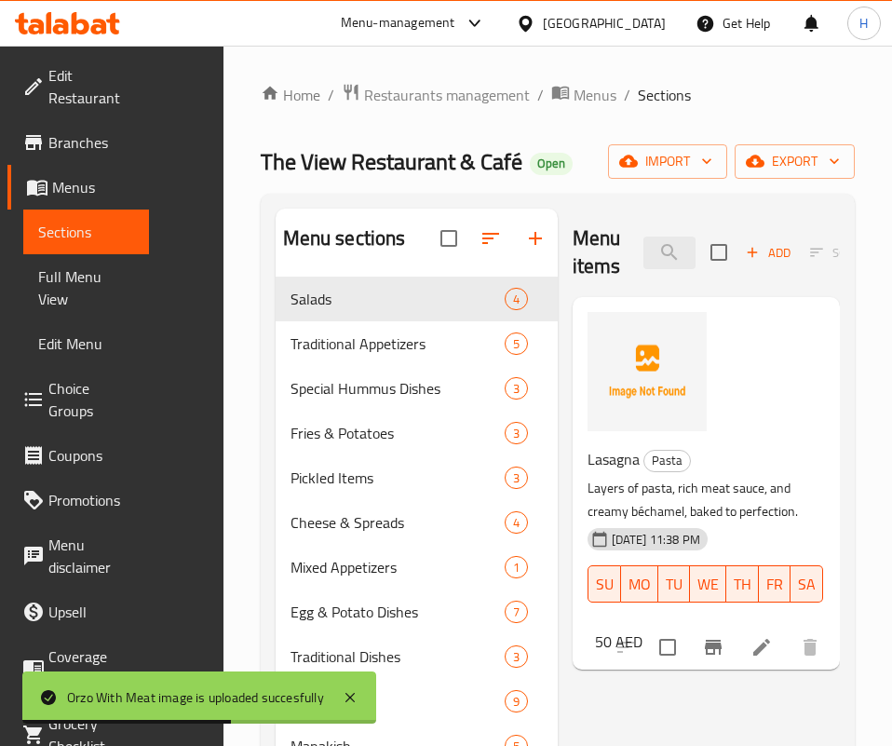
type input "لاز"
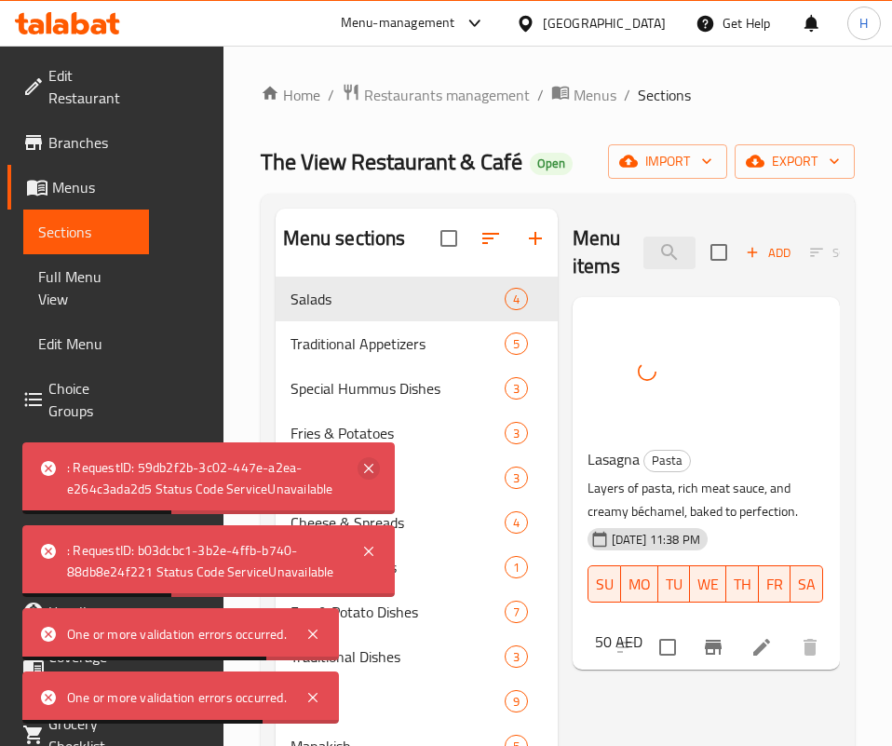
click at [364, 462] on icon at bounding box center [369, 468] width 22 height 22
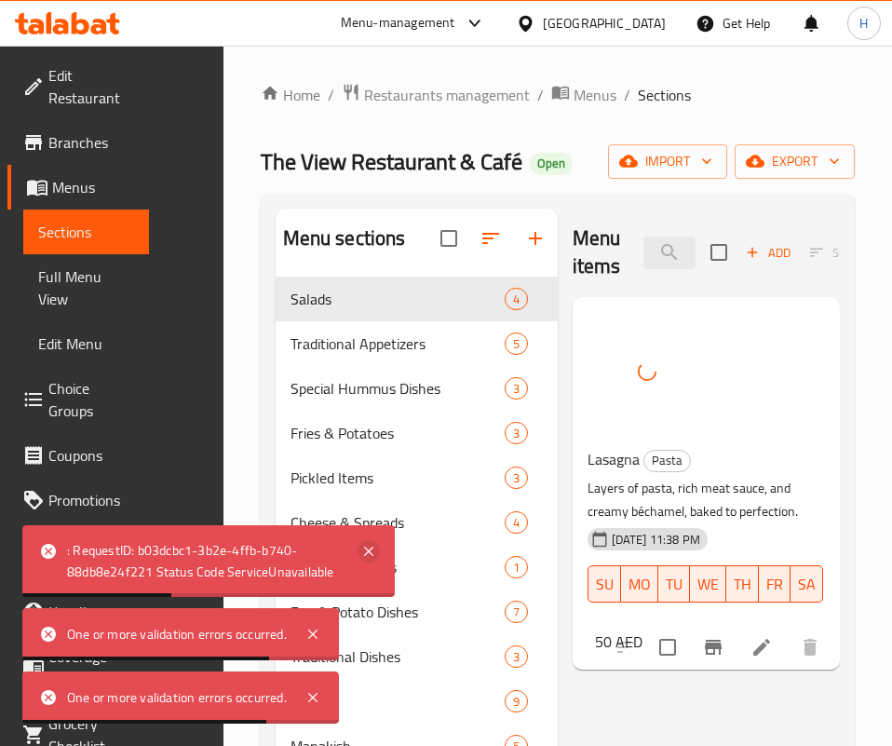
click at [373, 548] on icon at bounding box center [368, 551] width 9 height 9
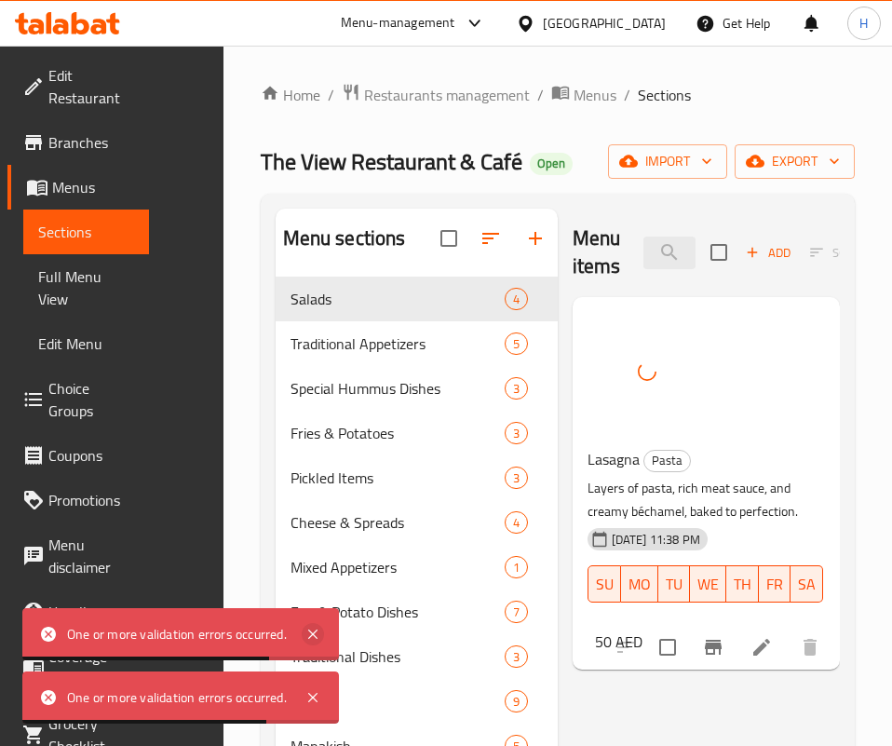
click at [314, 635] on icon at bounding box center [312, 634] width 9 height 9
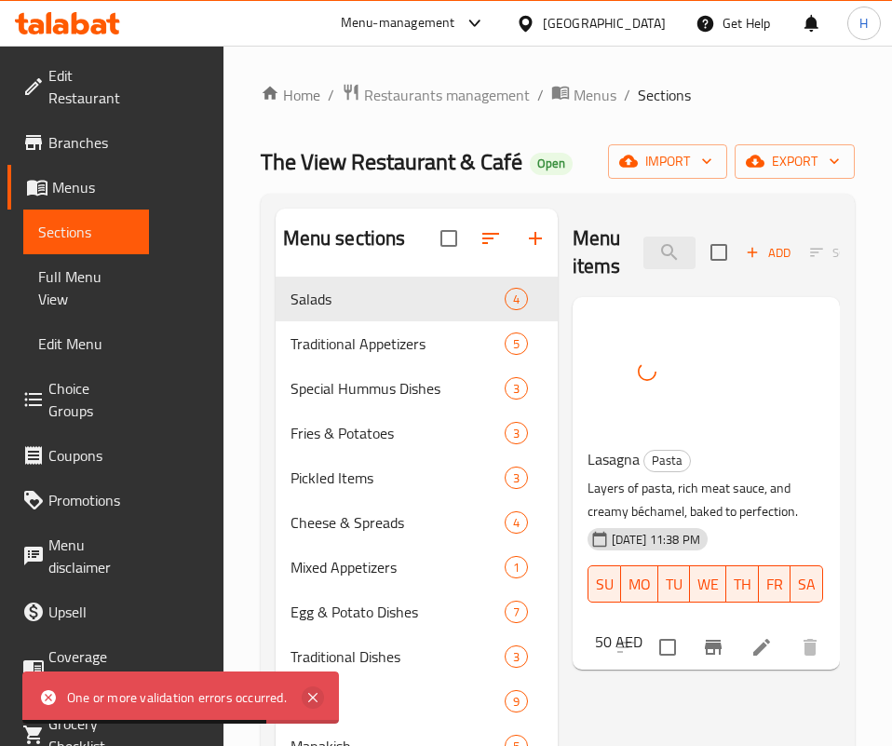
click at [315, 707] on icon at bounding box center [313, 698] width 22 height 22
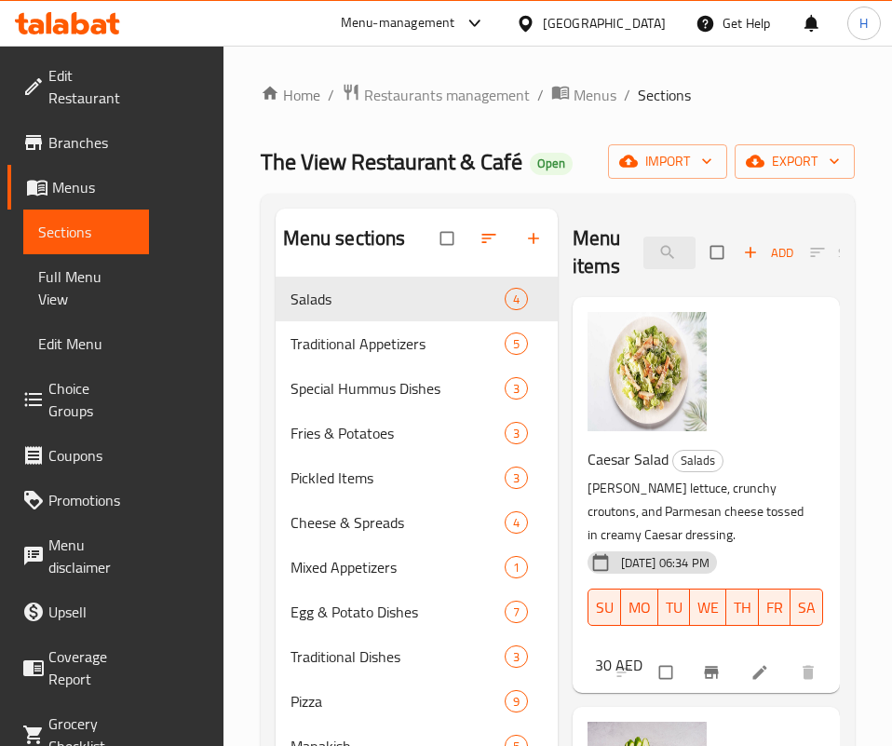
click at [601, 288] on div "Menu items Add Sort Manage items" at bounding box center [706, 253] width 267 height 88
click at [644, 266] on input "search" at bounding box center [670, 253] width 52 height 33
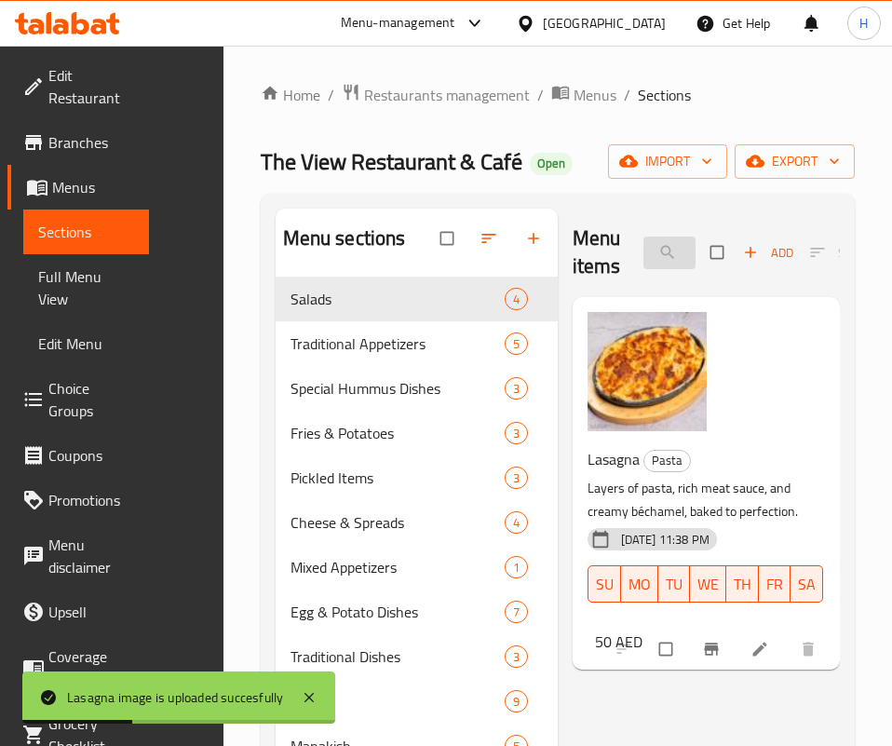
click at [656, 259] on input "لازا" at bounding box center [670, 253] width 52 height 33
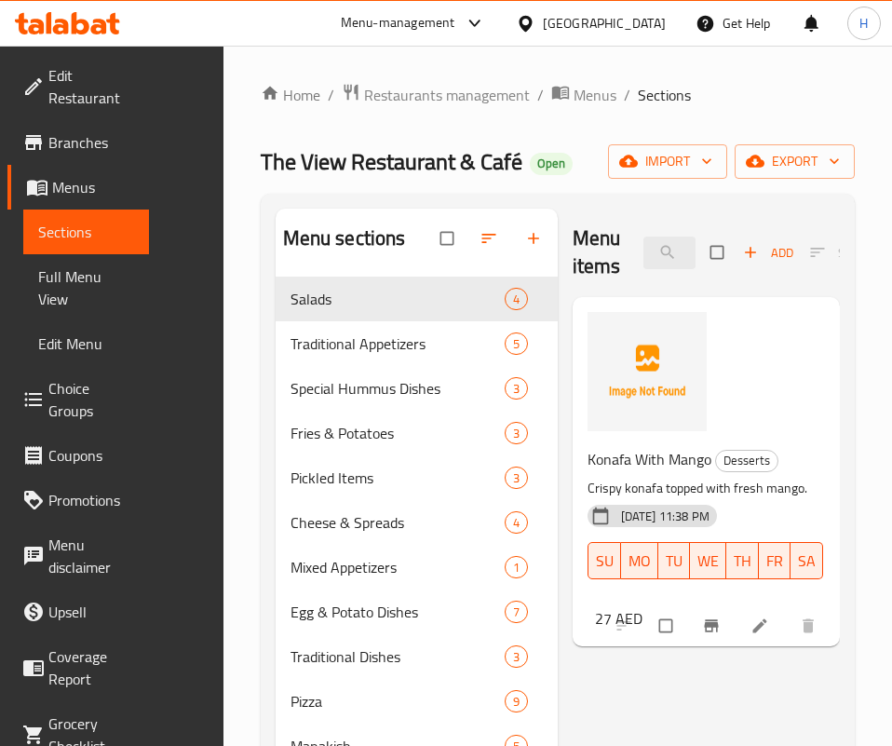
drag, startPoint x: 577, startPoint y: 593, endPoint x: 597, endPoint y: 341, distance: 253.3
click at [644, 237] on input "مانج" at bounding box center [670, 253] width 52 height 33
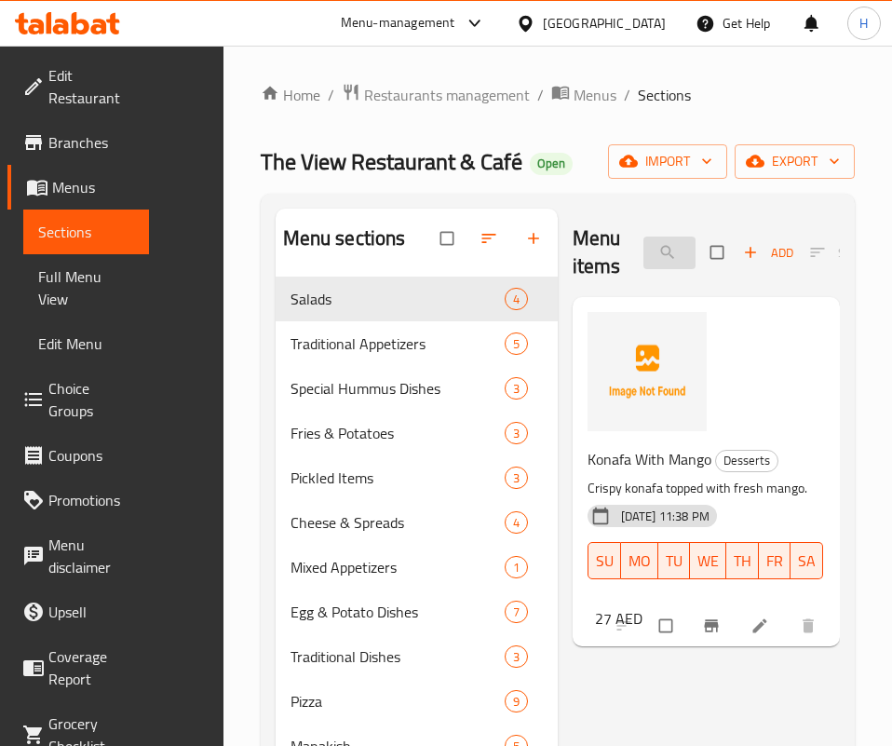
click at [644, 237] on input "مانج" at bounding box center [670, 253] width 52 height 33
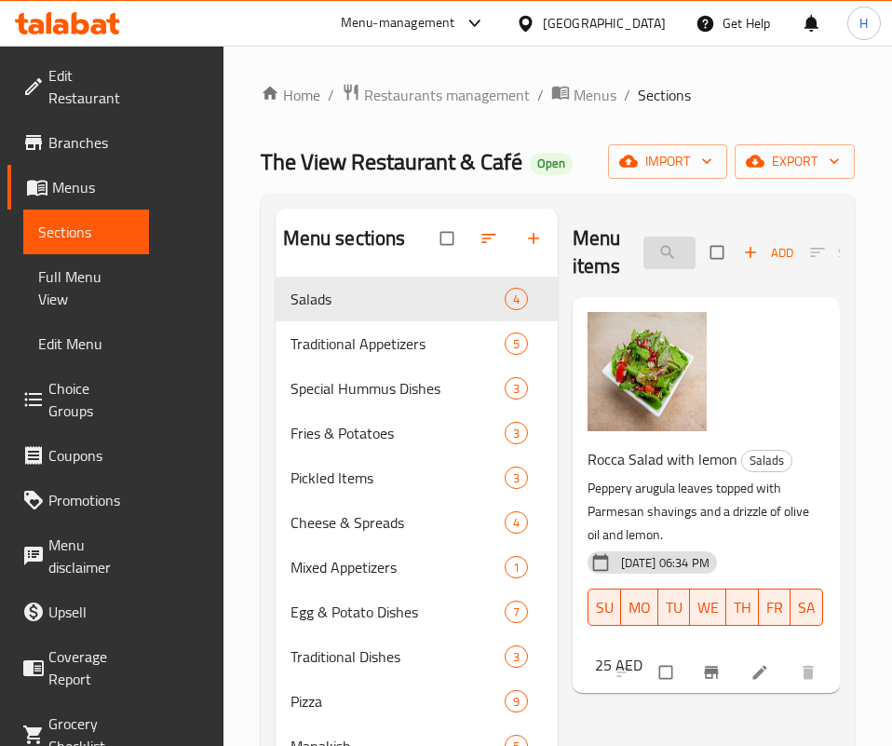
click at [644, 255] on input "ليمون" at bounding box center [670, 253] width 52 height 33
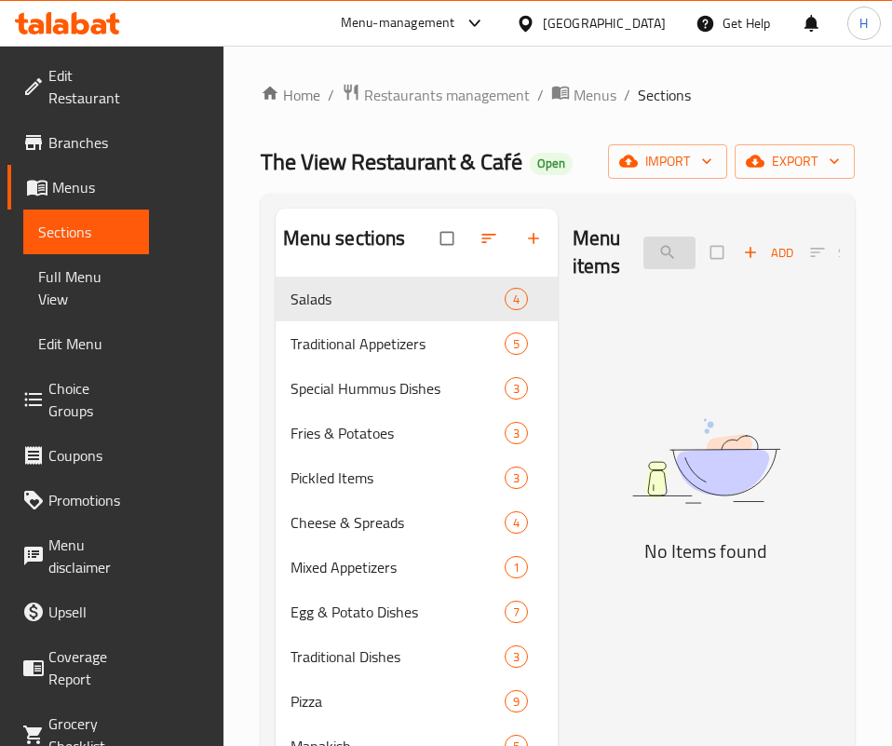
click at [644, 249] on input "مشاو" at bounding box center [670, 253] width 52 height 33
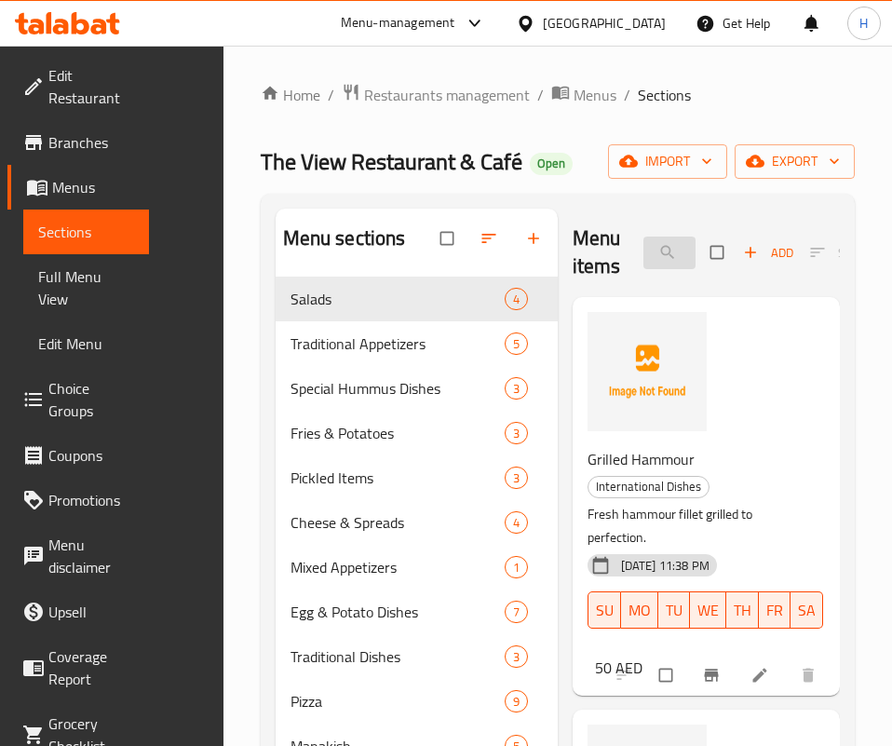
click at [649, 240] on input "مشو" at bounding box center [670, 253] width 52 height 33
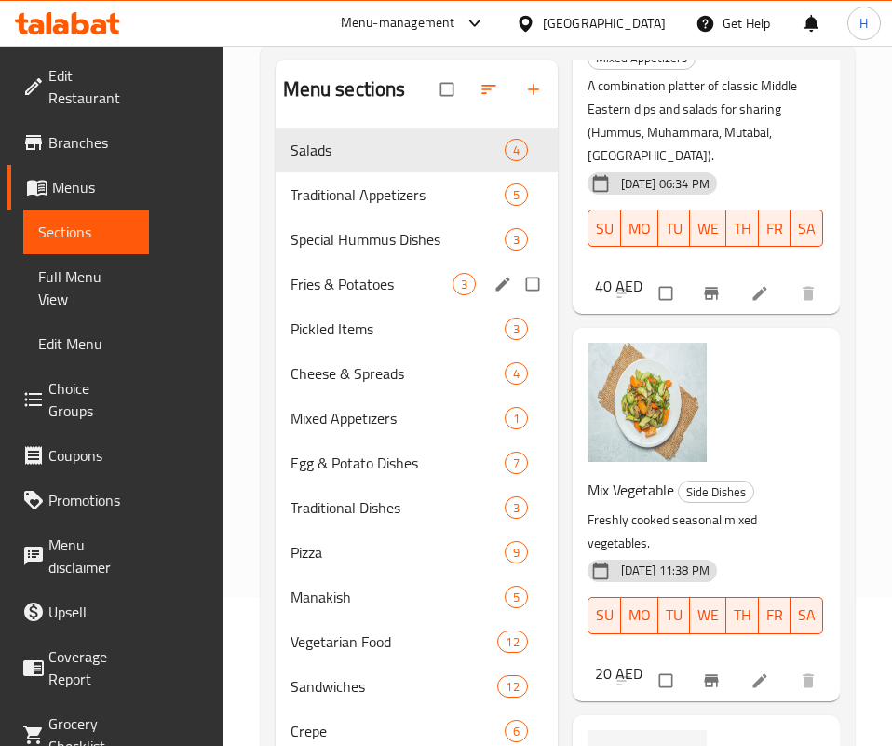
scroll to position [279, 0]
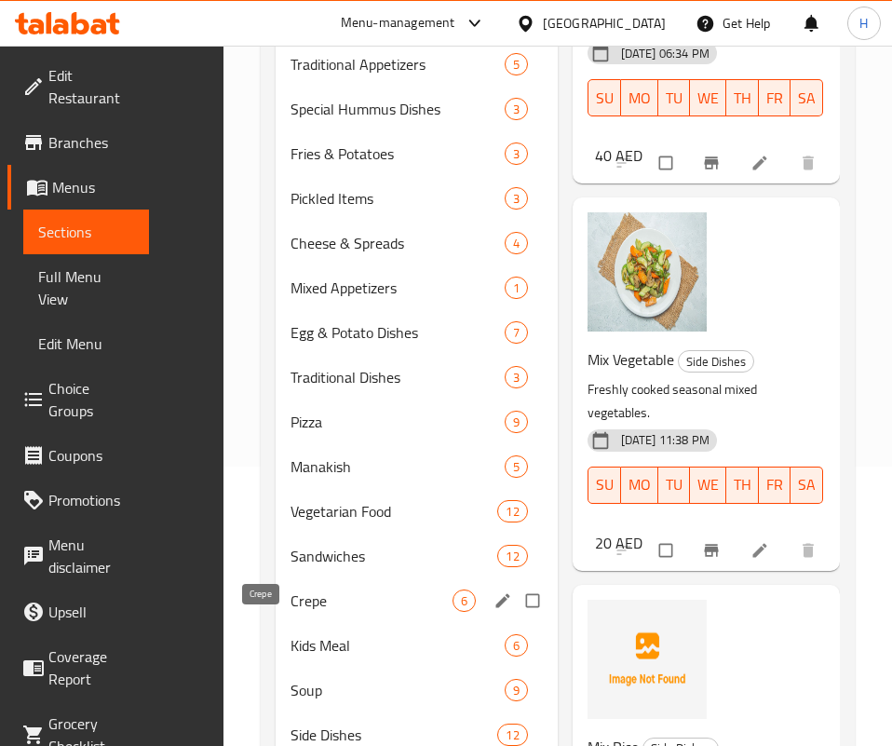
click at [291, 612] on span "Crepe" at bounding box center [372, 601] width 162 height 22
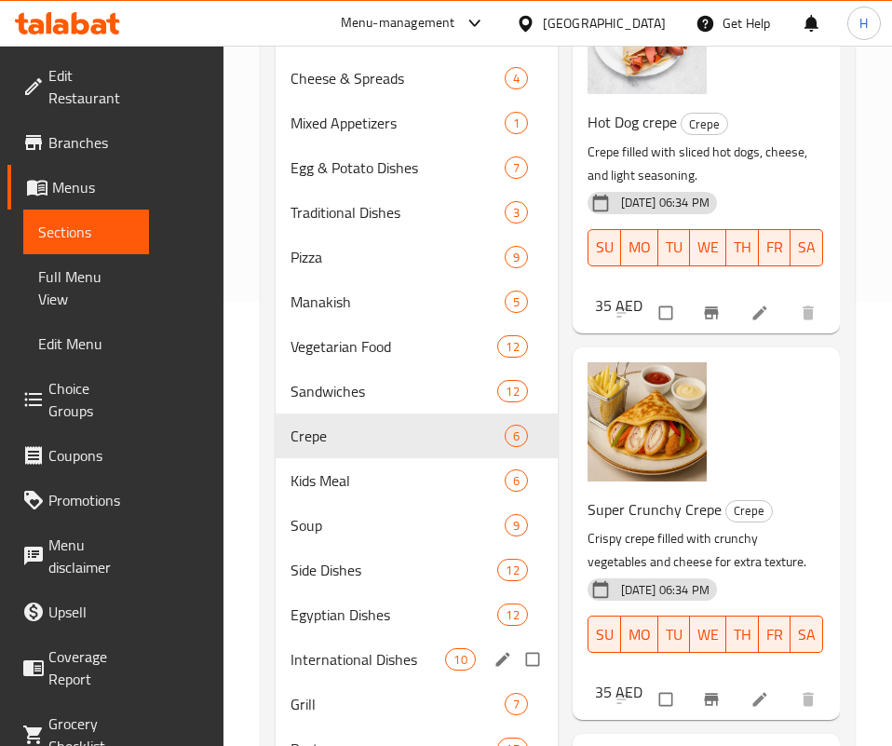
scroll to position [559, 0]
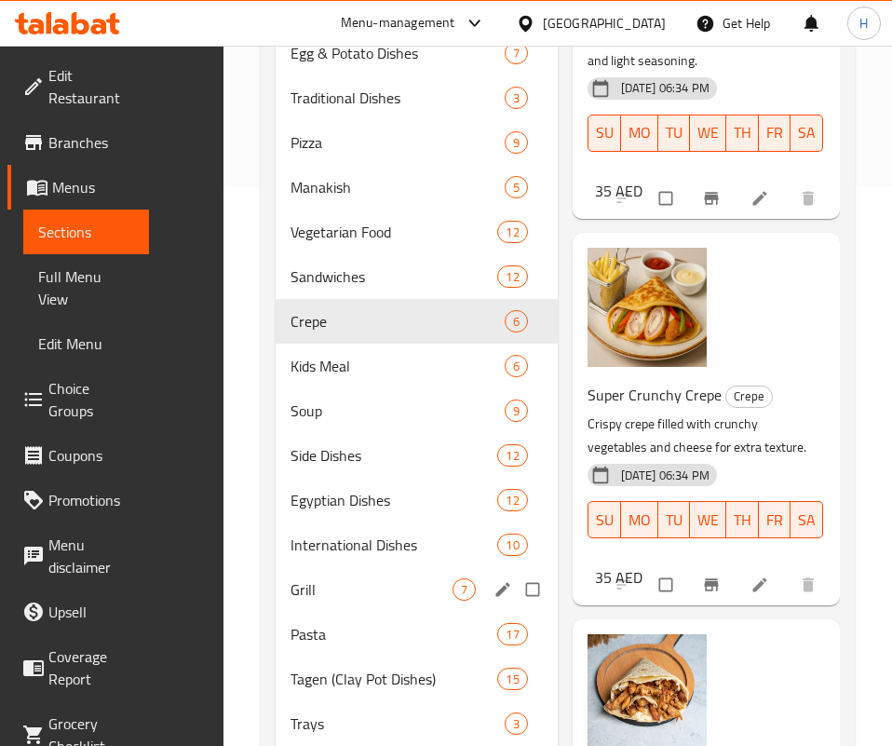
click at [276, 612] on div "Grill 7" at bounding box center [417, 589] width 282 height 45
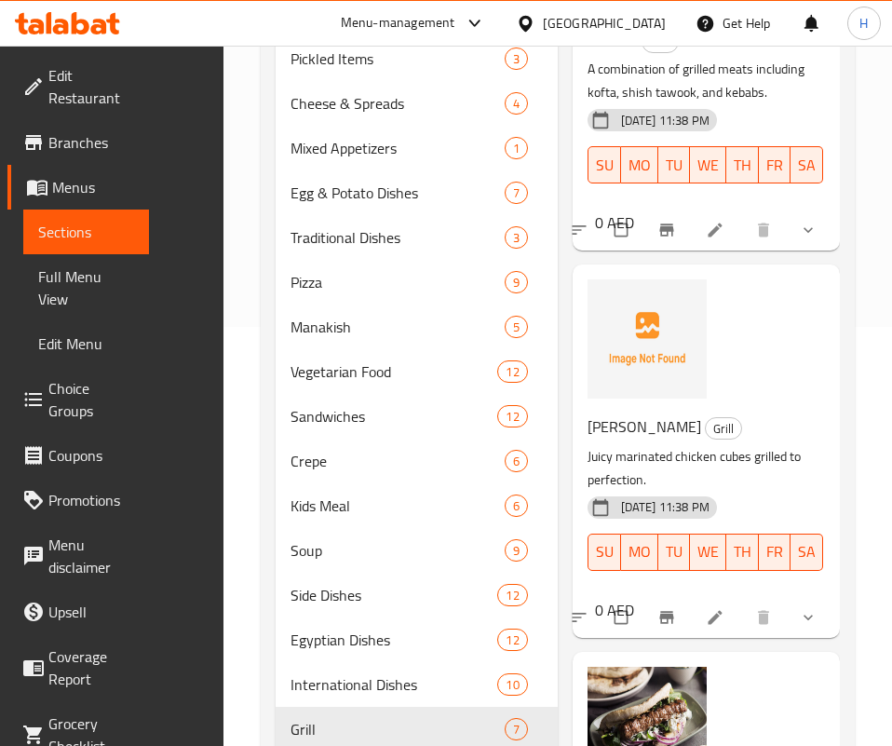
scroll to position [140, 0]
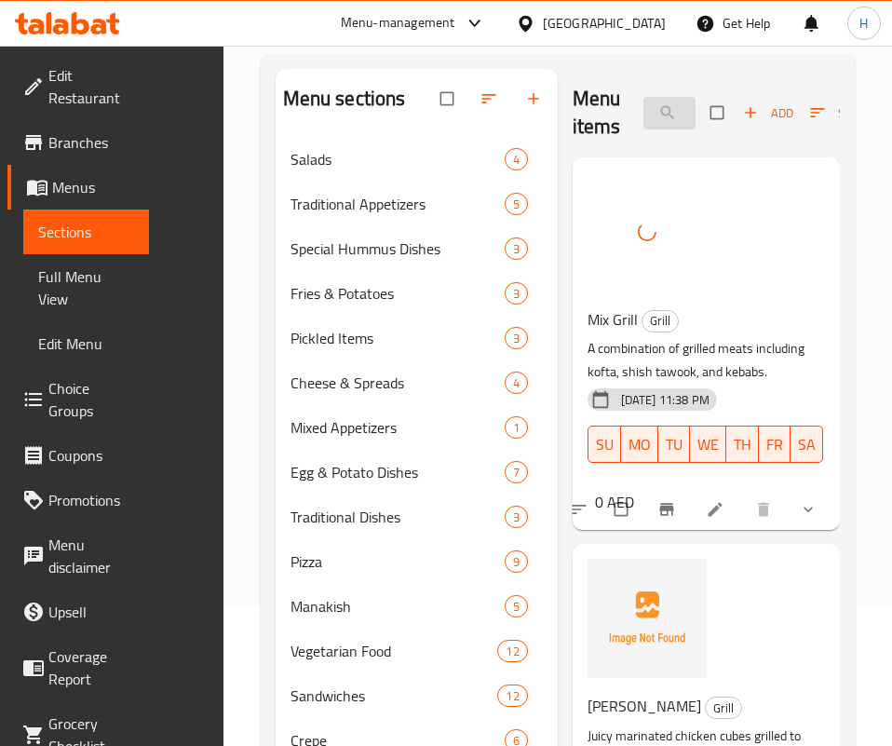
click at [644, 114] on input "مشك" at bounding box center [670, 113] width 52 height 33
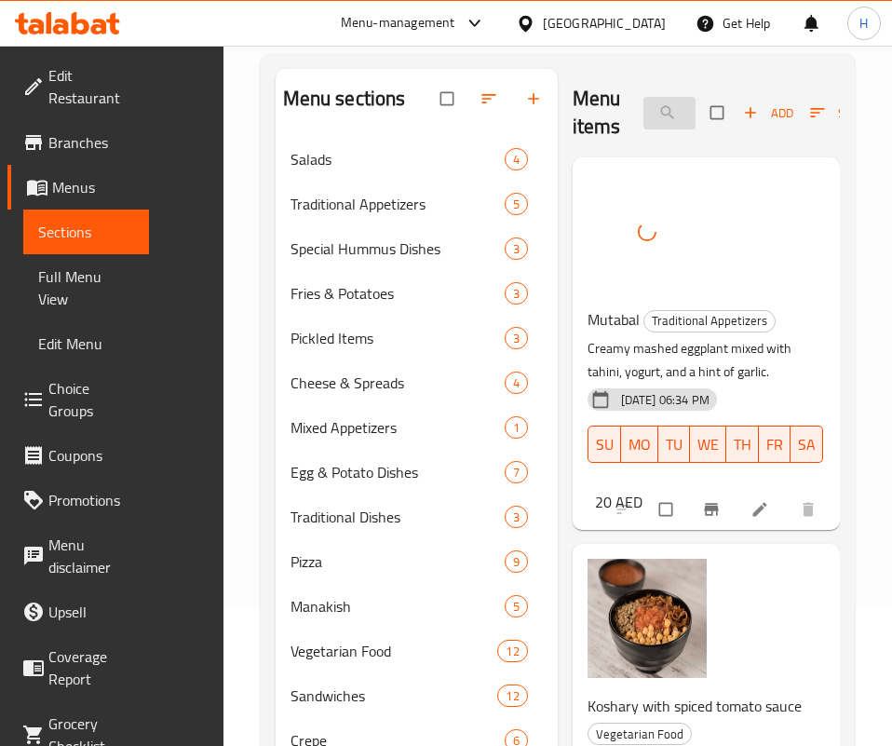
click at [644, 116] on input "متب" at bounding box center [670, 113] width 52 height 33
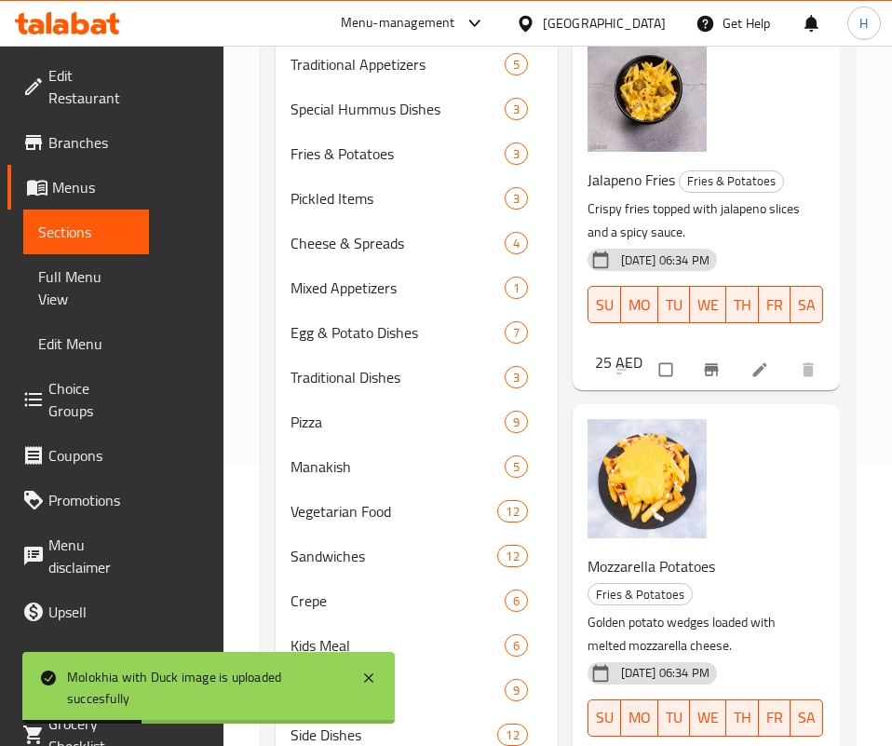
scroll to position [0, 0]
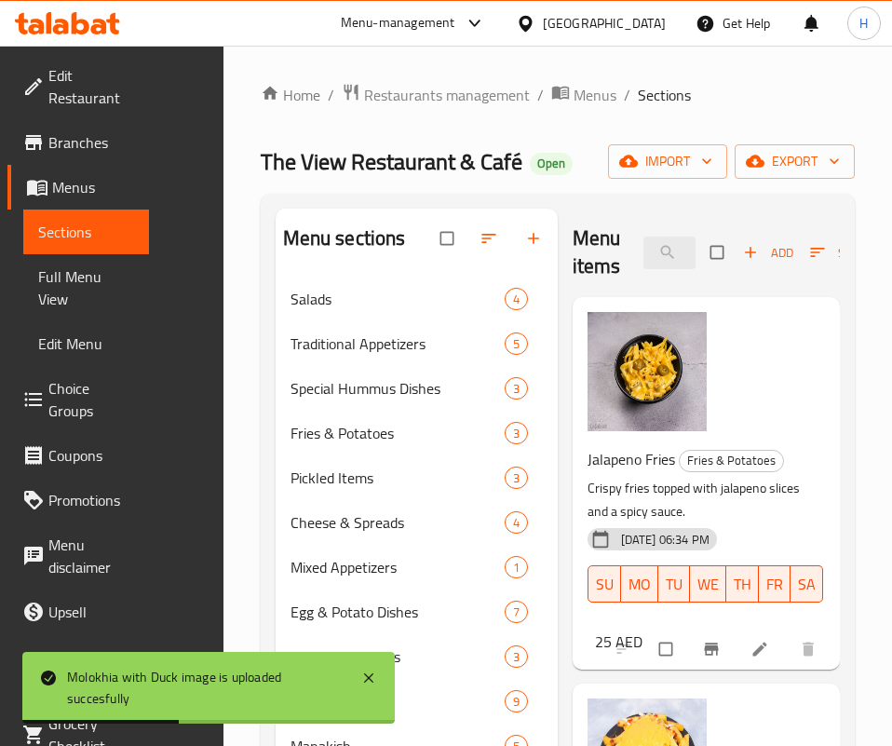
click at [636, 276] on div "Menu items بط Add Sort Manage items" at bounding box center [706, 253] width 267 height 88
click at [644, 247] on input "بط" at bounding box center [670, 253] width 52 height 33
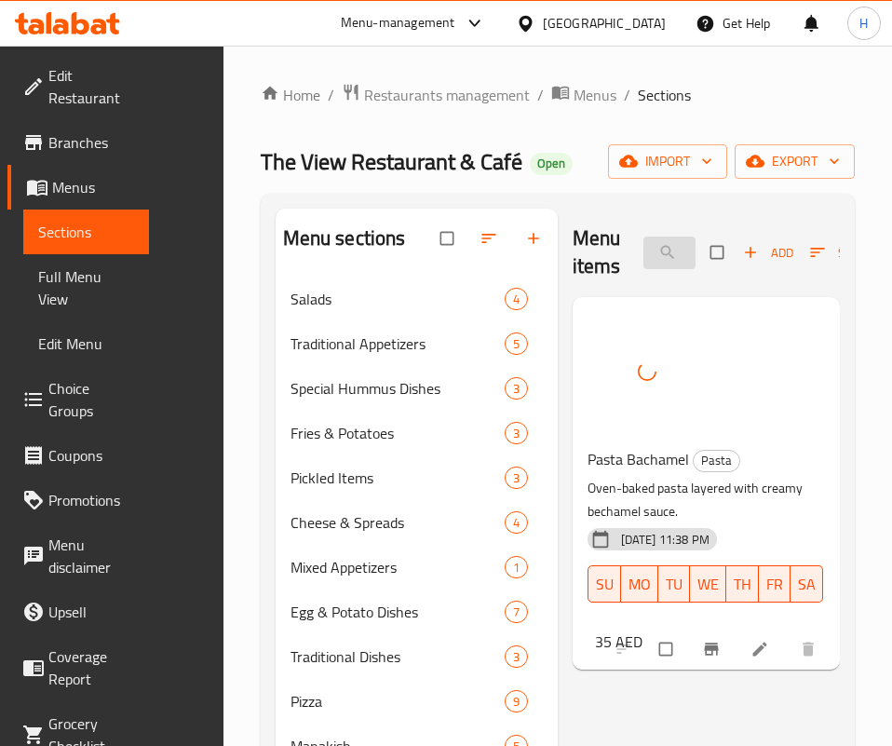
click at [644, 252] on input "بشا" at bounding box center [670, 253] width 52 height 33
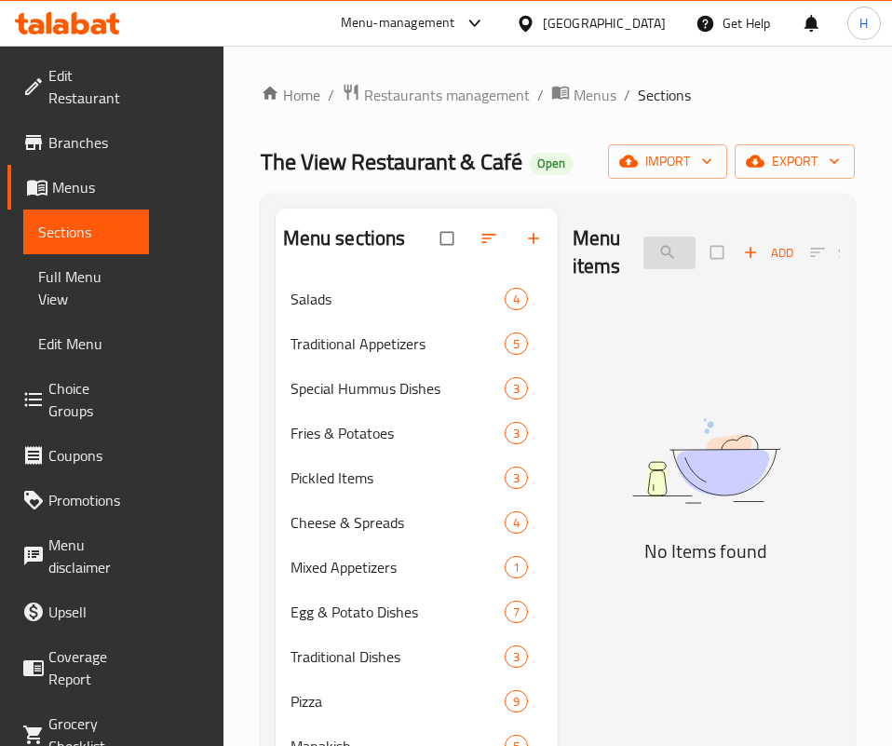
type input "م"
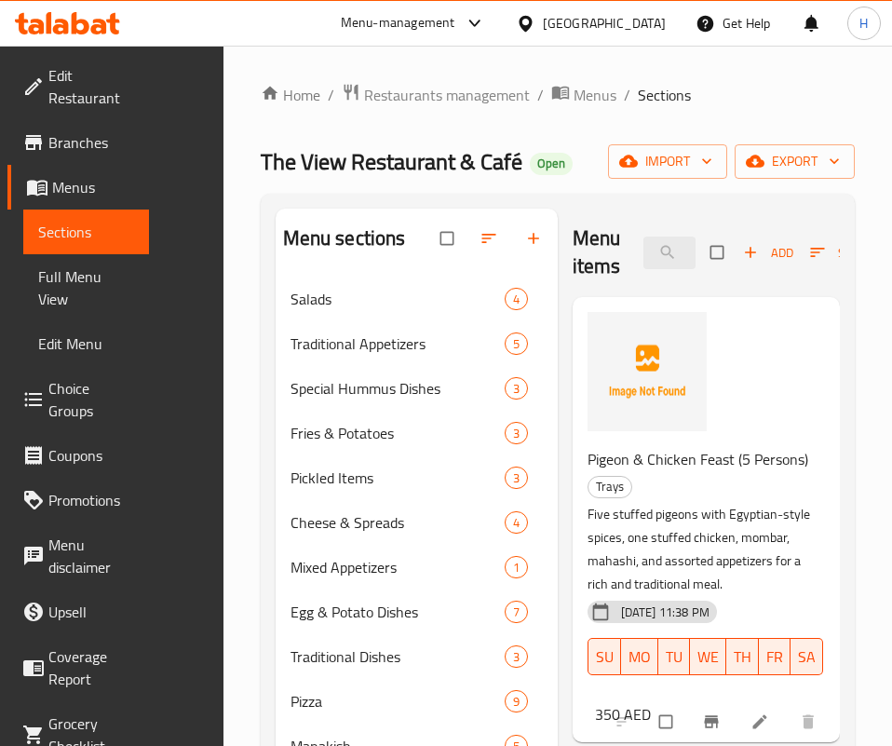
drag, startPoint x: 671, startPoint y: 703, endPoint x: 647, endPoint y: 430, distance: 273.9
click at [645, 255] on input "mom" at bounding box center [670, 253] width 52 height 33
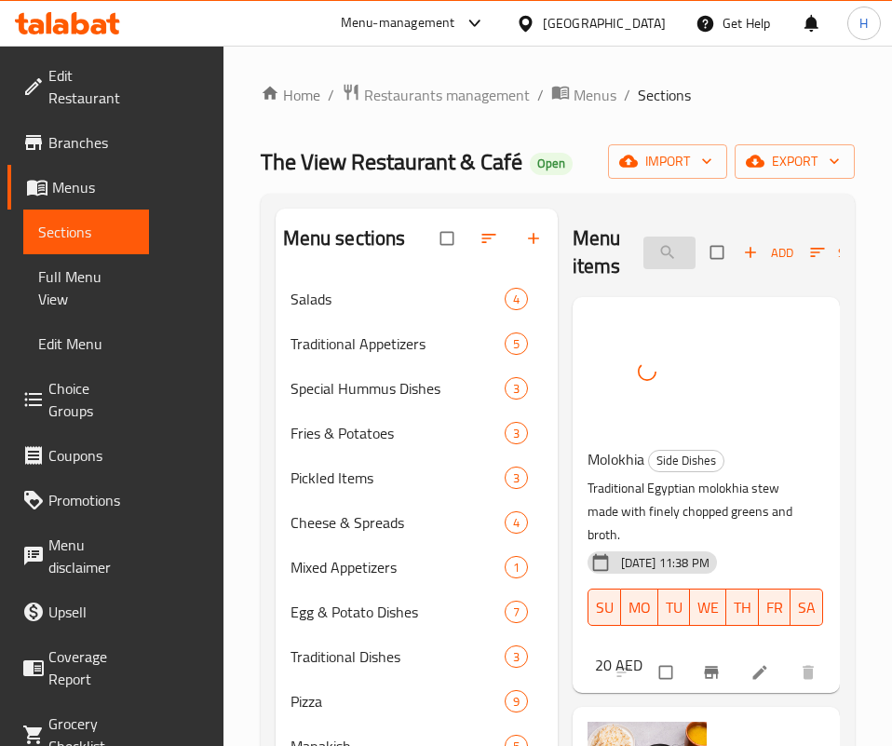
click at [649, 239] on input "ملوخية" at bounding box center [670, 253] width 52 height 33
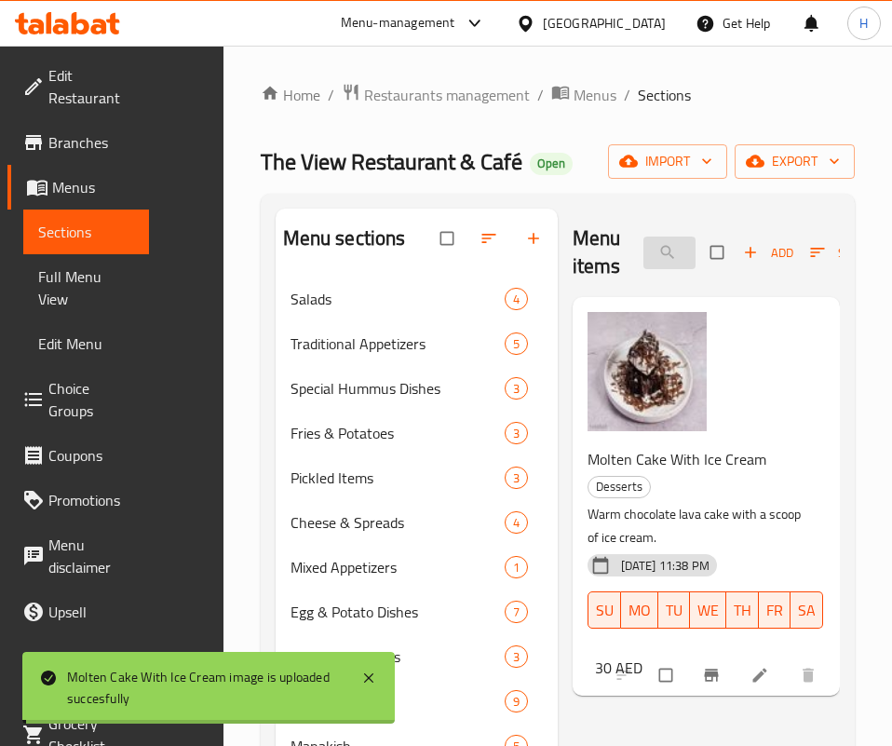
click at [644, 246] on input "مولت" at bounding box center [670, 253] width 52 height 33
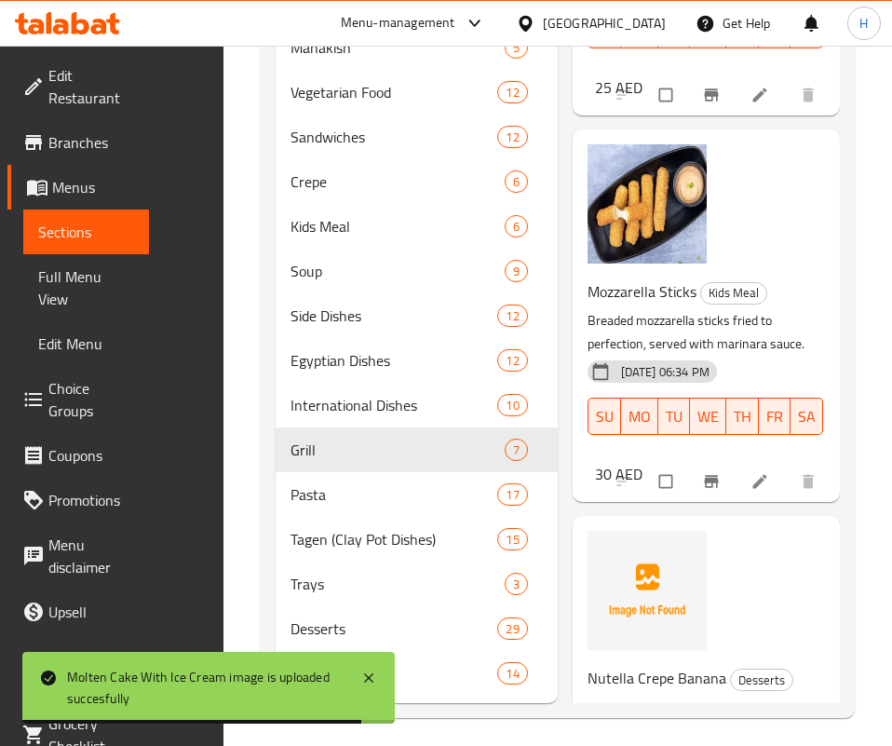
scroll to position [736, 0]
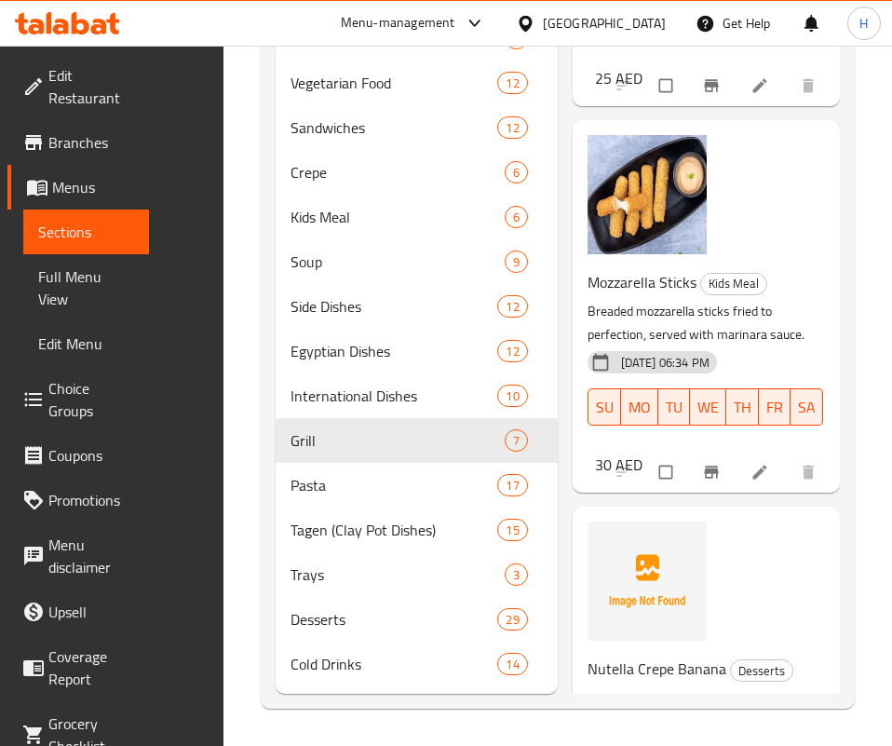
click at [676, 648] on div "Nutella Crepe Banana Desserts Crepe filled with Nutella and bananas. 25-08-2025…" at bounding box center [699, 735] width 238 height 174
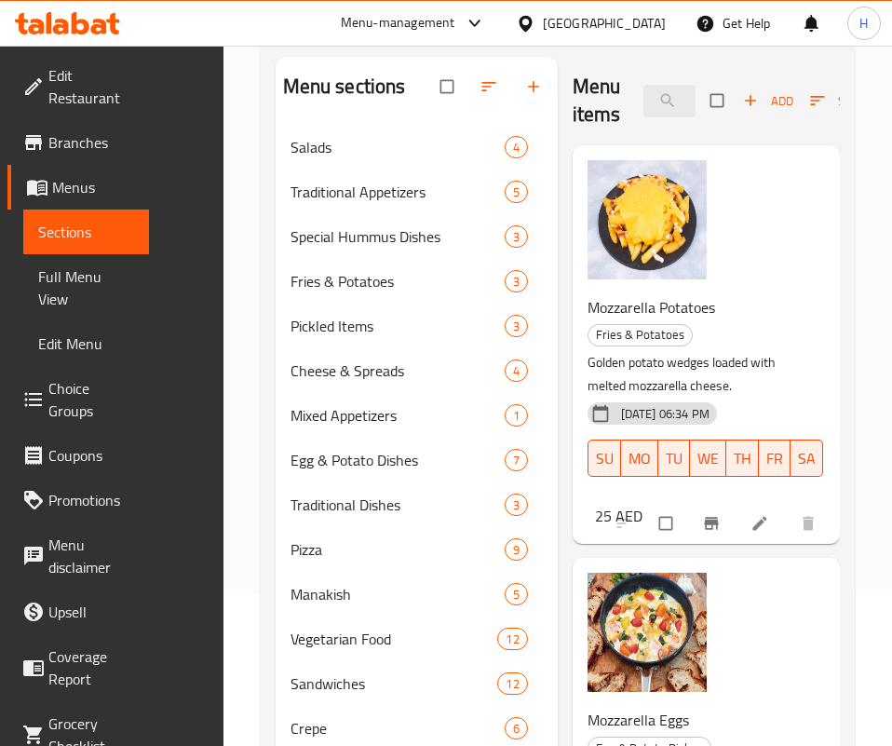
scroll to position [0, 0]
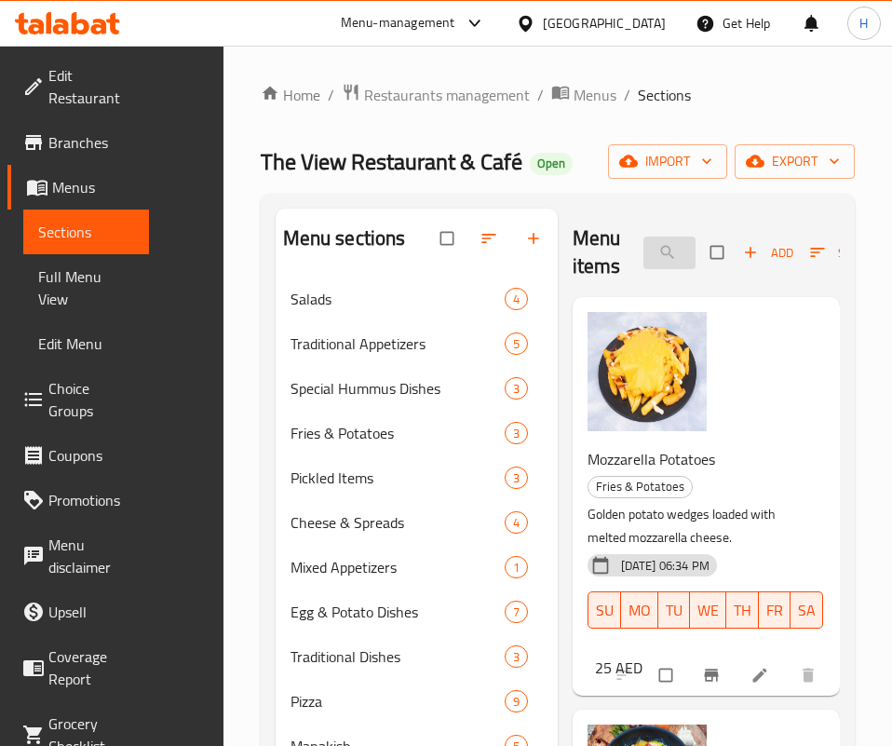
click at [644, 249] on input "موز" at bounding box center [670, 253] width 52 height 33
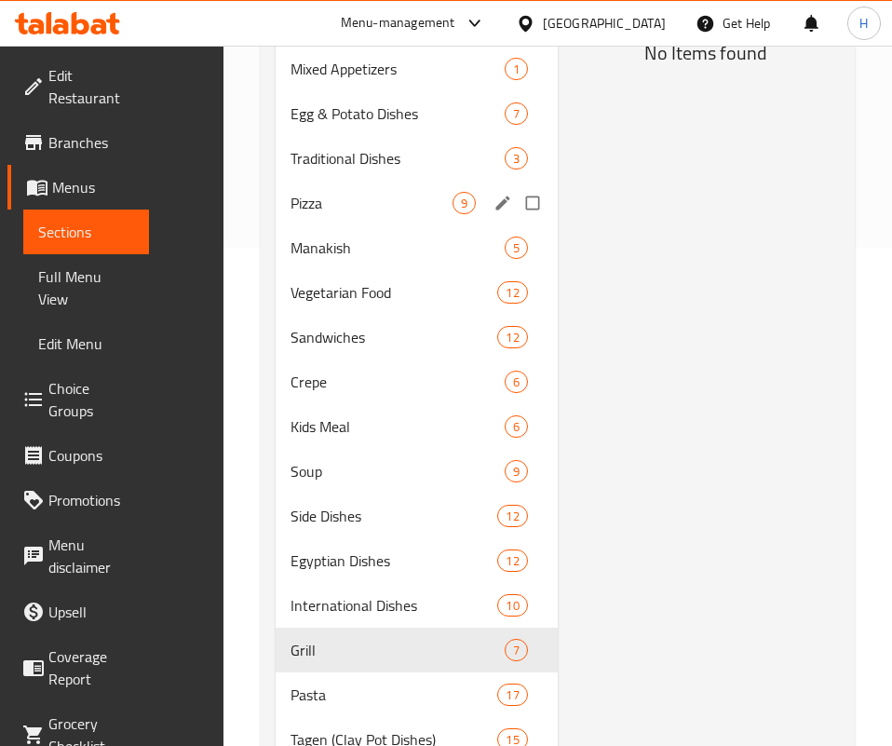
scroll to position [699, 0]
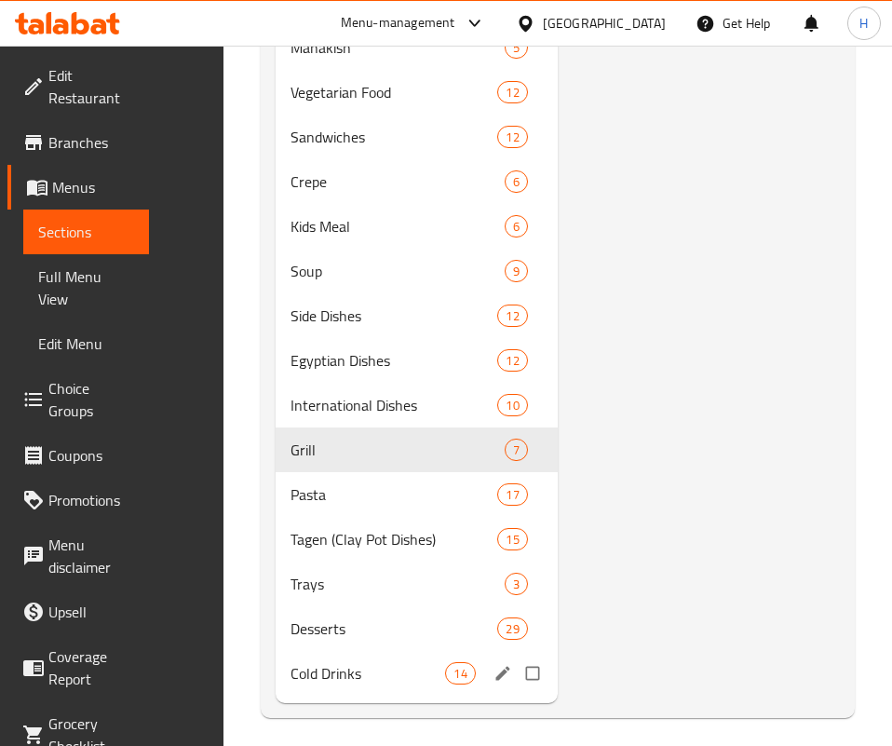
click at [294, 696] on div "Cold Drinks 14" at bounding box center [417, 673] width 282 height 45
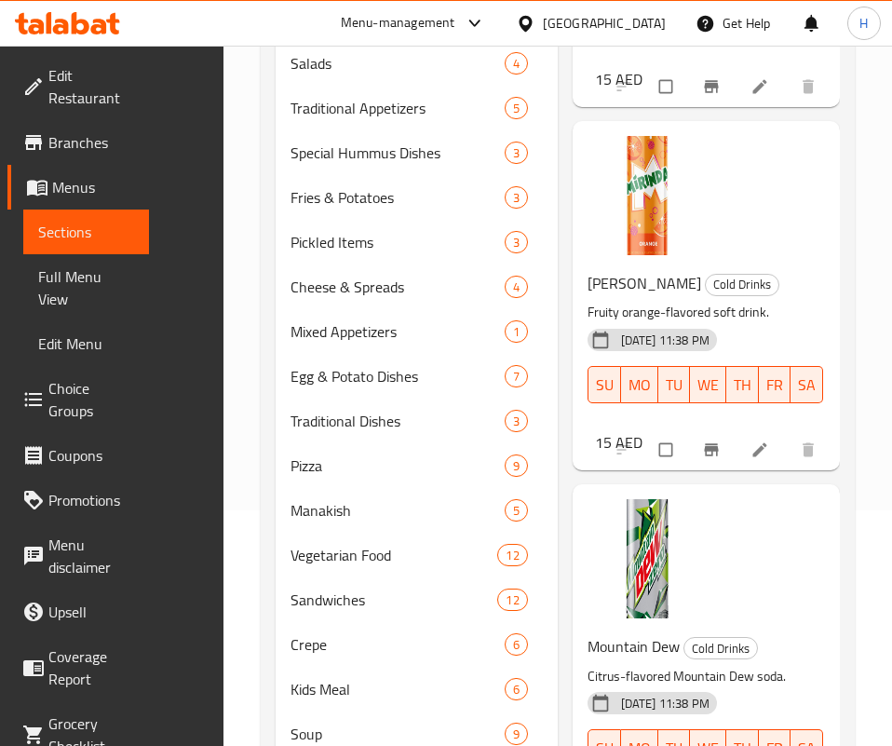
scroll to position [279, 0]
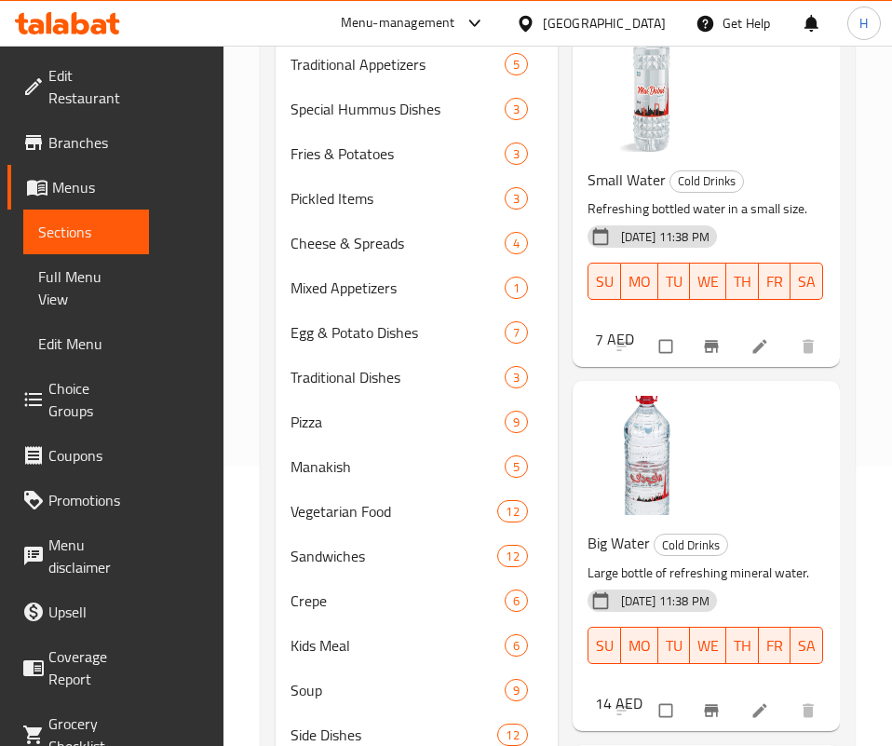
scroll to position [0, 0]
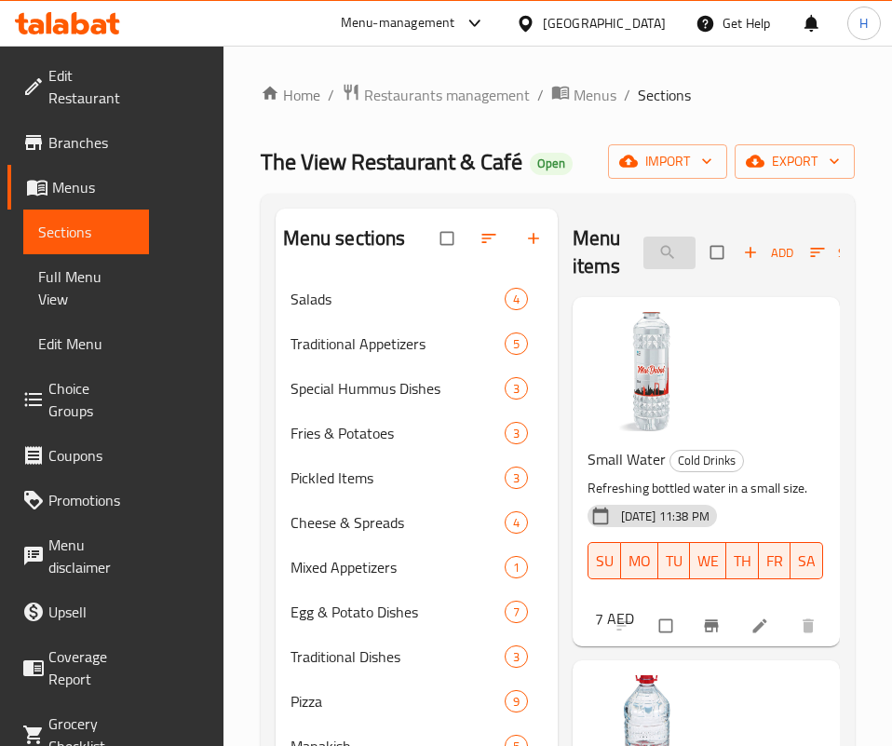
click at [644, 258] on input "ميلك" at bounding box center [670, 253] width 52 height 33
click at [644, 260] on input "ميلك" at bounding box center [670, 253] width 52 height 33
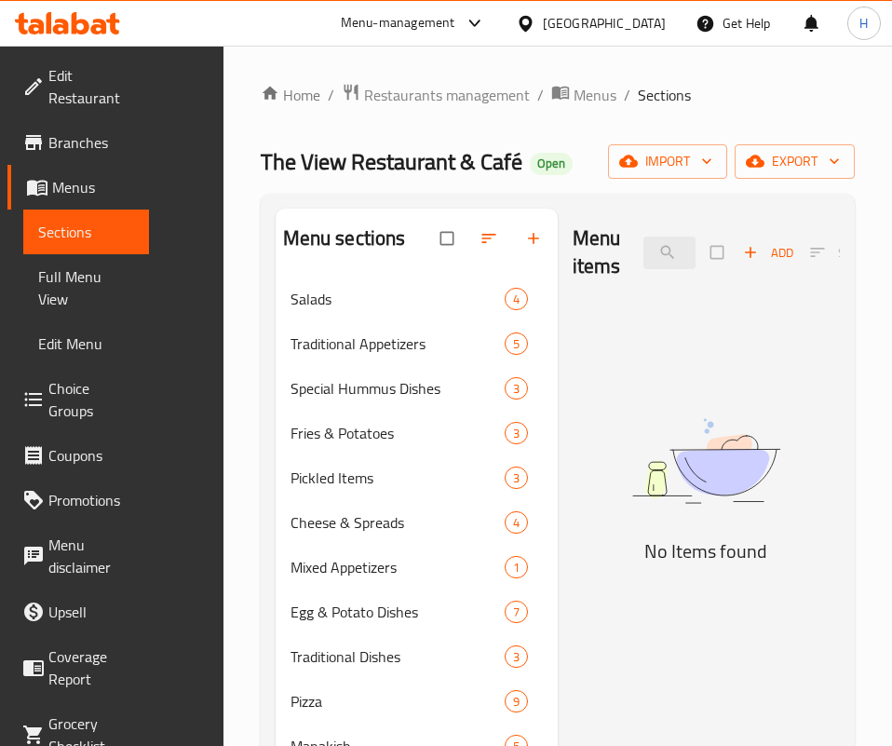
click at [584, 566] on h5 "No Items found" at bounding box center [706, 552] width 267 height 30
click at [644, 238] on input "موه" at bounding box center [670, 253] width 52 height 33
type input "ن"
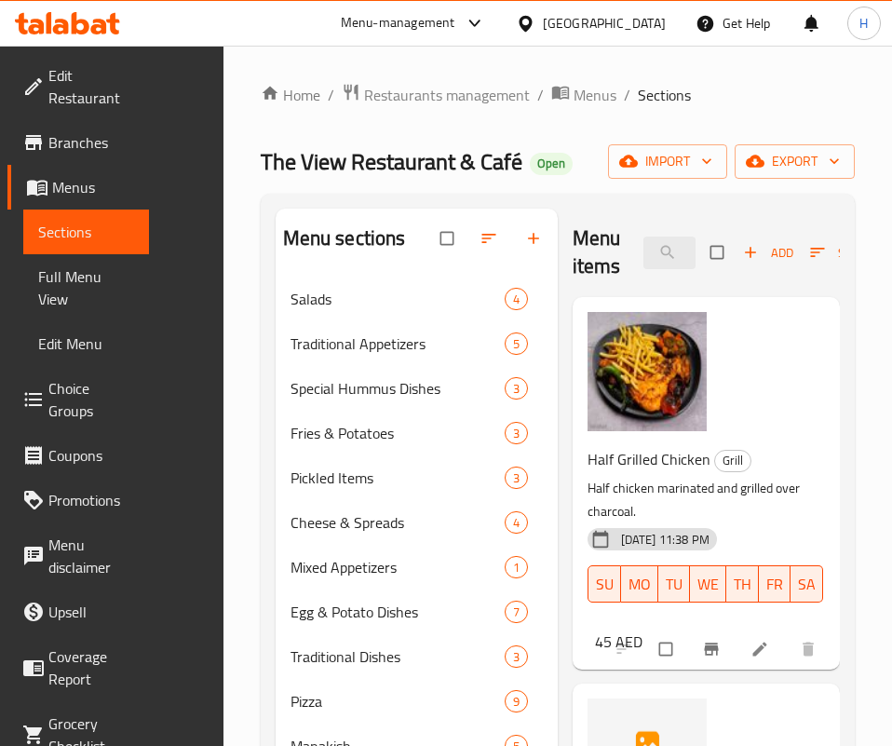
click at [621, 235] on div "Menu items نص Add Sort Manage items" at bounding box center [706, 253] width 267 height 88
click at [644, 256] on input "نص" at bounding box center [670, 253] width 52 height 33
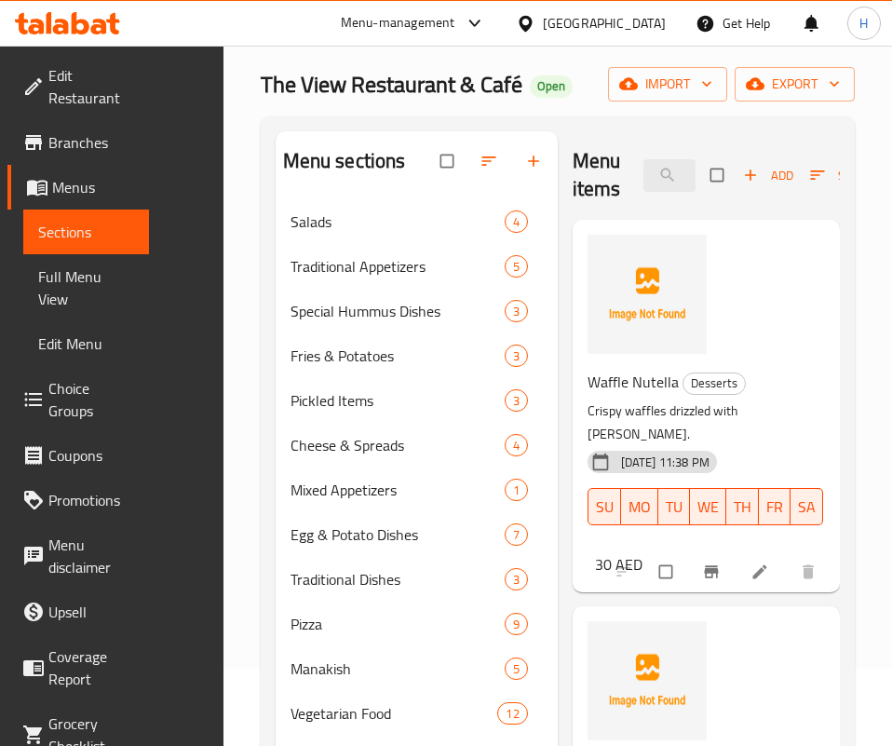
scroll to position [140, 0]
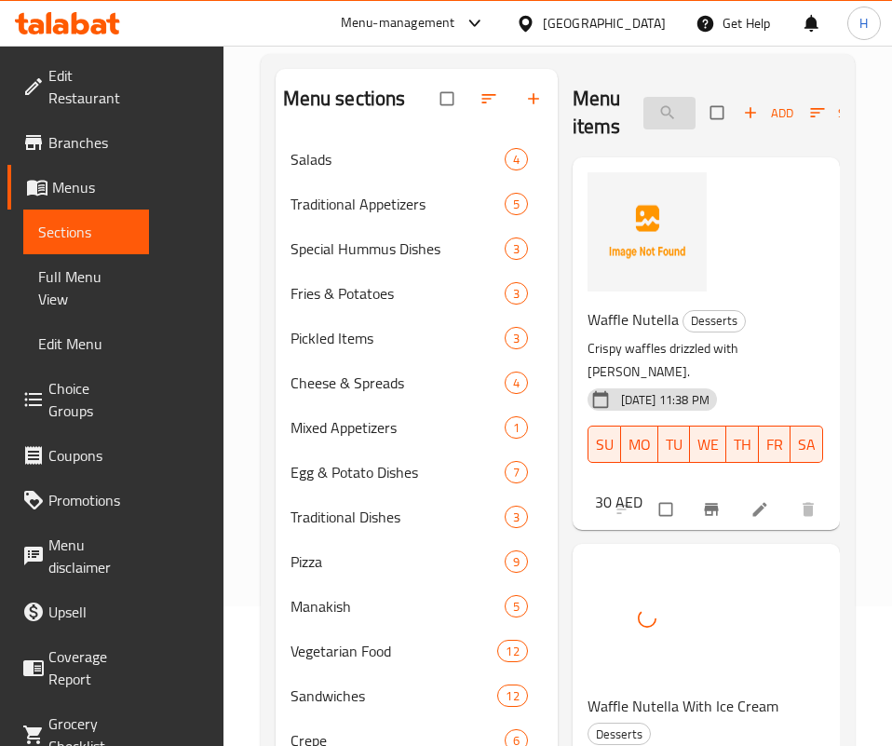
click at [644, 104] on input "وافل" at bounding box center [670, 113] width 52 height 33
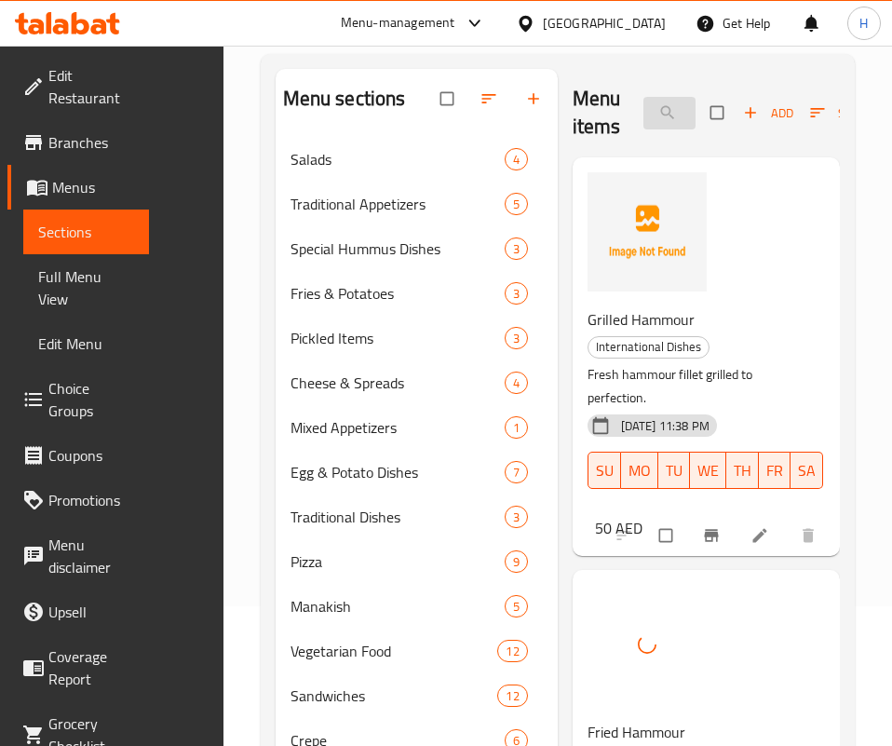
click at [646, 126] on input "هامور" at bounding box center [670, 113] width 52 height 33
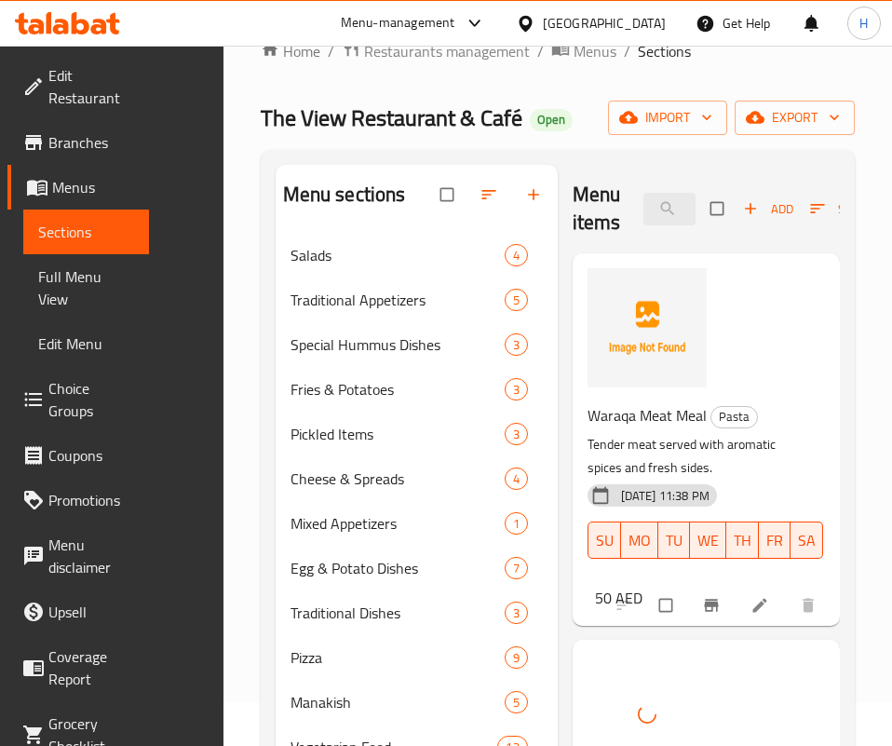
scroll to position [0, 0]
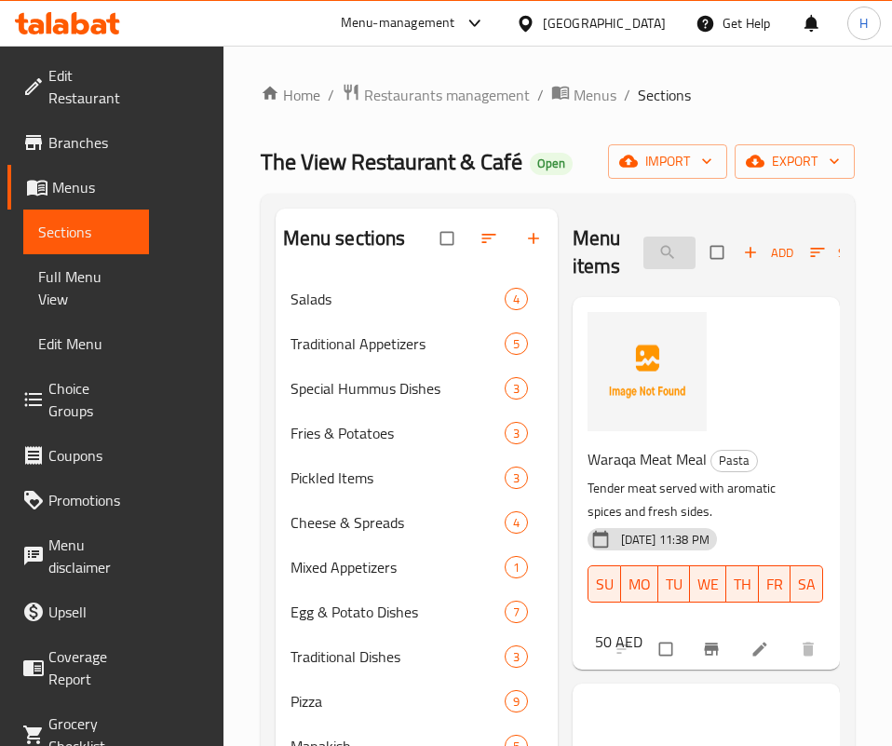
click at [644, 237] on input "وجبة" at bounding box center [670, 253] width 52 height 33
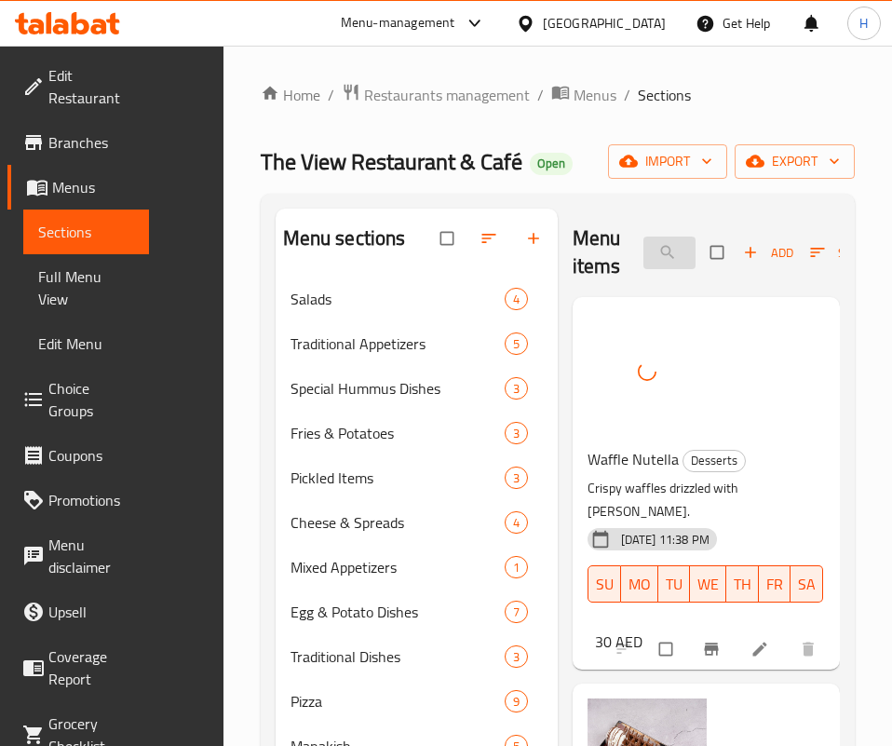
click at [644, 253] on input "وافل" at bounding box center [670, 253] width 52 height 33
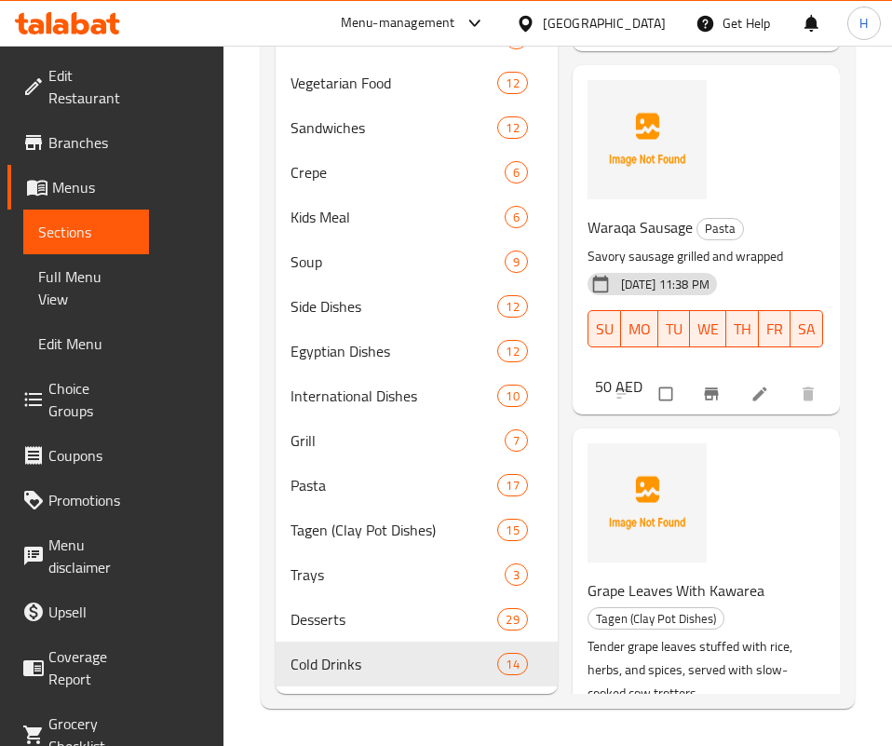
scroll to position [736, 0]
type input "ورق"
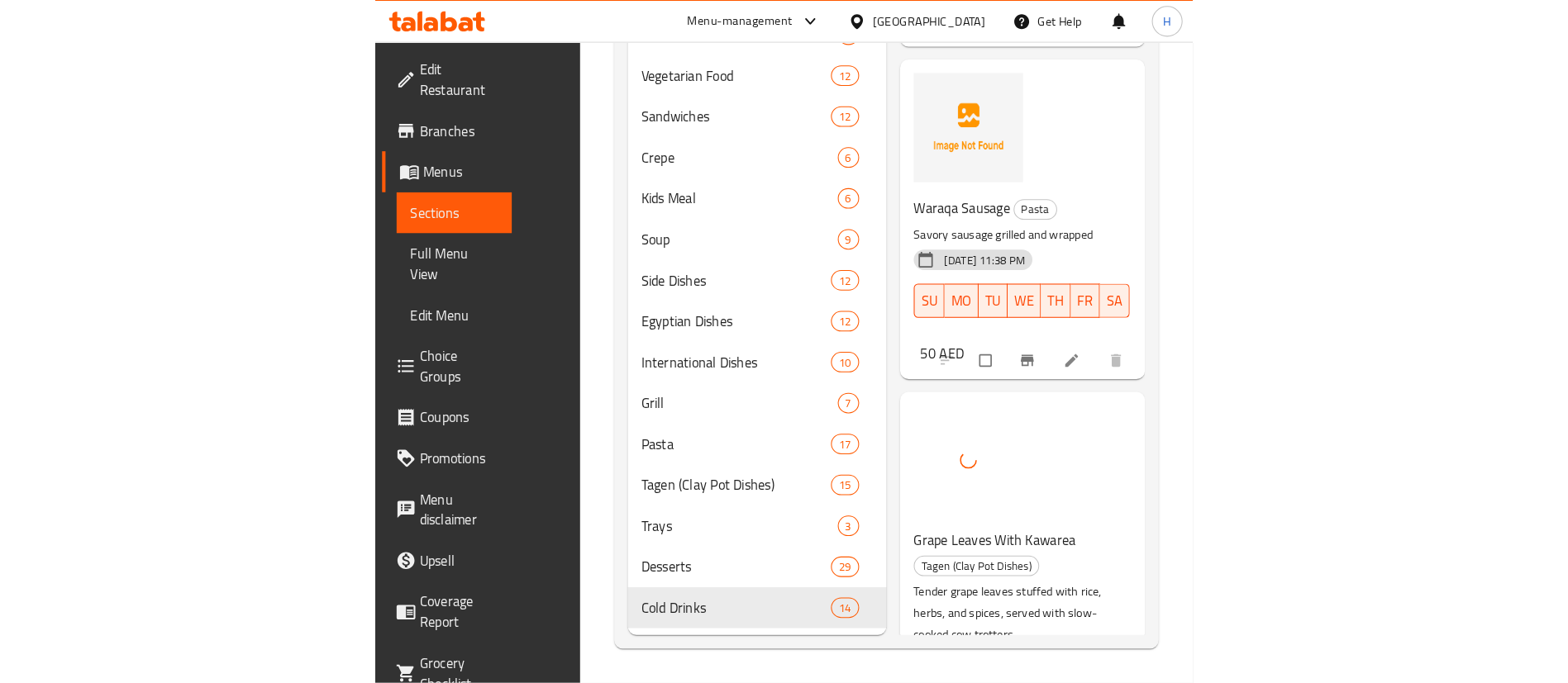
scroll to position [0, 0]
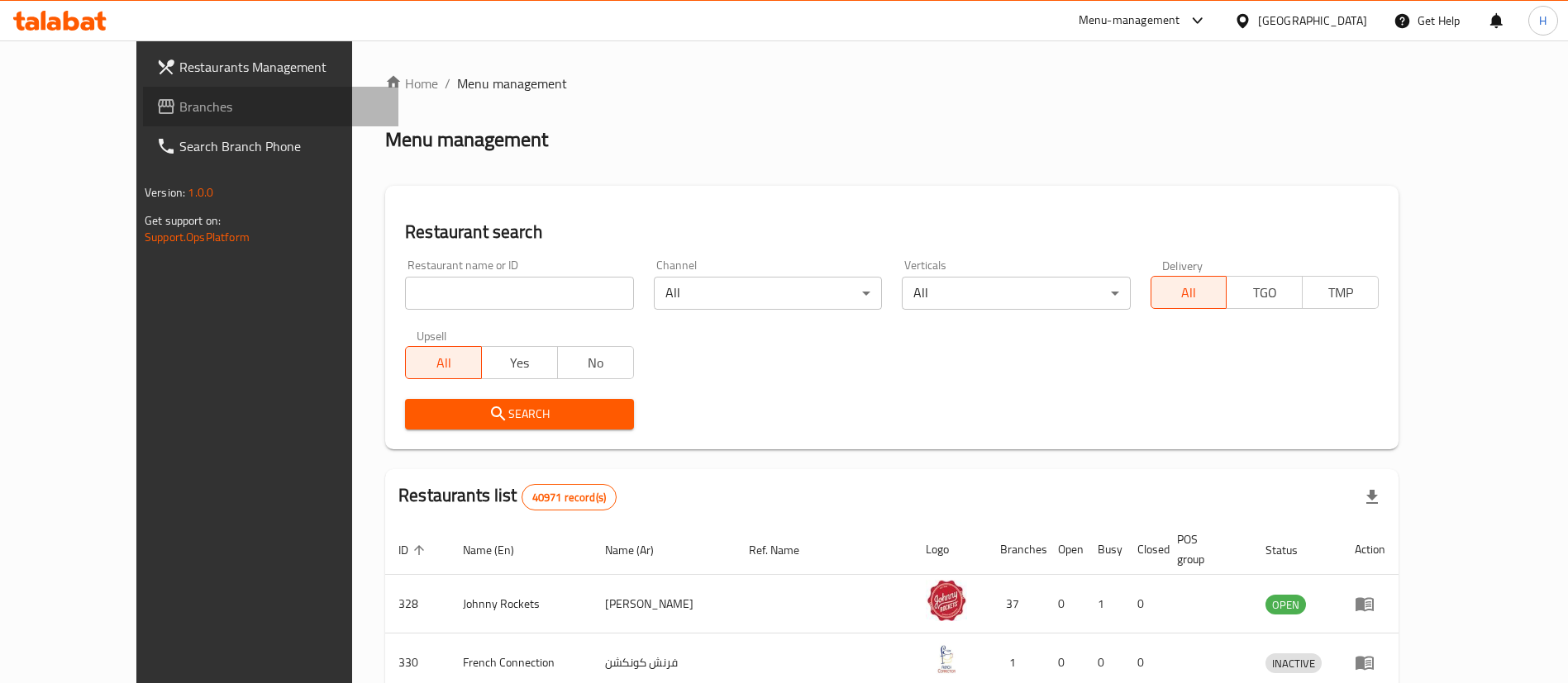
click at [143, 122] on link "Branches" at bounding box center [271, 106] width 256 height 40
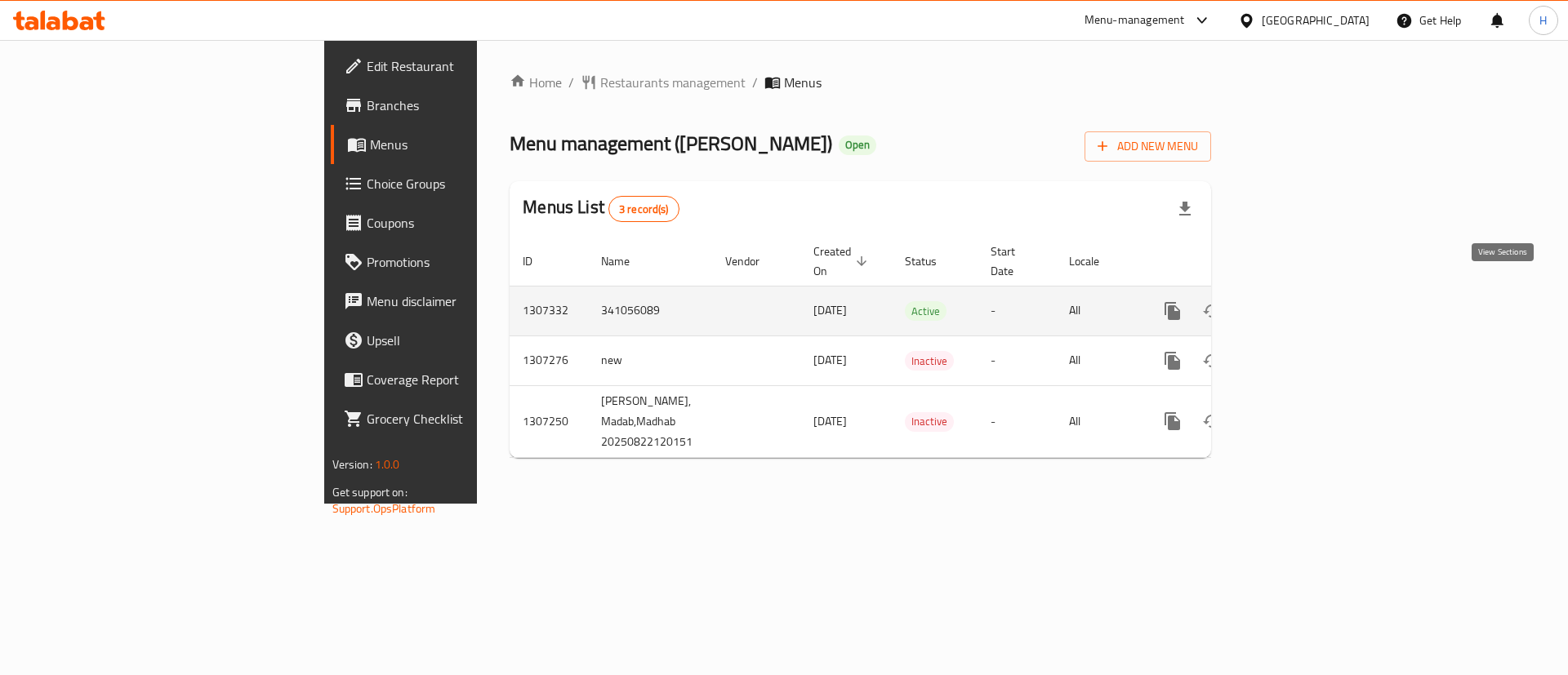
click at [1297, 304] on icon "enhanced table" at bounding box center [1289, 311] width 15 height 15
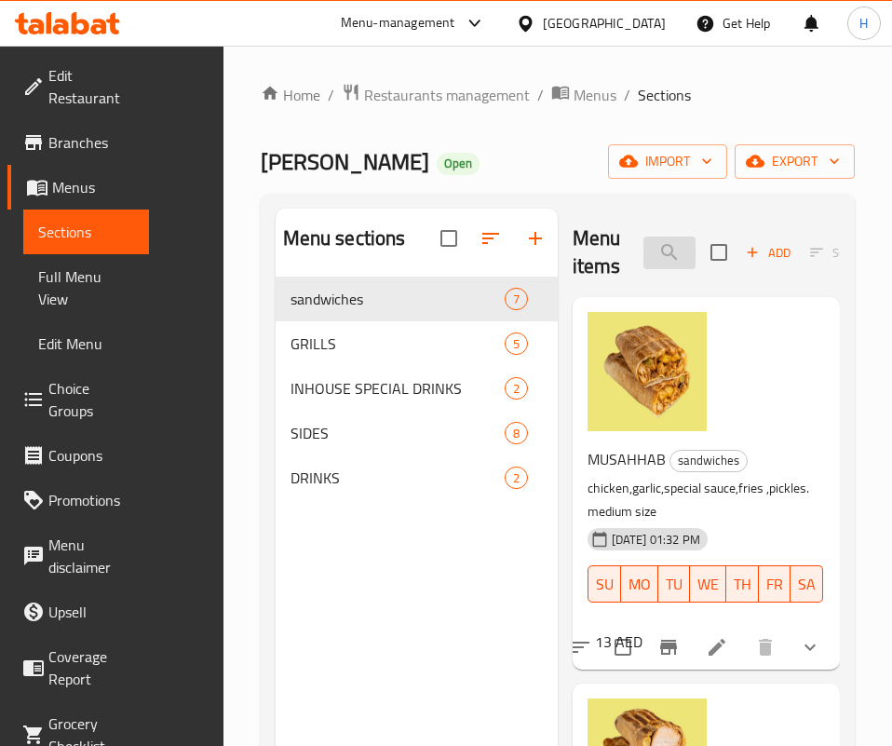
click at [644, 245] on input "search" at bounding box center [670, 253] width 52 height 33
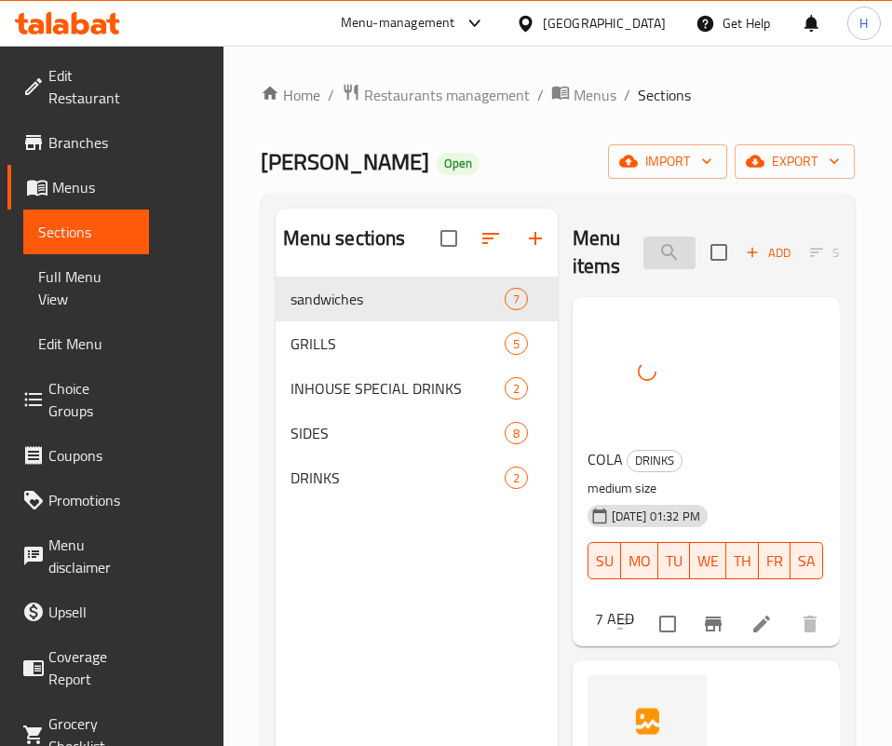
click at [644, 242] on input "cola" at bounding box center [670, 253] width 52 height 33
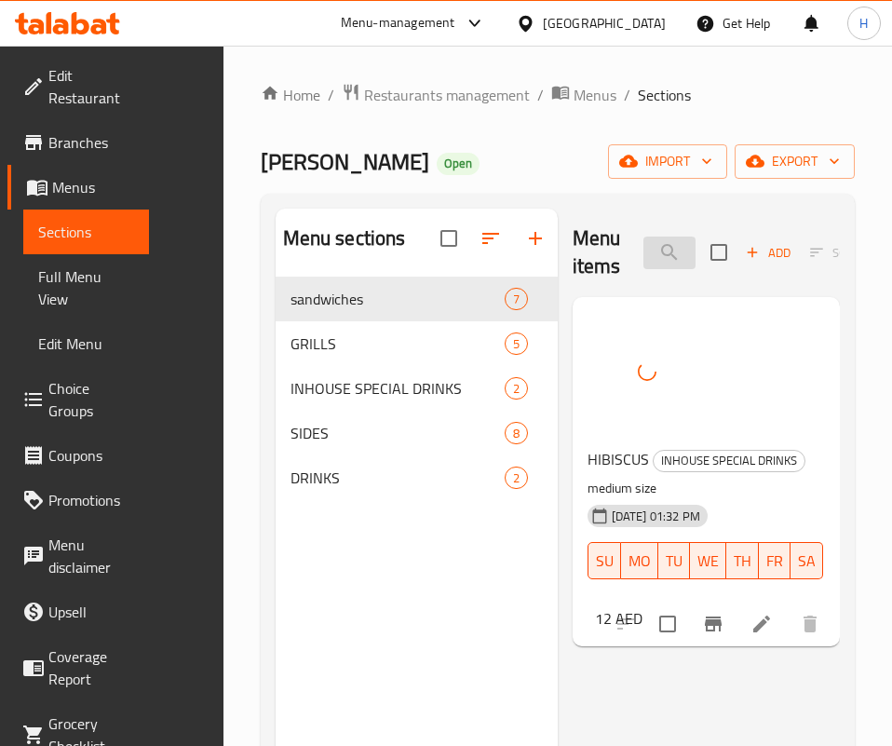
click at [644, 259] on input "hib" at bounding box center [670, 253] width 52 height 33
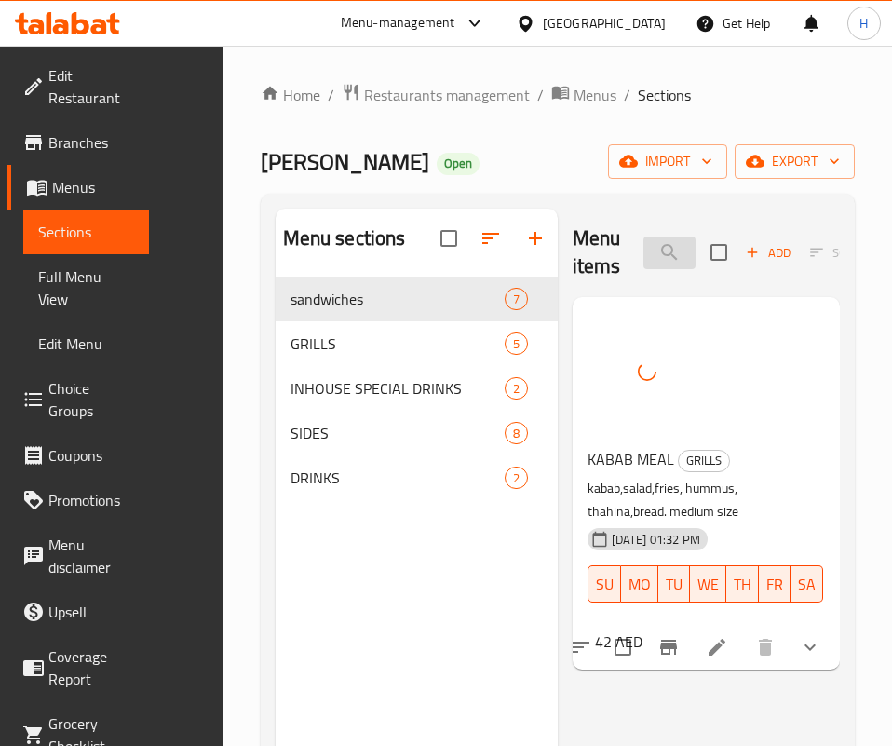
click at [644, 250] on input "kabab m" at bounding box center [670, 253] width 52 height 33
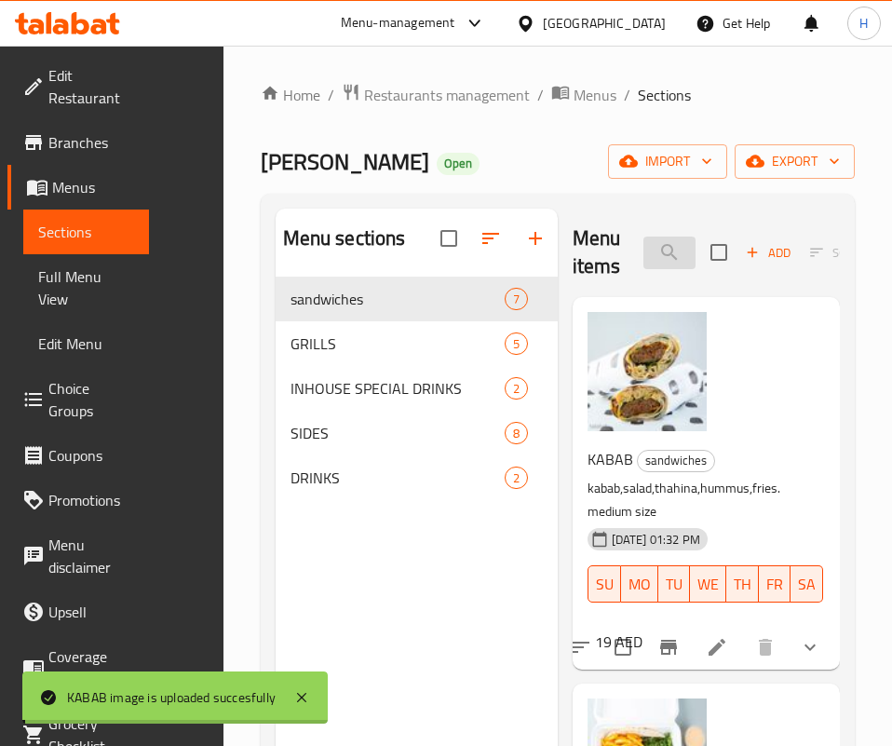
click at [644, 242] on input "kabab" at bounding box center [670, 253] width 52 height 33
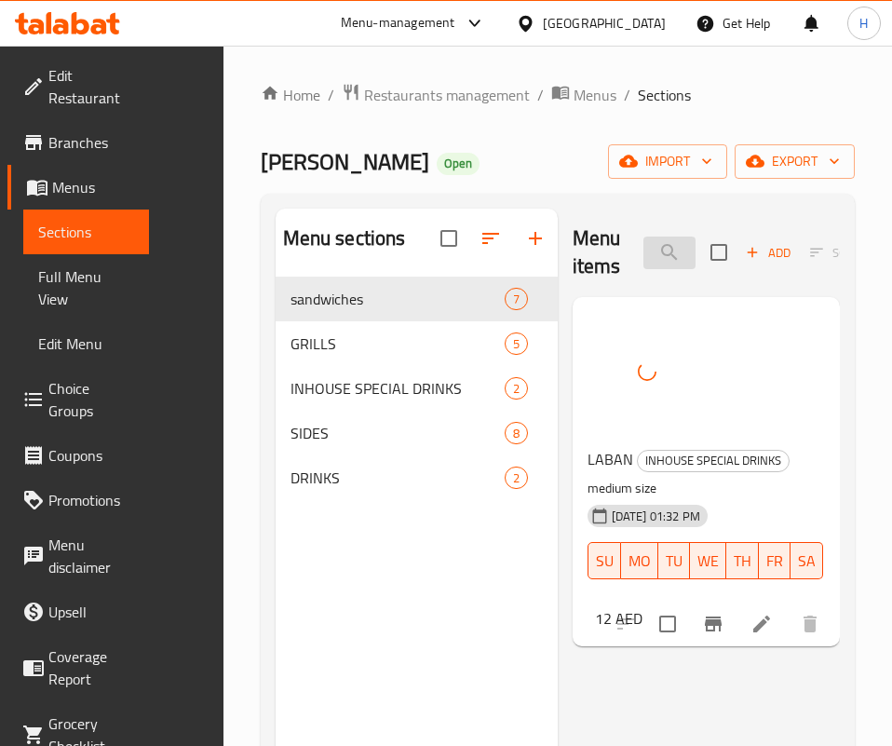
click at [664, 251] on input "lab" at bounding box center [670, 253] width 52 height 33
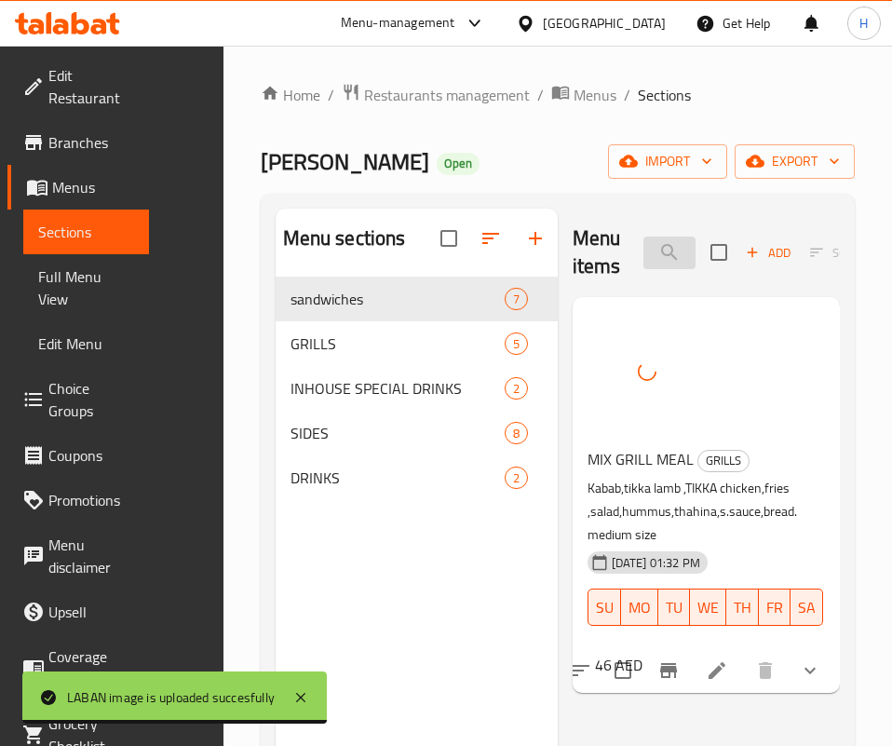
click at [644, 255] on input "mix" at bounding box center [670, 253] width 52 height 33
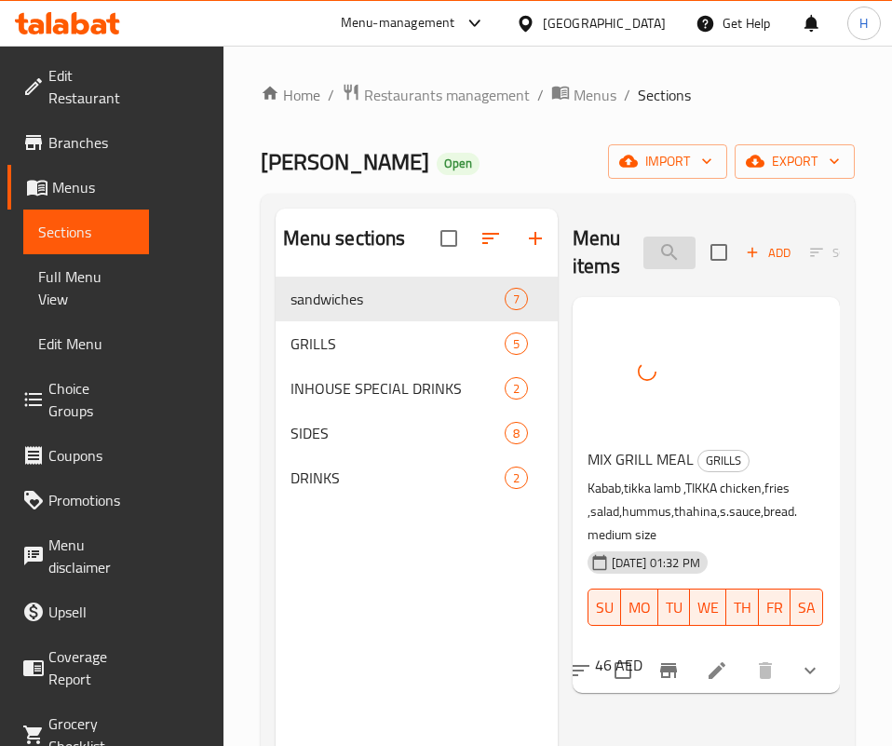
click at [644, 255] on input "mix" at bounding box center [670, 253] width 52 height 33
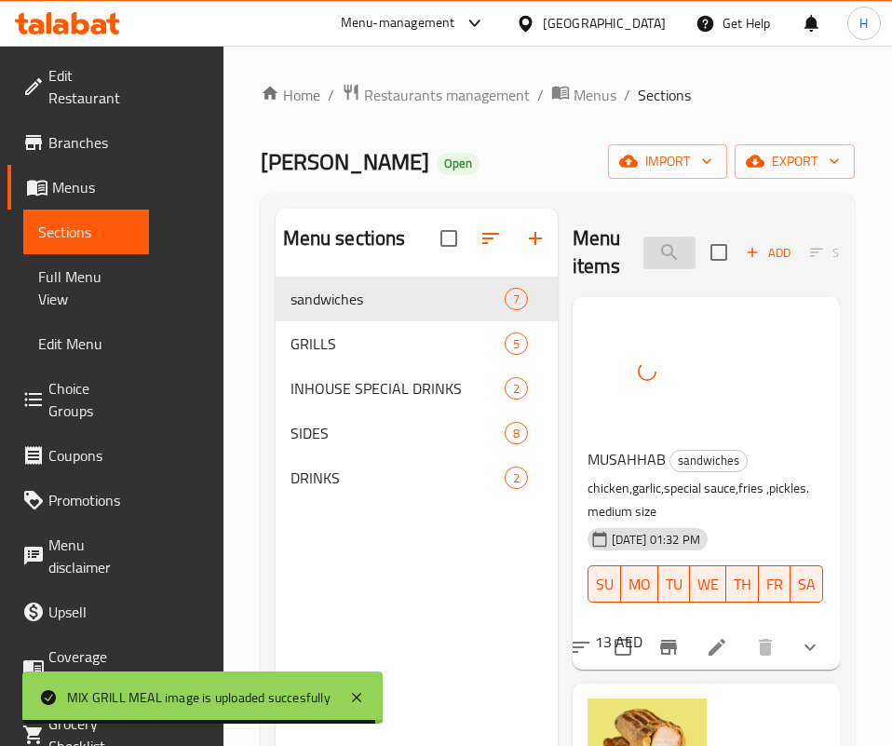
click at [659, 240] on input "mus" at bounding box center [670, 253] width 52 height 33
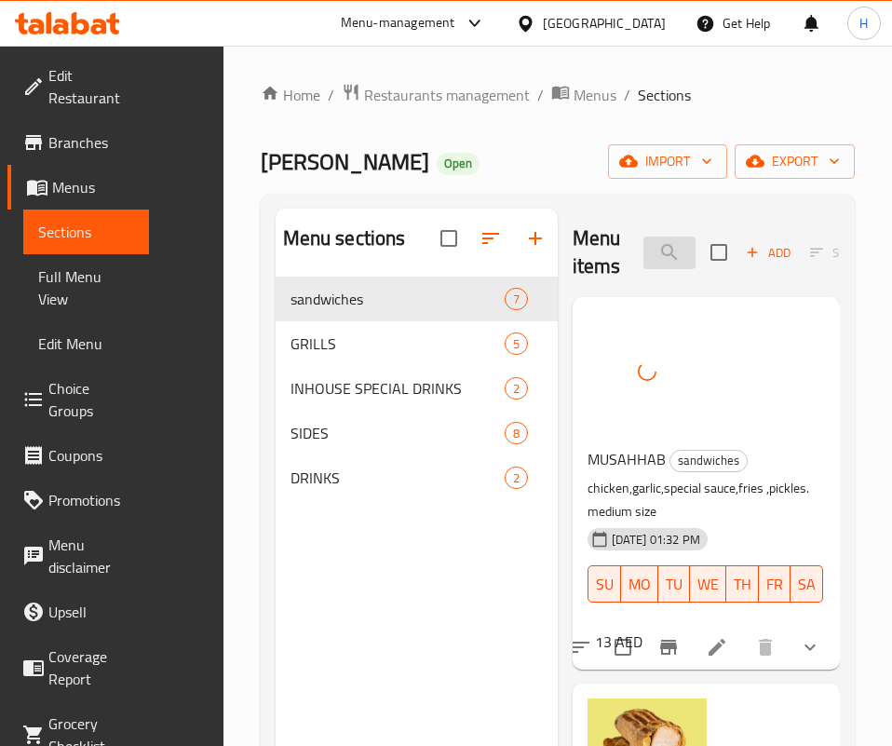
click at [659, 240] on input "mus" at bounding box center [670, 253] width 52 height 33
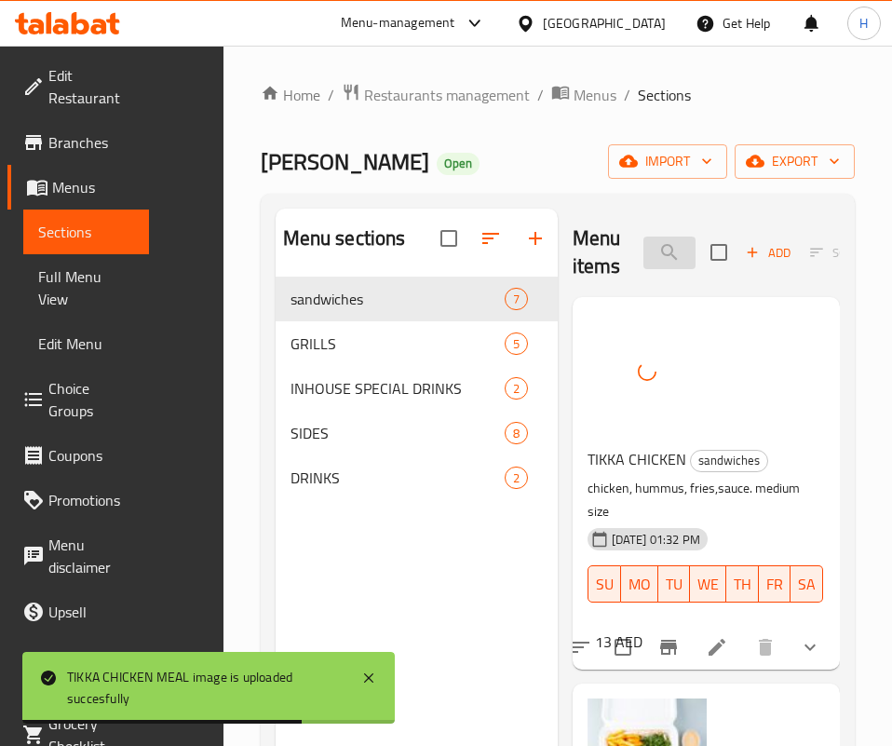
click at [667, 244] on input "tikka c" at bounding box center [670, 253] width 52 height 33
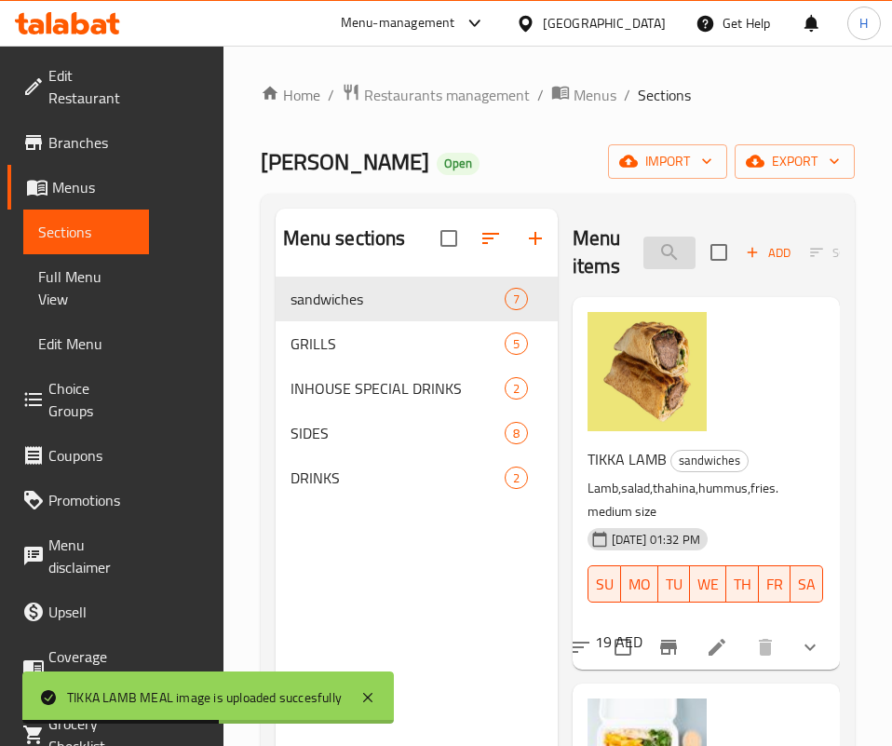
click at [644, 248] on input "[PERSON_NAME]" at bounding box center [670, 253] width 52 height 33
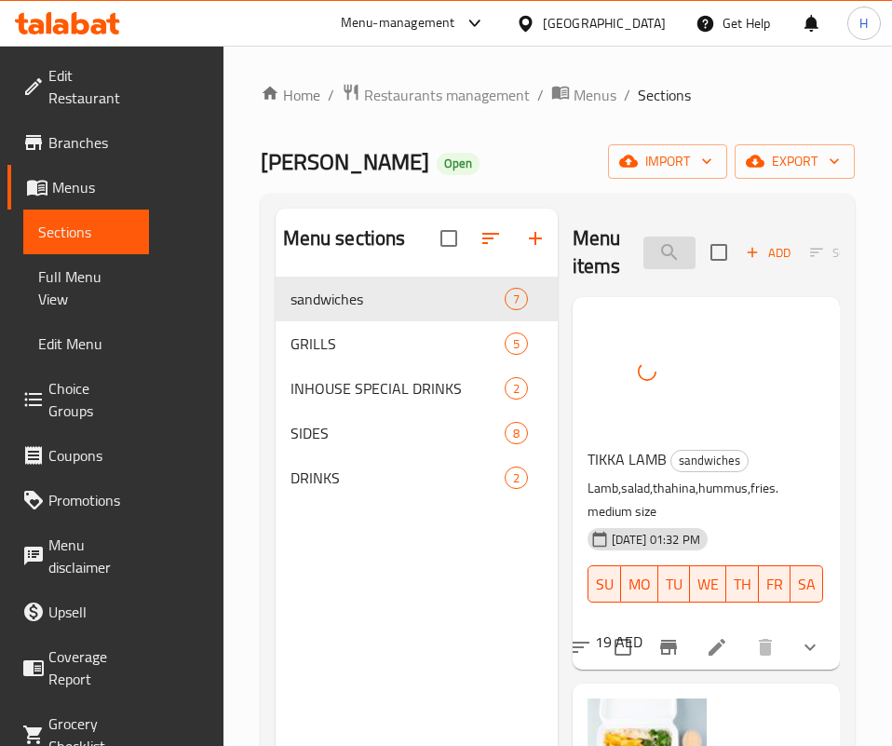
click at [644, 246] on input "[PERSON_NAME]" at bounding box center [670, 253] width 52 height 33
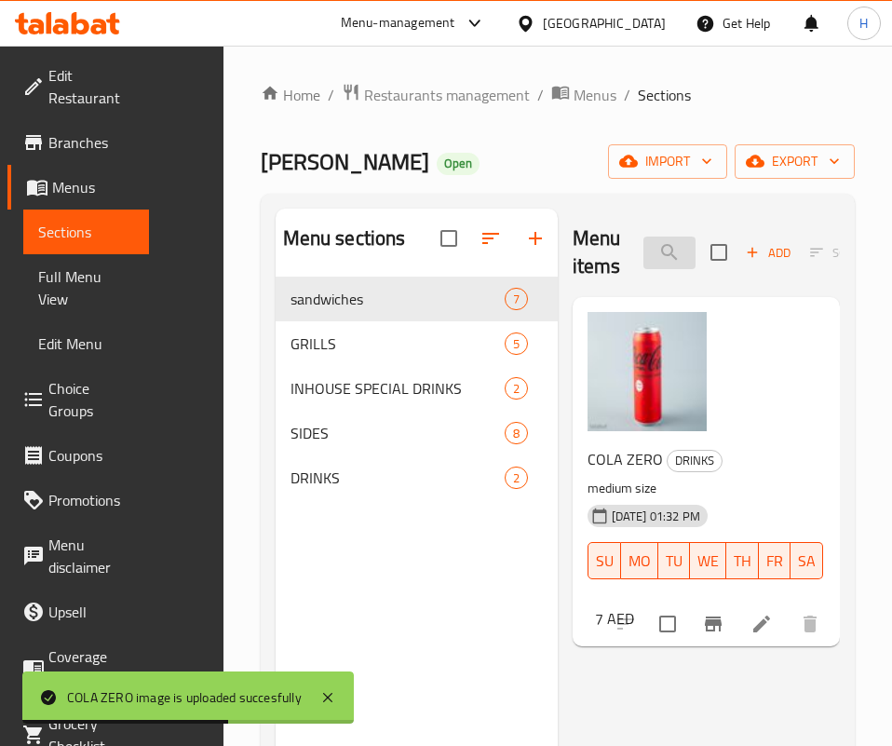
click at [644, 267] on input "zer" at bounding box center [670, 253] width 52 height 33
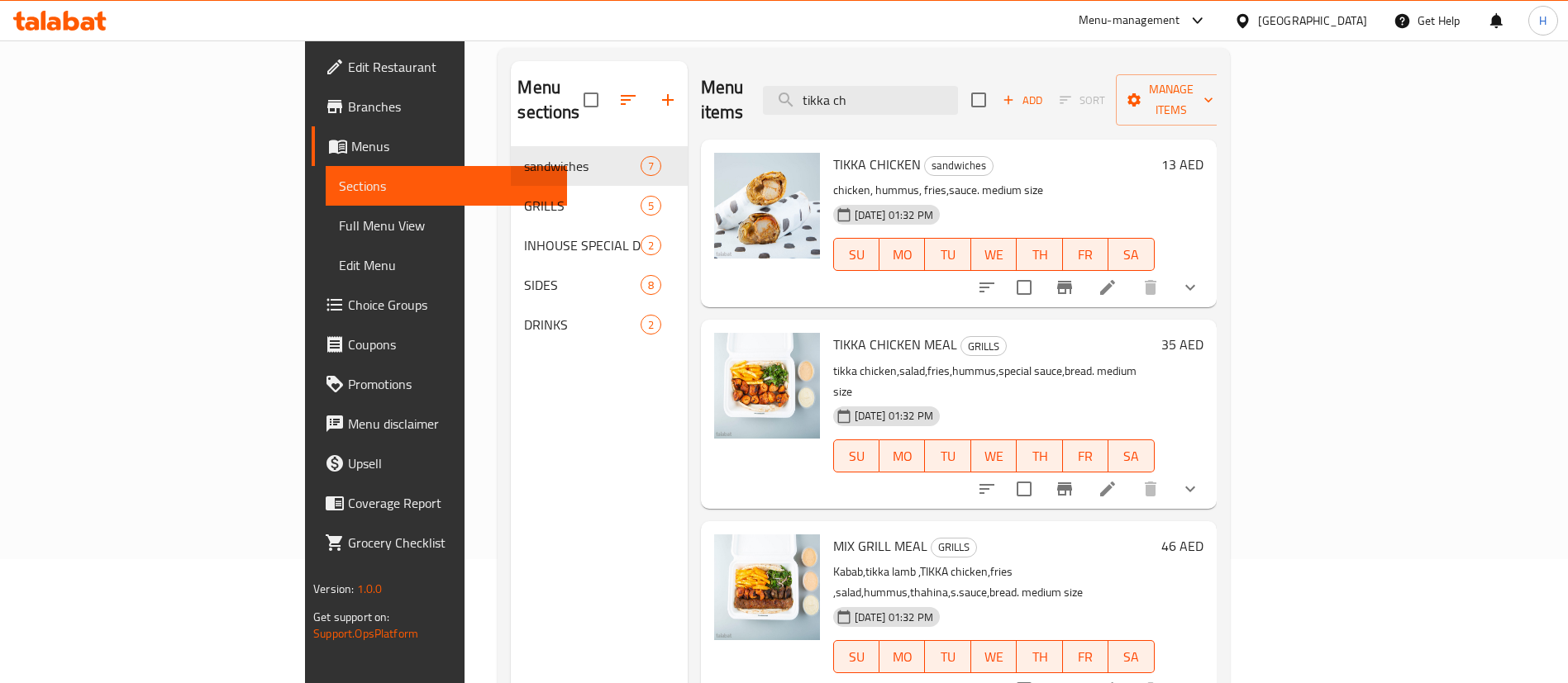
type input "tikka ch"
